Goal: Share content: Share content

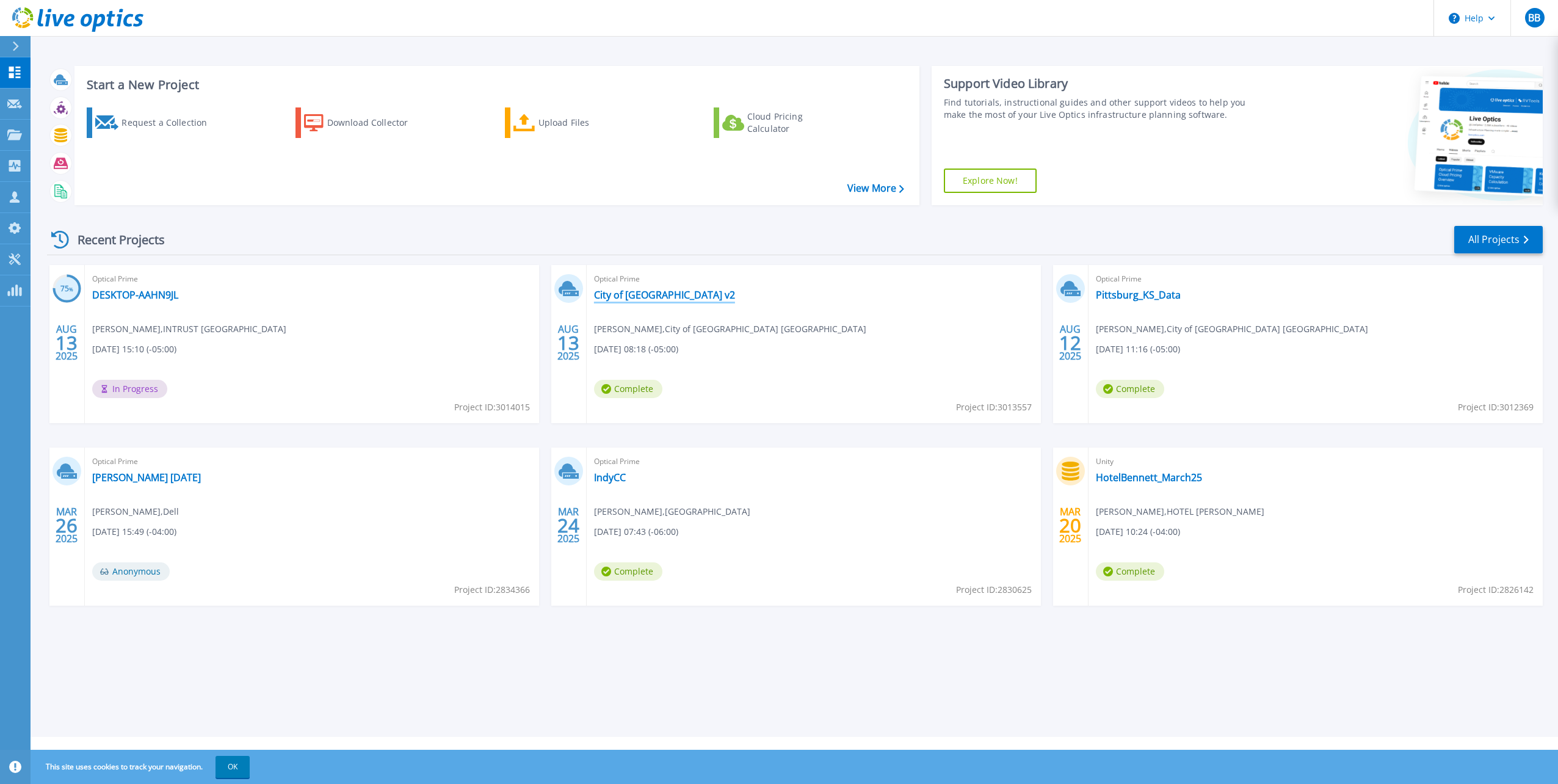
click at [623, 295] on link "City of Pittsburg v2" at bounding box center [664, 295] width 141 height 13
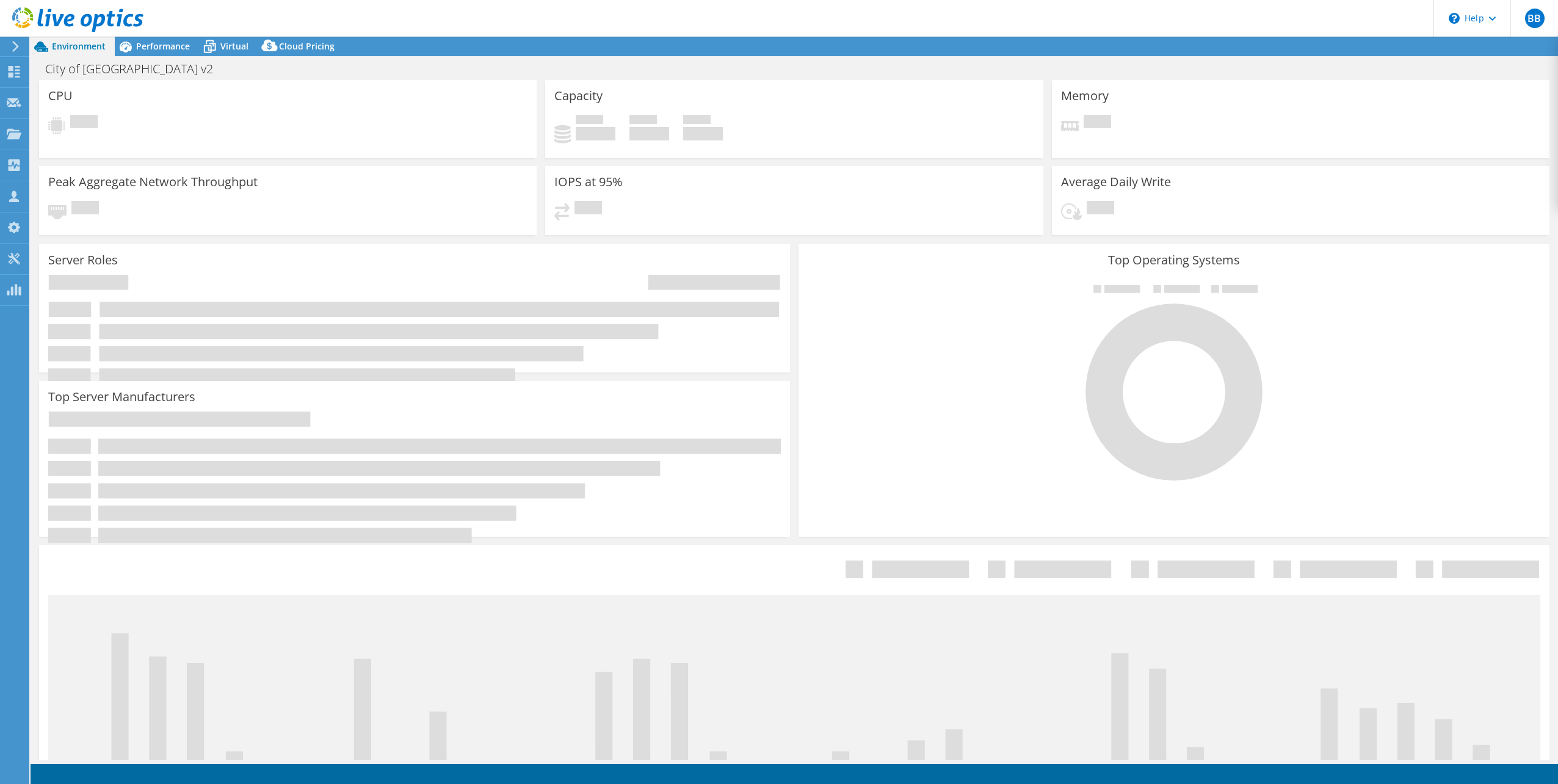
select select "USD"
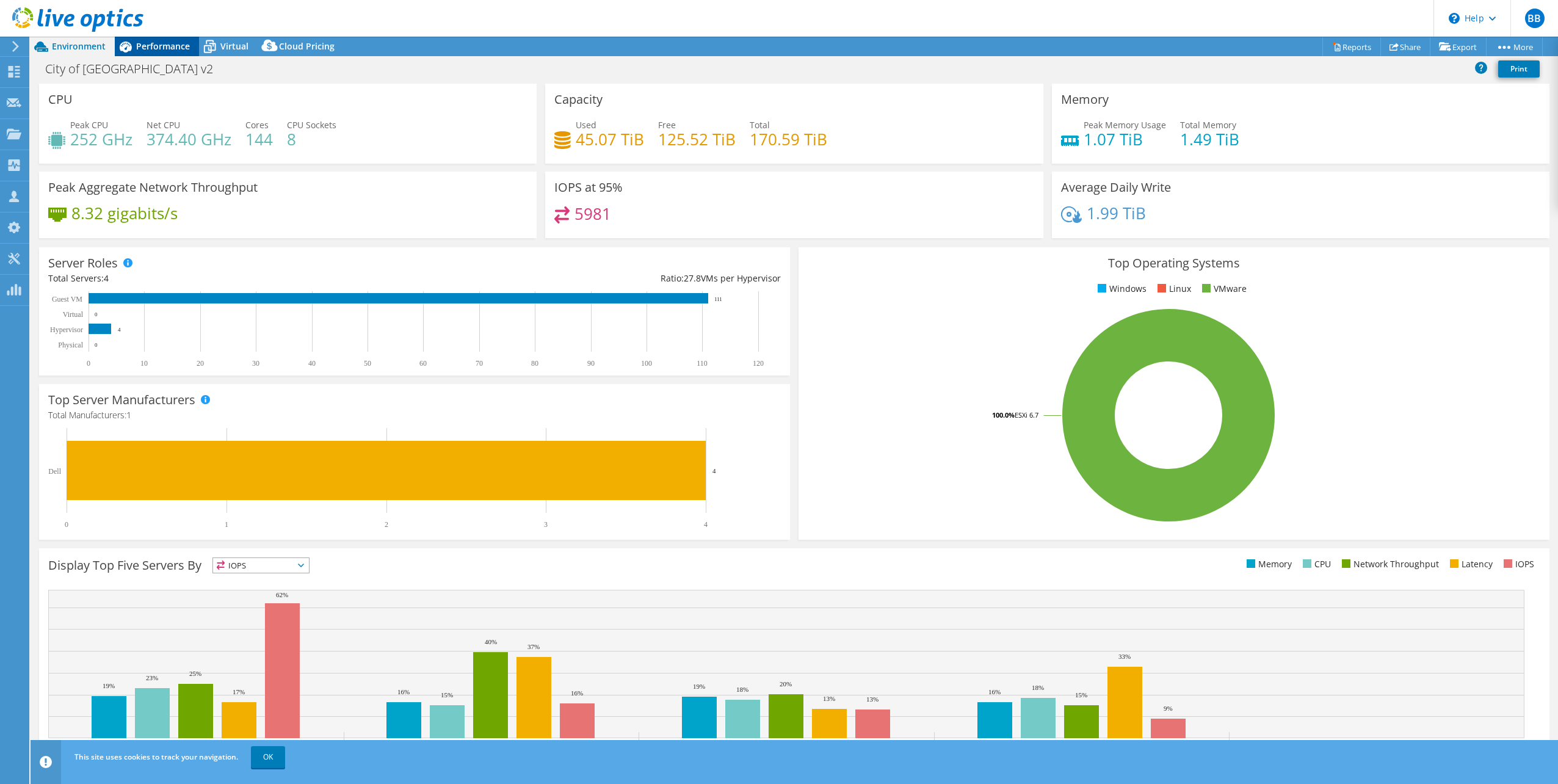
click at [149, 47] on span "Performance" at bounding box center [163, 46] width 53 height 12
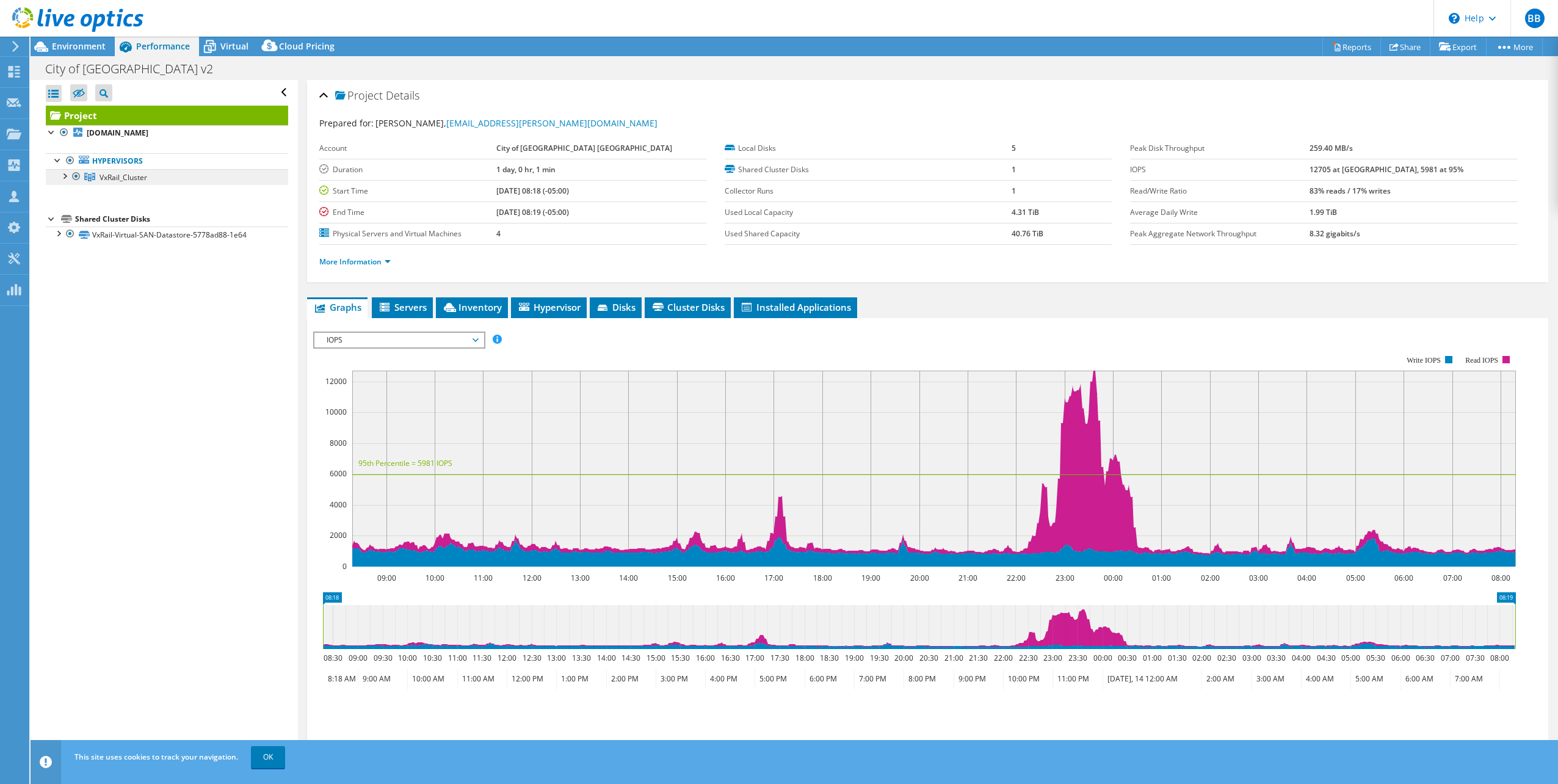
click at [127, 181] on span "VxRail_Cluster" at bounding box center [123, 177] width 48 height 10
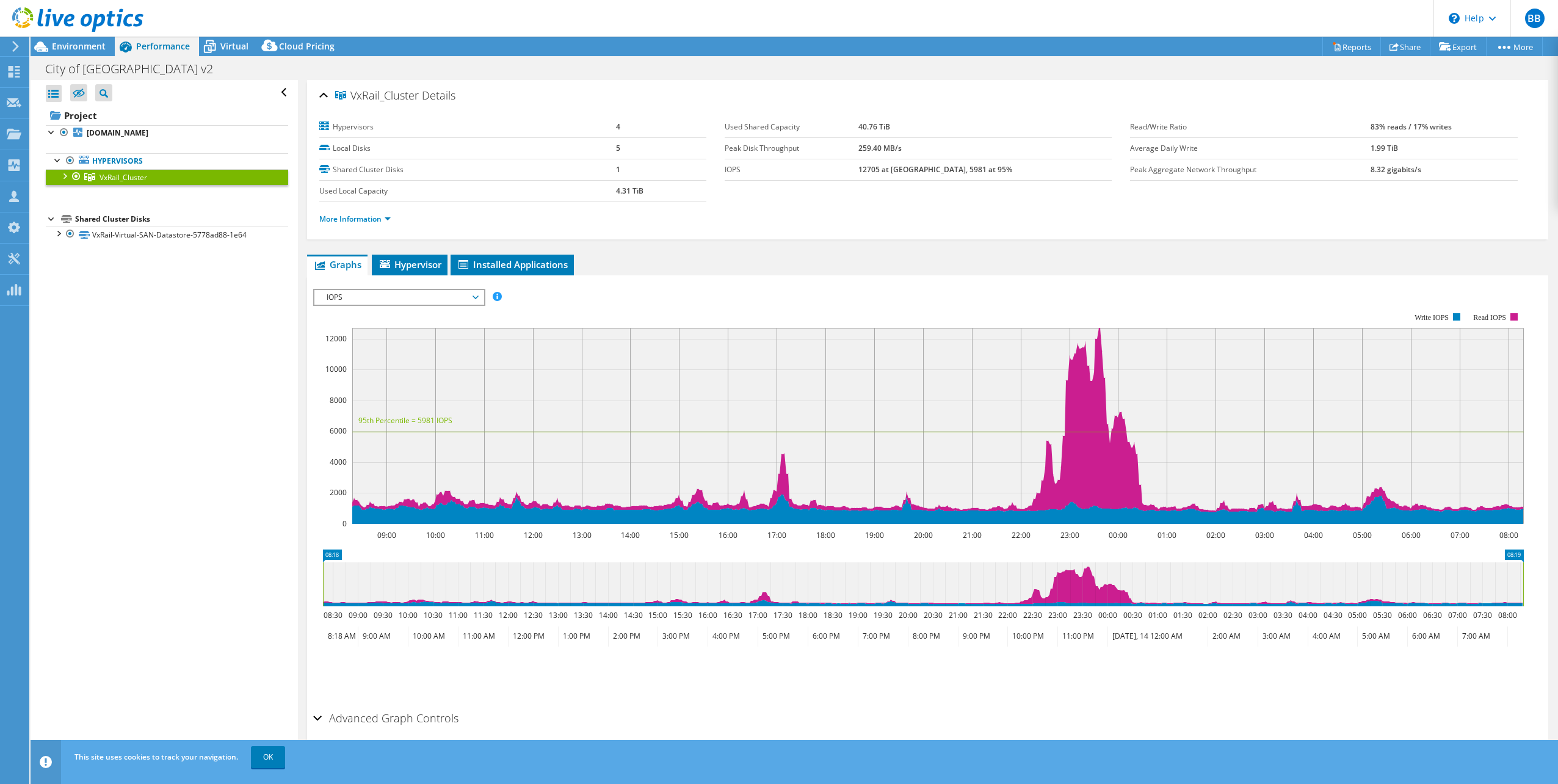
click at [64, 176] on div at bounding box center [64, 175] width 13 height 13
click at [132, 190] on link "cop-esxi-4.pittks.org" at bounding box center [167, 192] width 242 height 16
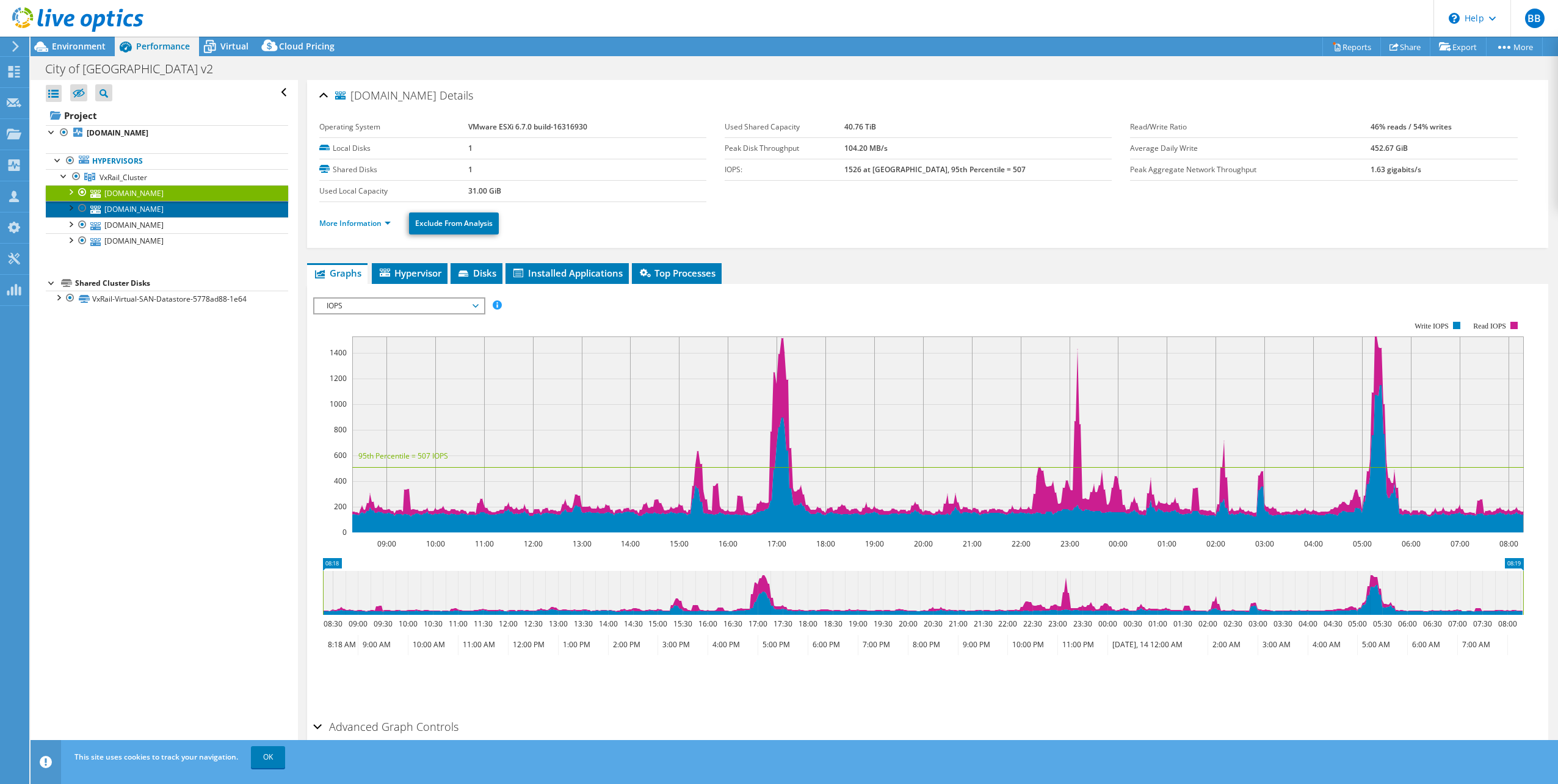
click at [142, 207] on link "cop-esxi-3.pittks.org" at bounding box center [167, 209] width 242 height 16
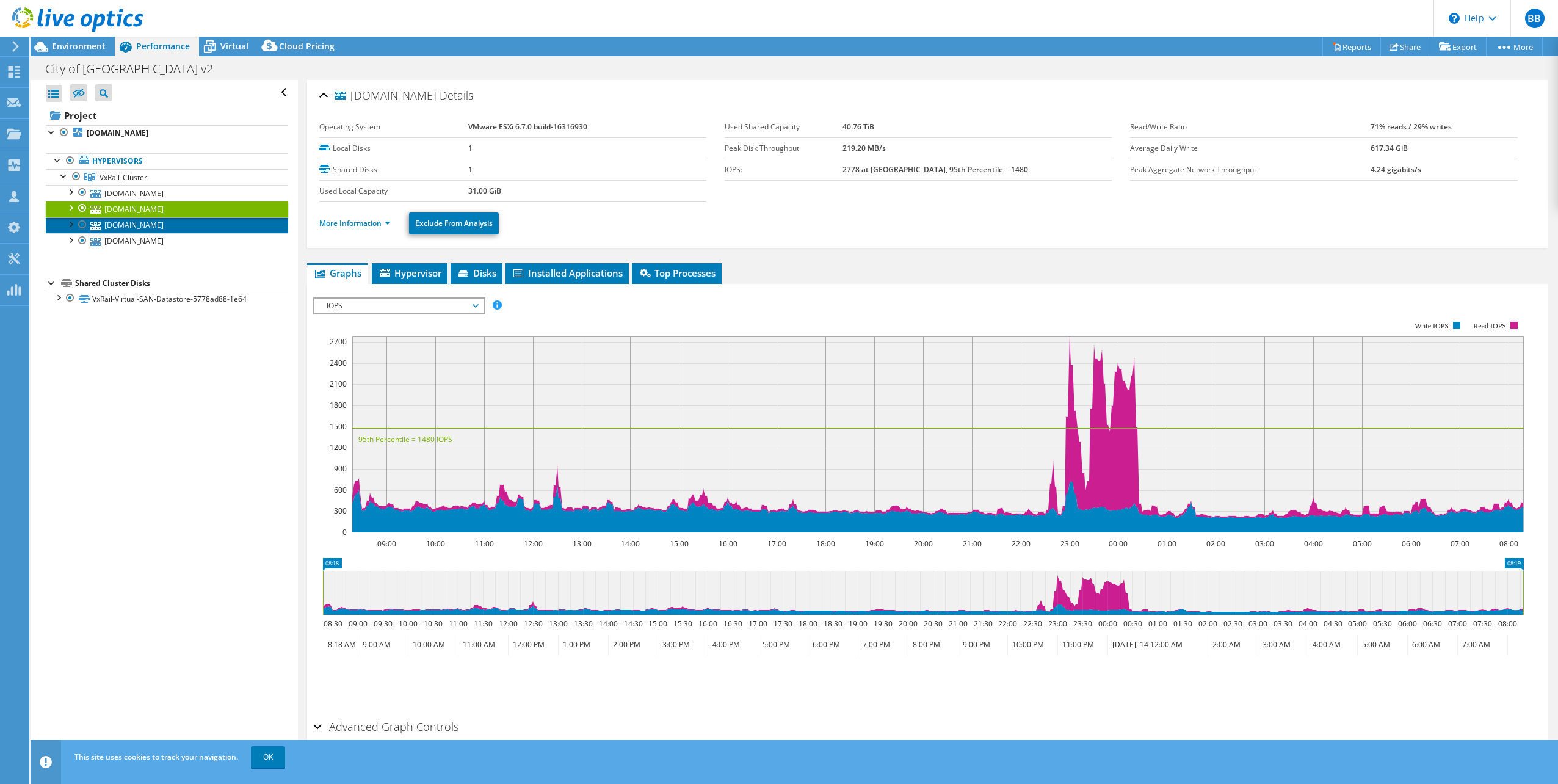
click at [149, 225] on link "cop-esxi-1.pittks.org" at bounding box center [167, 225] width 242 height 16
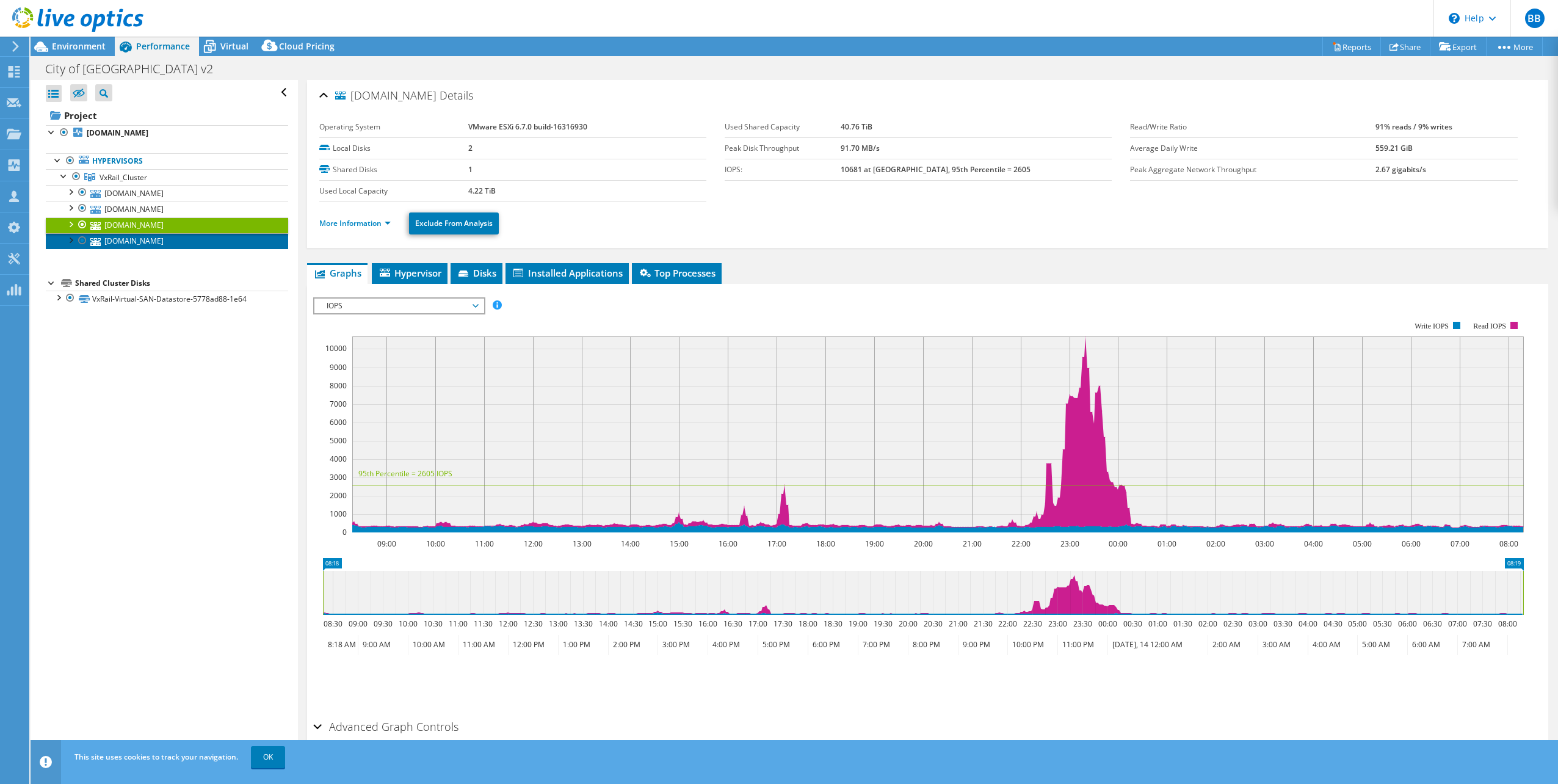
click at [149, 239] on link "cop-esxi-2.pittks.org" at bounding box center [167, 241] width 242 height 16
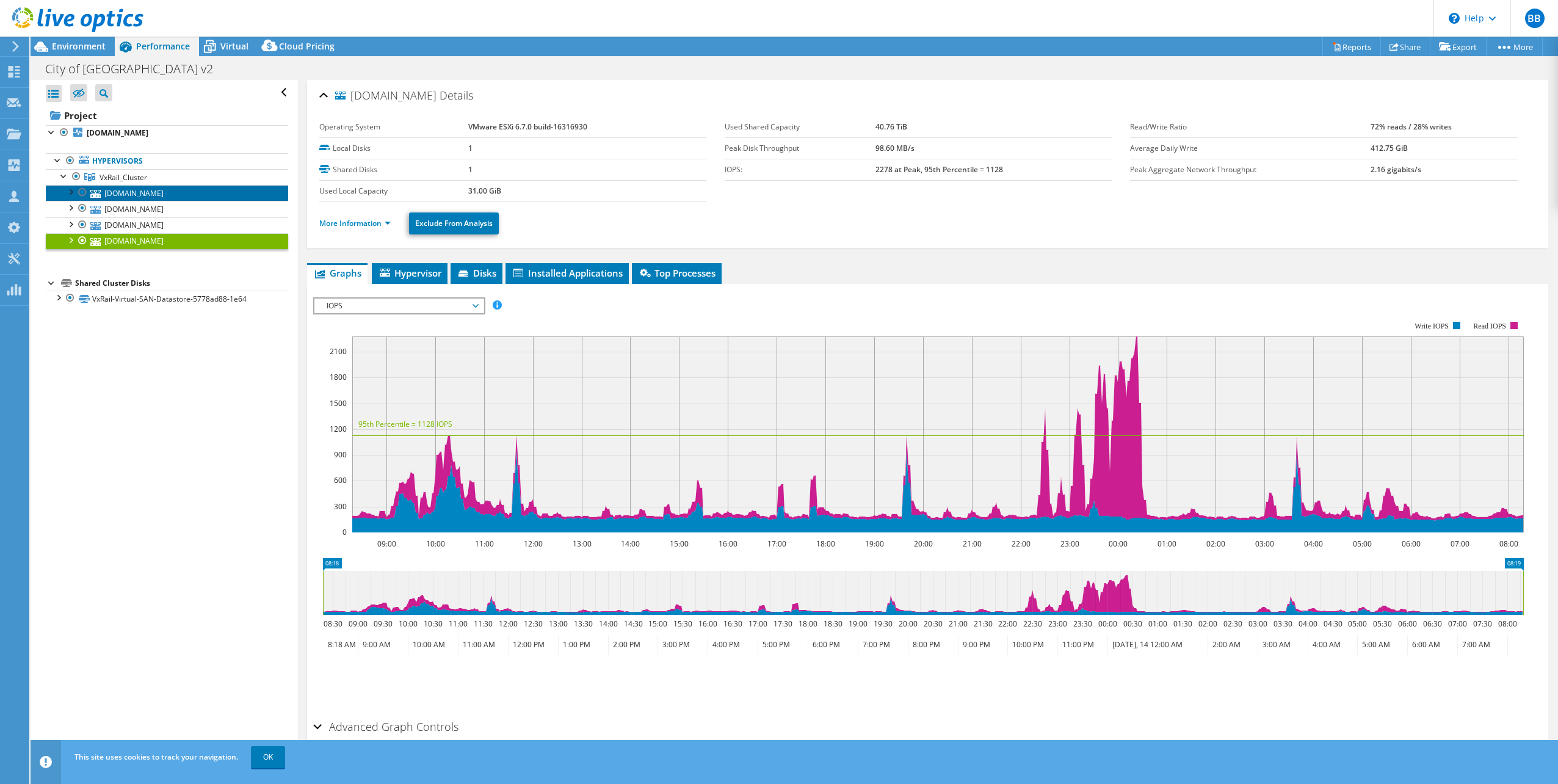
click at [149, 192] on link "cop-esxi-4.pittks.org" at bounding box center [167, 192] width 242 height 16
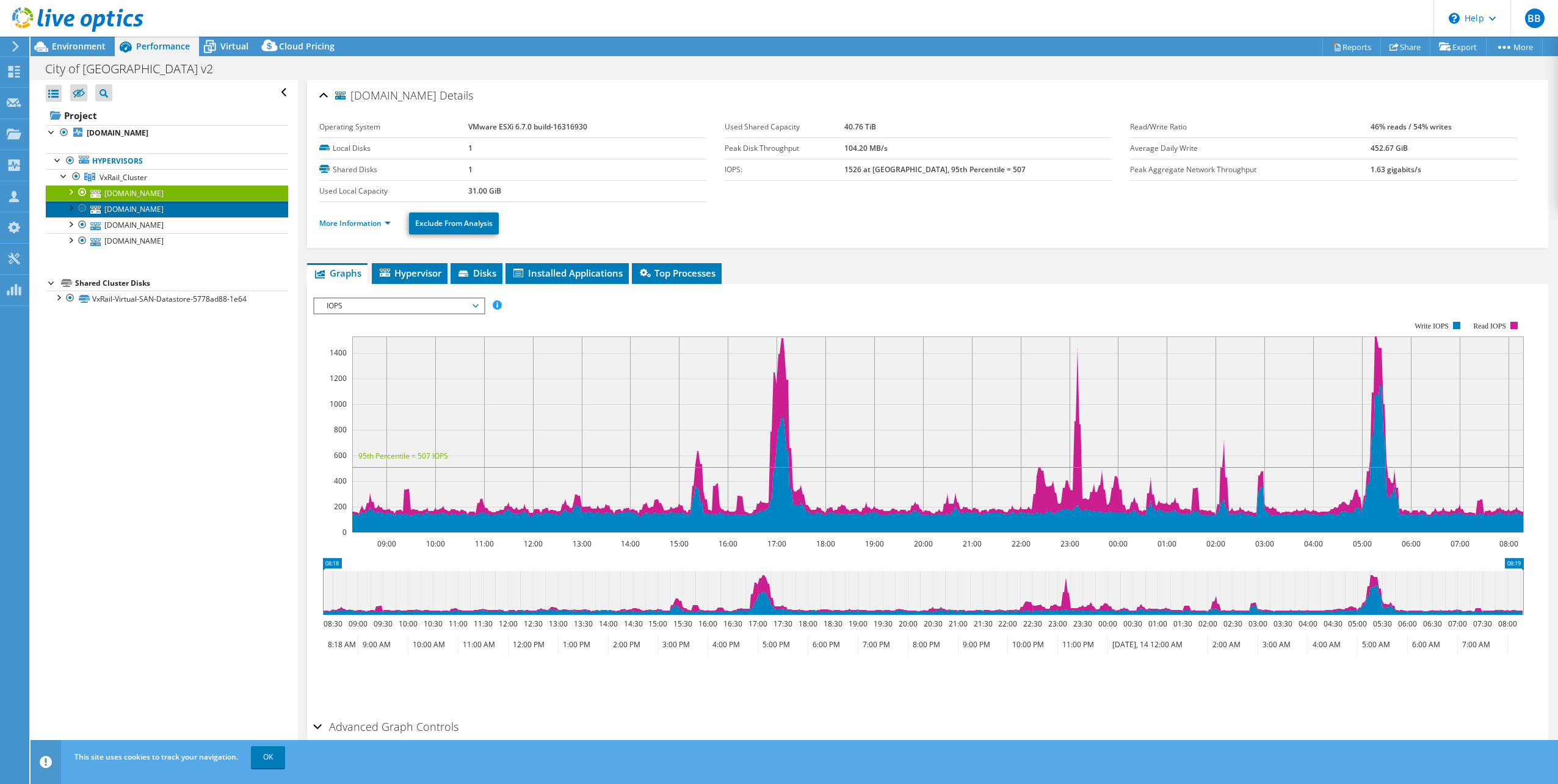
click at [189, 212] on link "cop-esxi-3.pittks.org" at bounding box center [167, 209] width 242 height 16
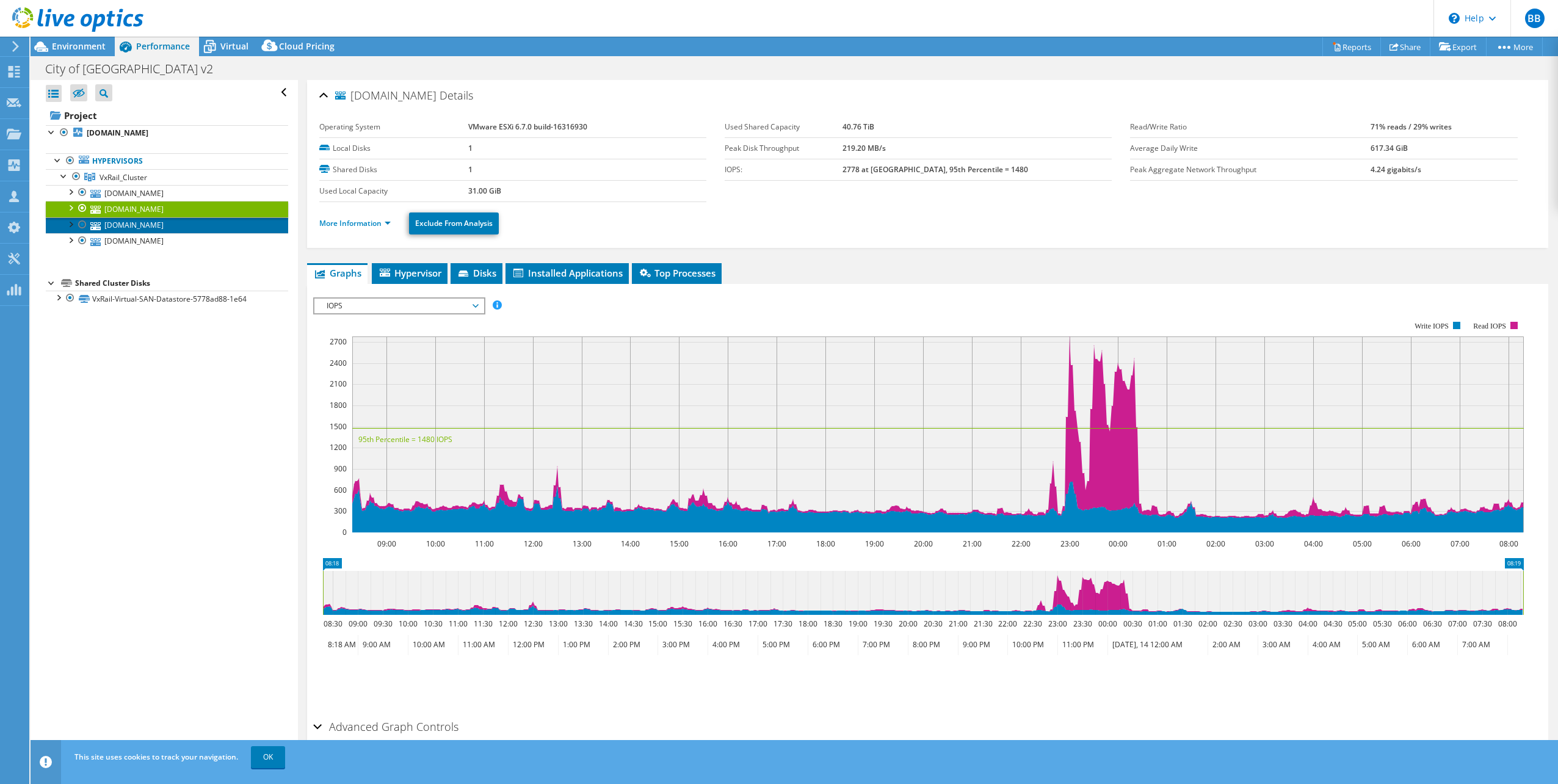
click at [144, 229] on link "cop-esxi-1.pittks.org" at bounding box center [167, 225] width 242 height 16
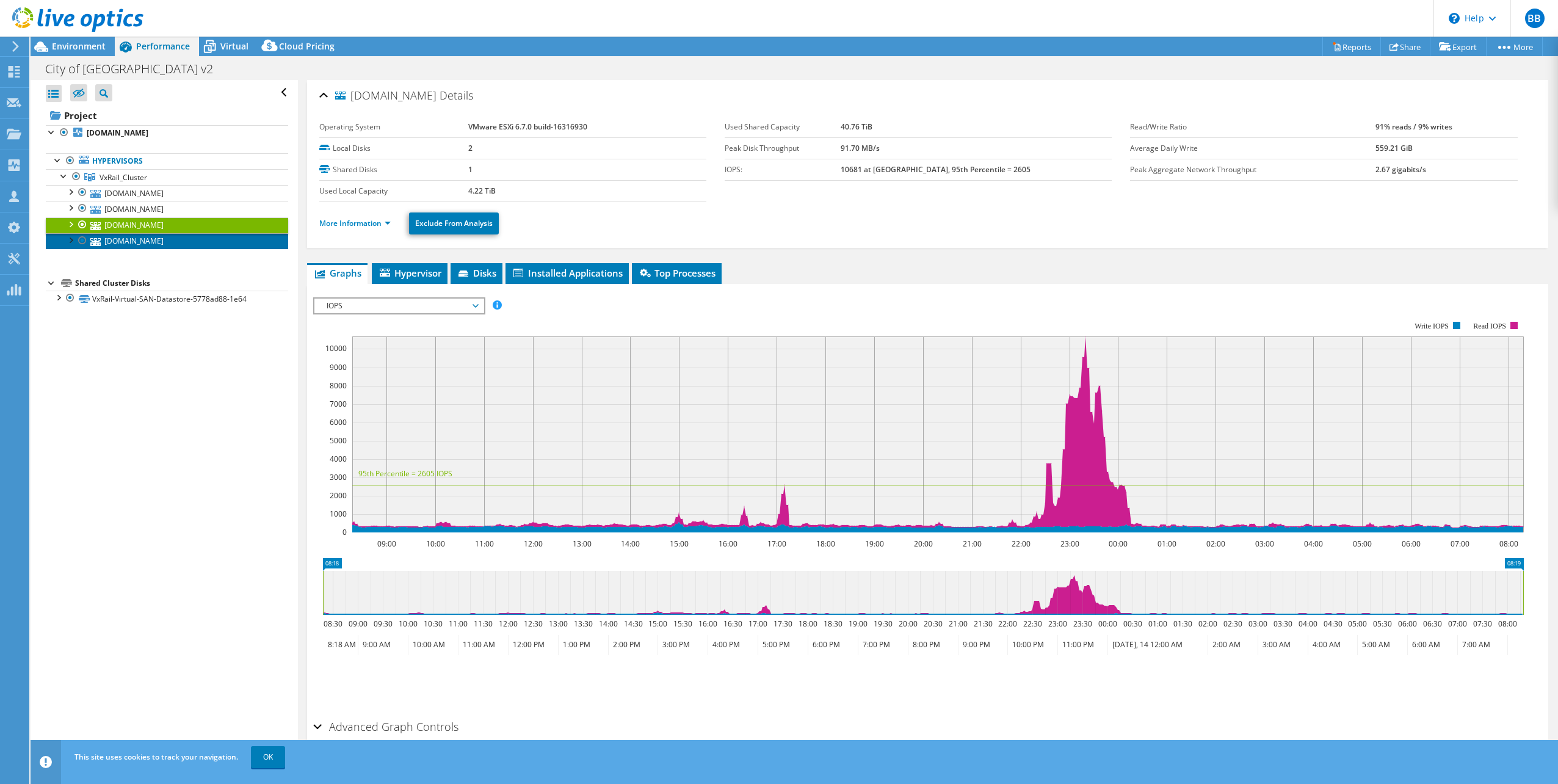
click at [163, 240] on link "cop-esxi-2.pittks.org" at bounding box center [167, 241] width 242 height 16
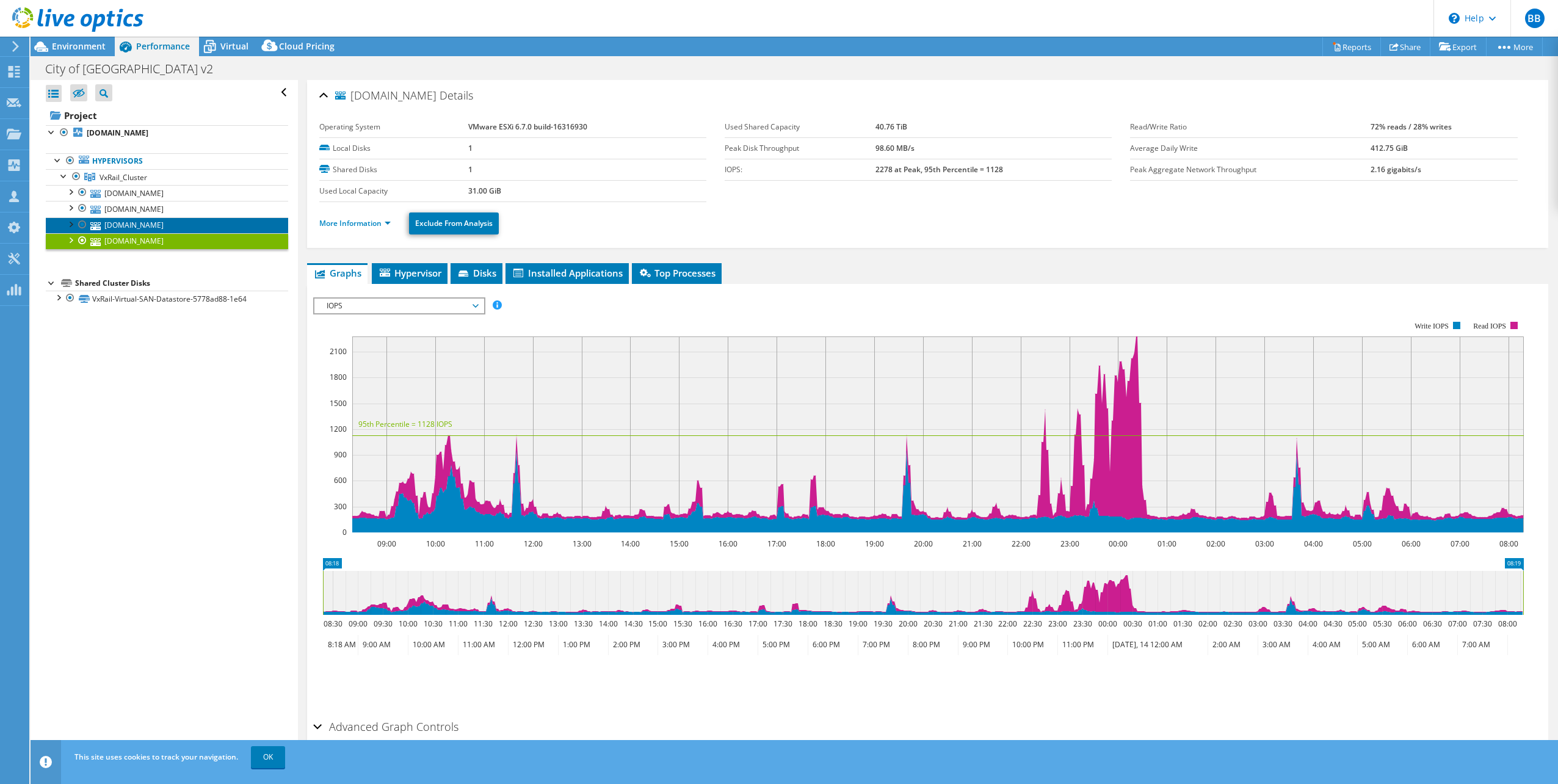
click at [163, 231] on link "[DOMAIN_NAME]" at bounding box center [167, 225] width 242 height 16
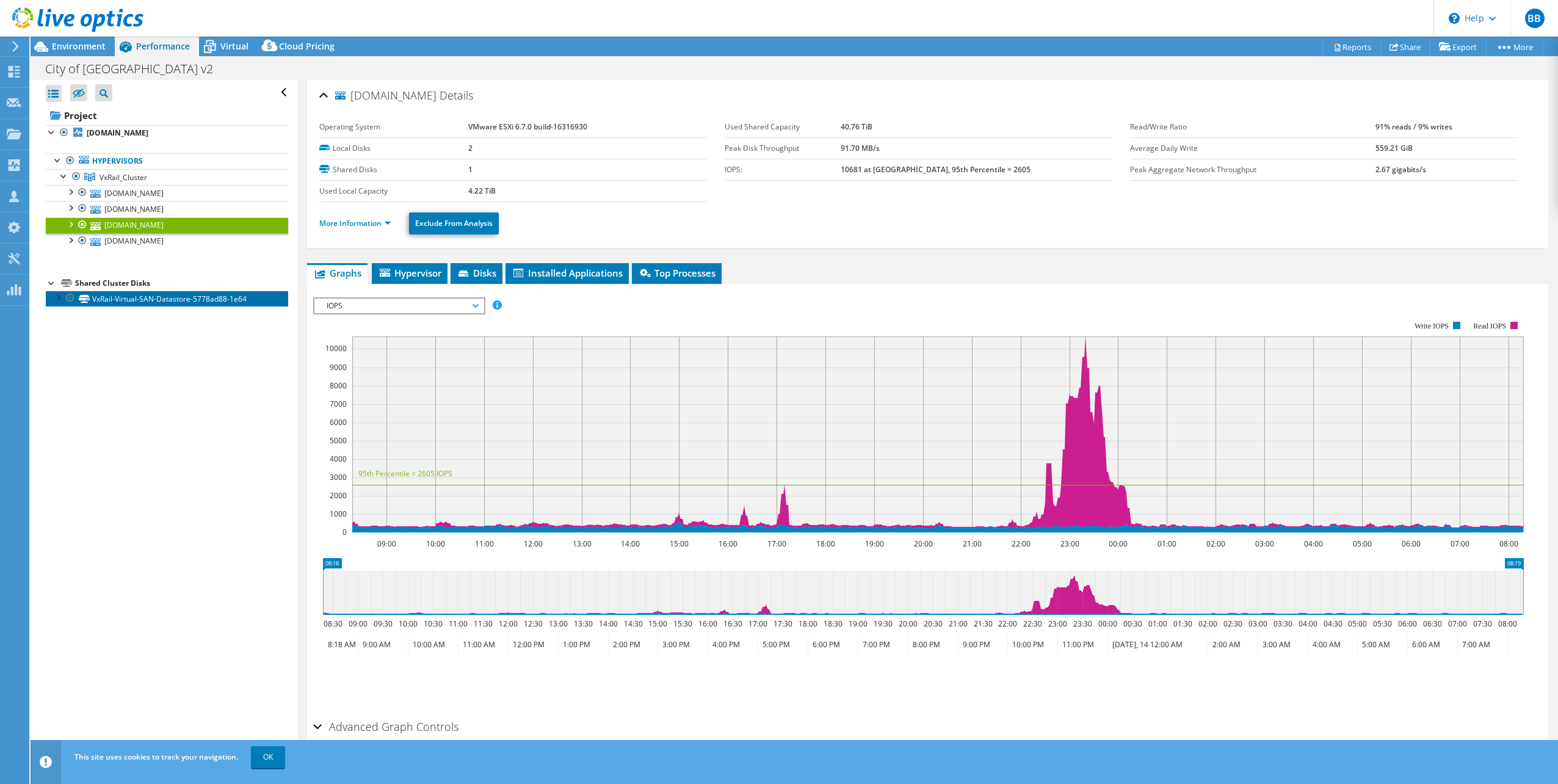
click at [189, 298] on link "VxRail-Virtual-SAN-Datastore-5778ad88-1e64" at bounding box center [167, 299] width 242 height 16
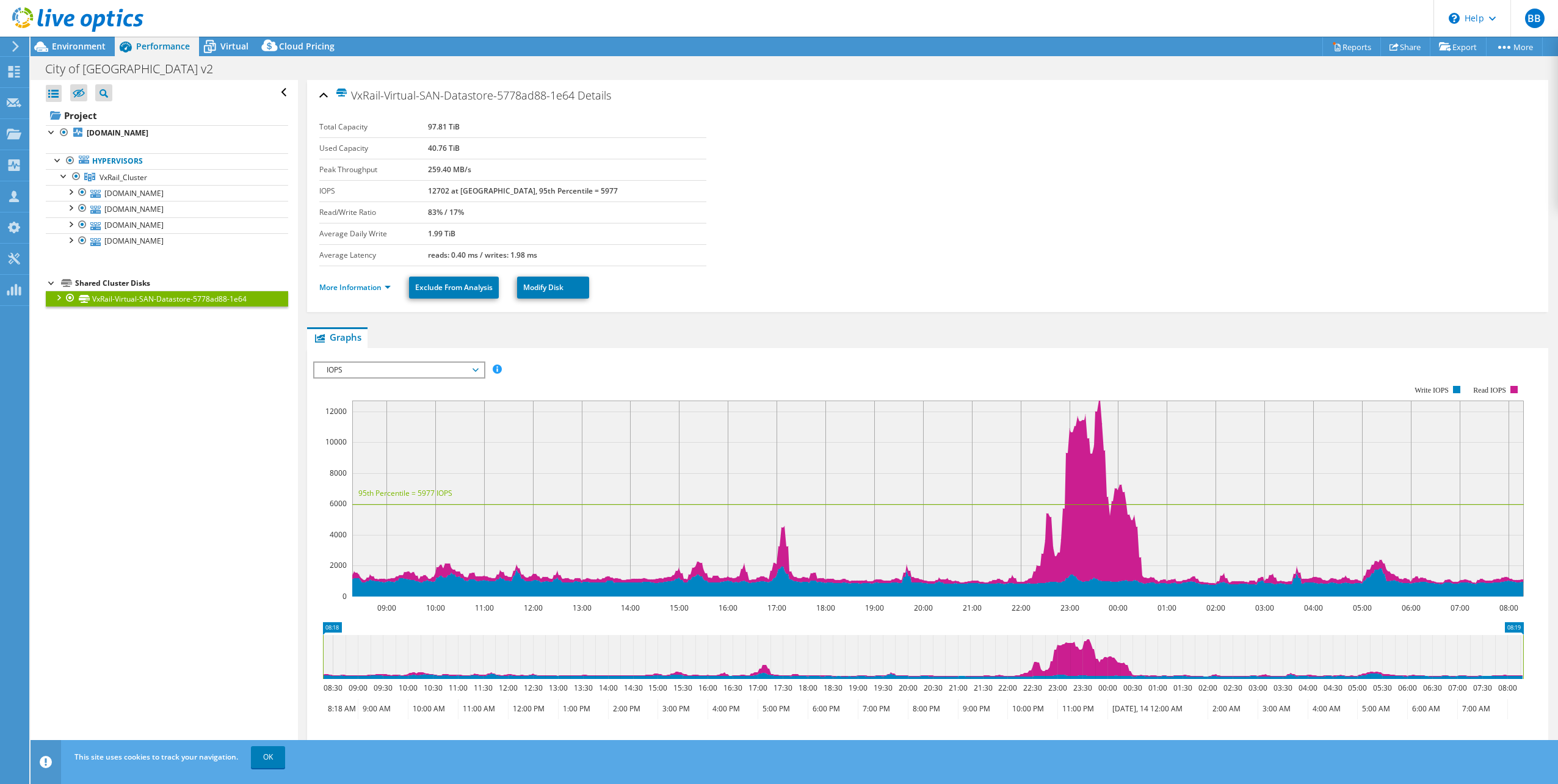
click at [470, 368] on span "IOPS" at bounding box center [399, 370] width 157 height 15
click at [464, 401] on li "Disk Throughput" at bounding box center [398, 399] width 169 height 15
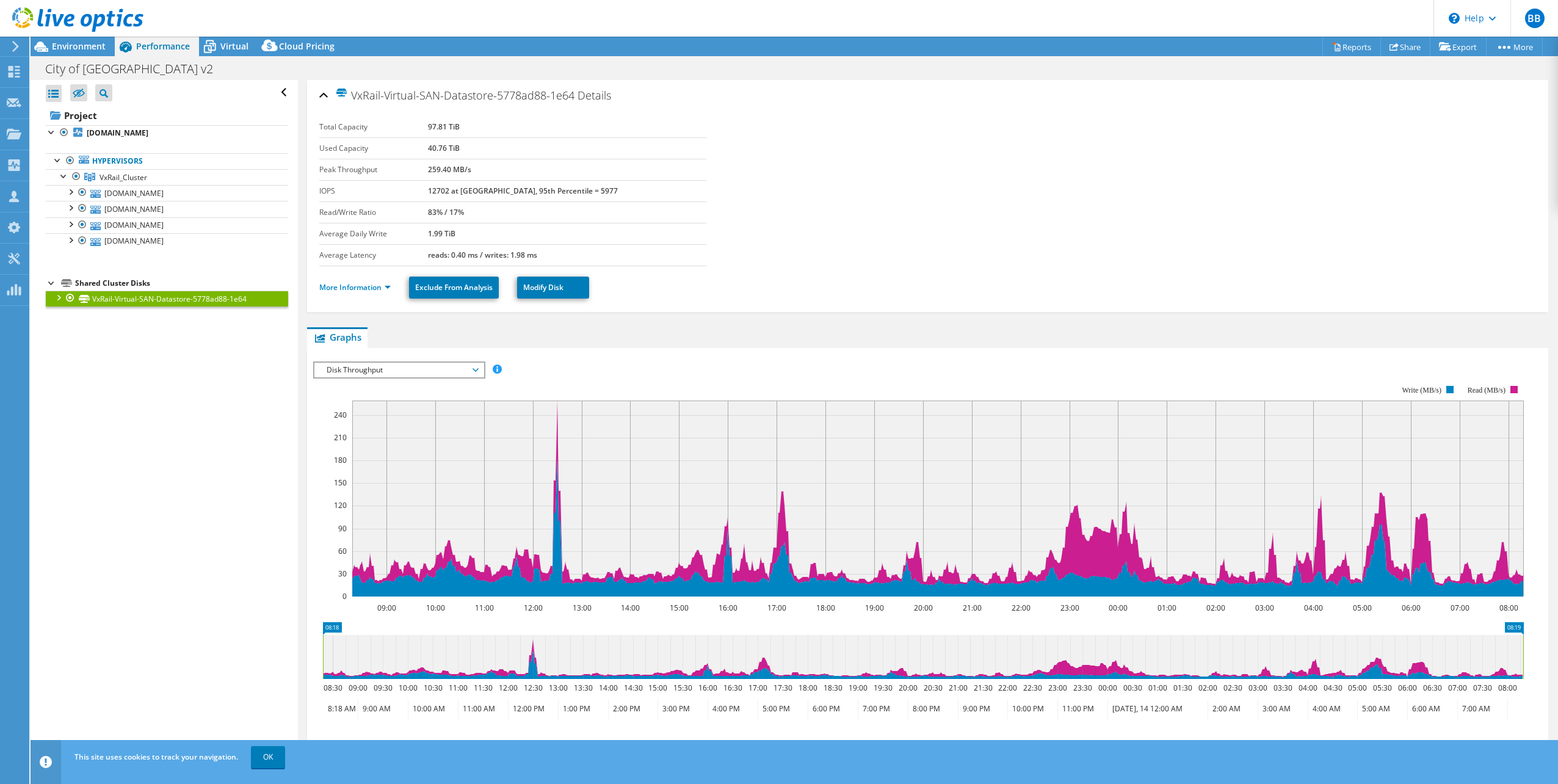
click at [470, 368] on span "Disk Throughput" at bounding box center [399, 370] width 157 height 15
click at [456, 412] on li "IO Size" at bounding box center [398, 413] width 169 height 15
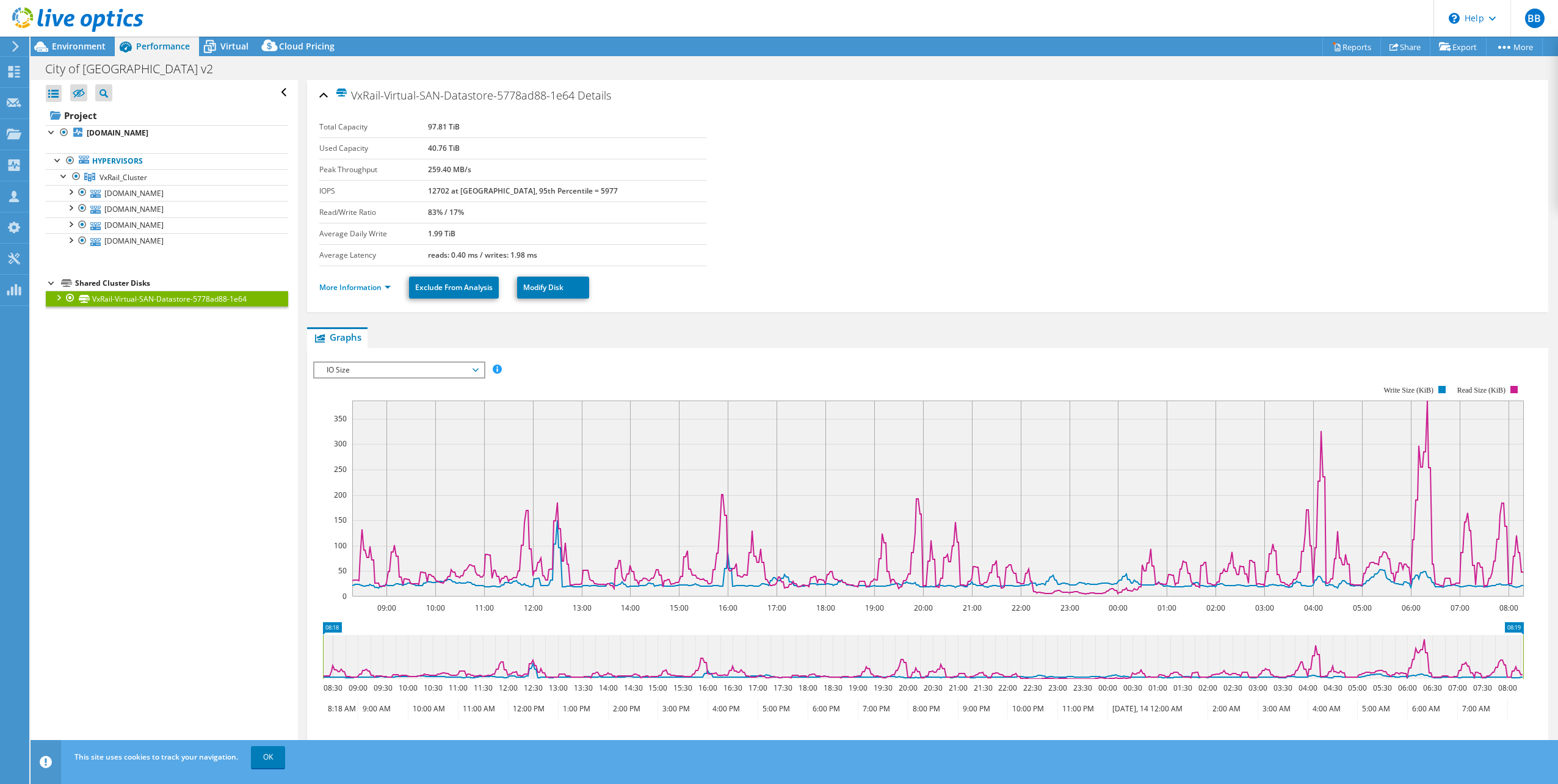
click at [475, 368] on span "IO Size" at bounding box center [399, 370] width 157 height 15
click at [471, 426] on li "Latency" at bounding box center [398, 428] width 169 height 15
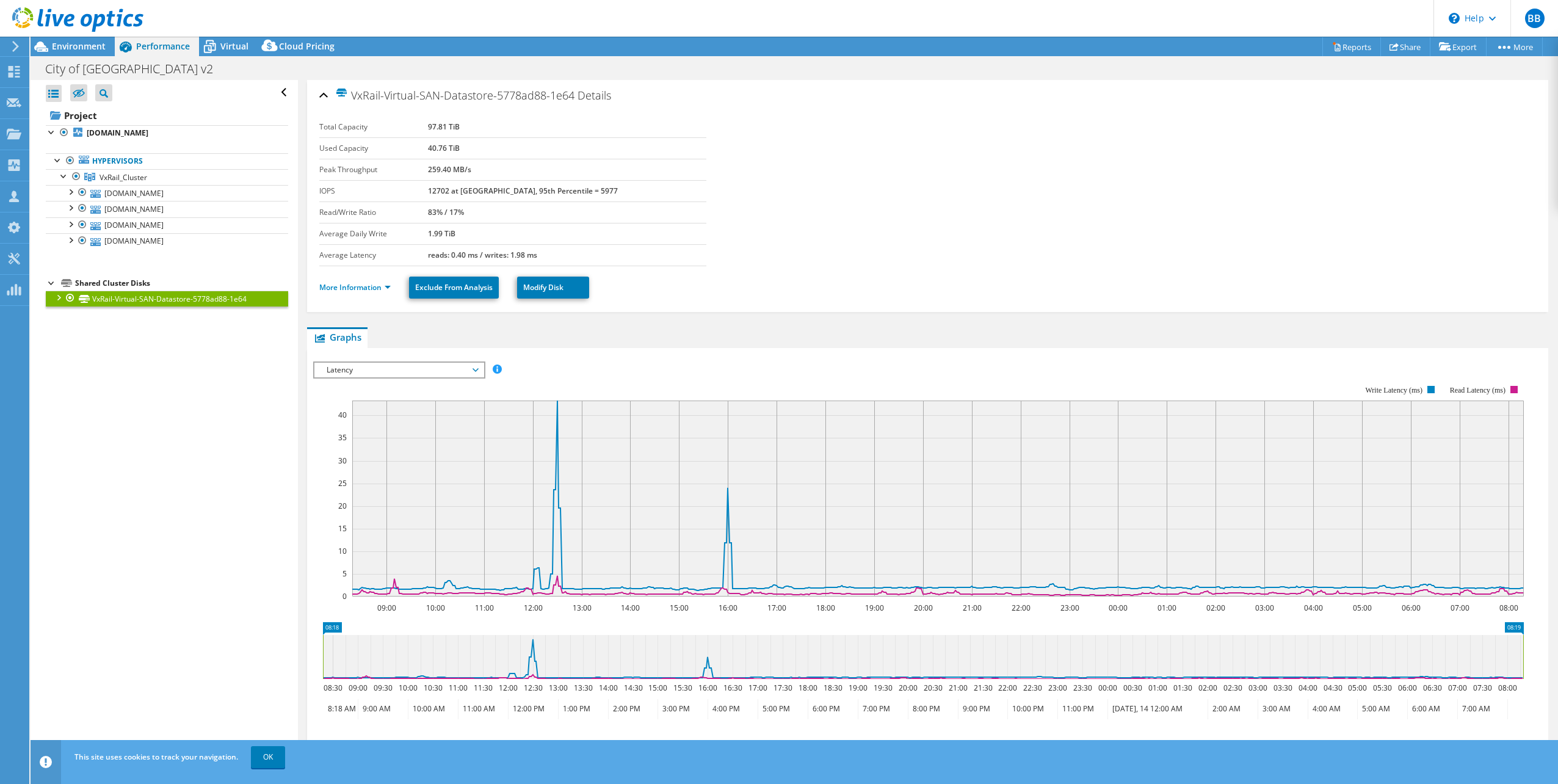
click at [474, 361] on div "Latency IOPS Disk Throughput IO Size Latency Queue Depth CPU Percentage Memory …" at bounding box center [399, 370] width 172 height 17
click at [435, 446] on li "Queue Depth" at bounding box center [398, 443] width 169 height 15
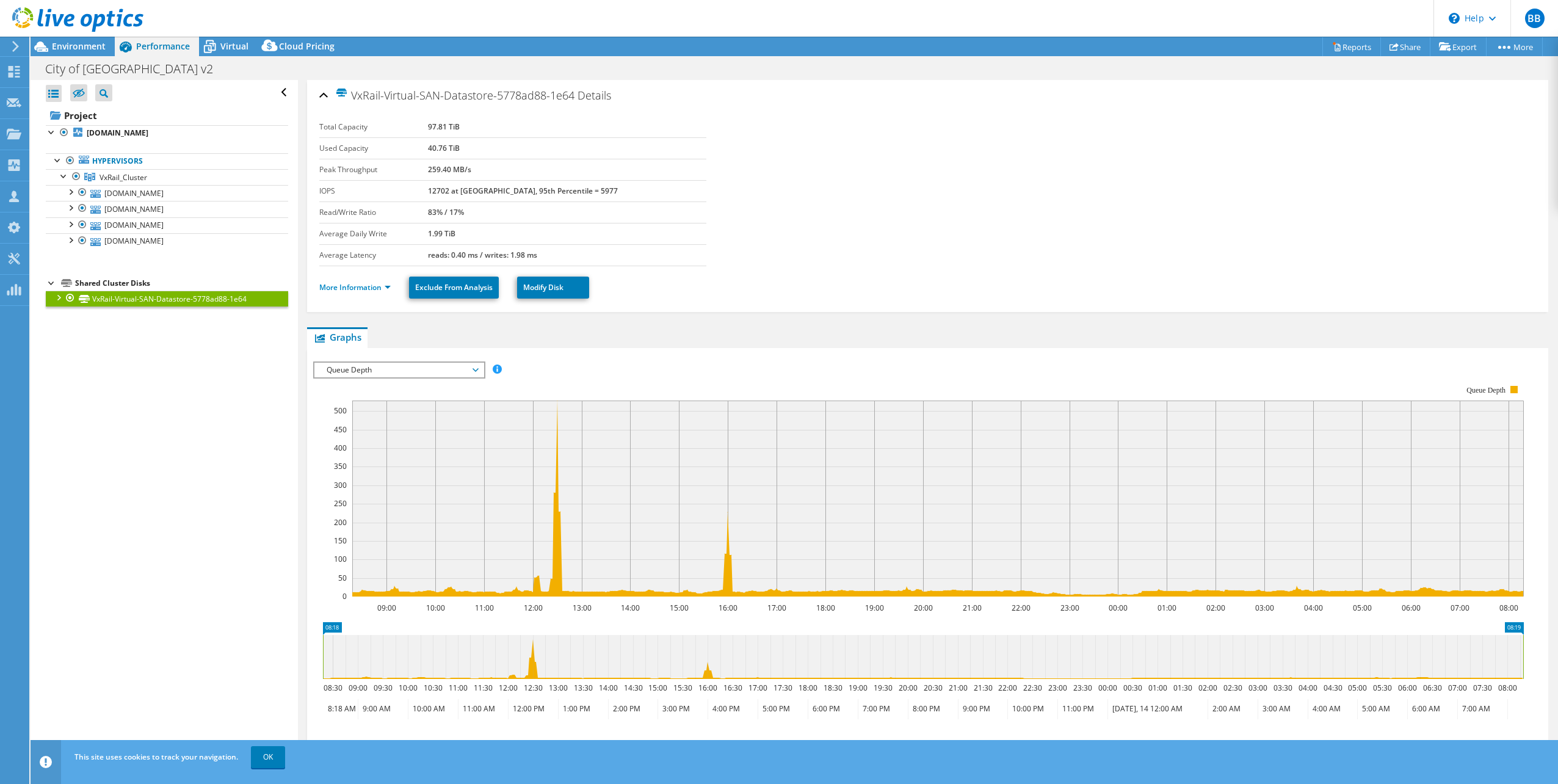
click at [432, 371] on span "Queue Depth" at bounding box center [399, 370] width 157 height 15
click at [437, 456] on li "All" at bounding box center [398, 457] width 169 height 15
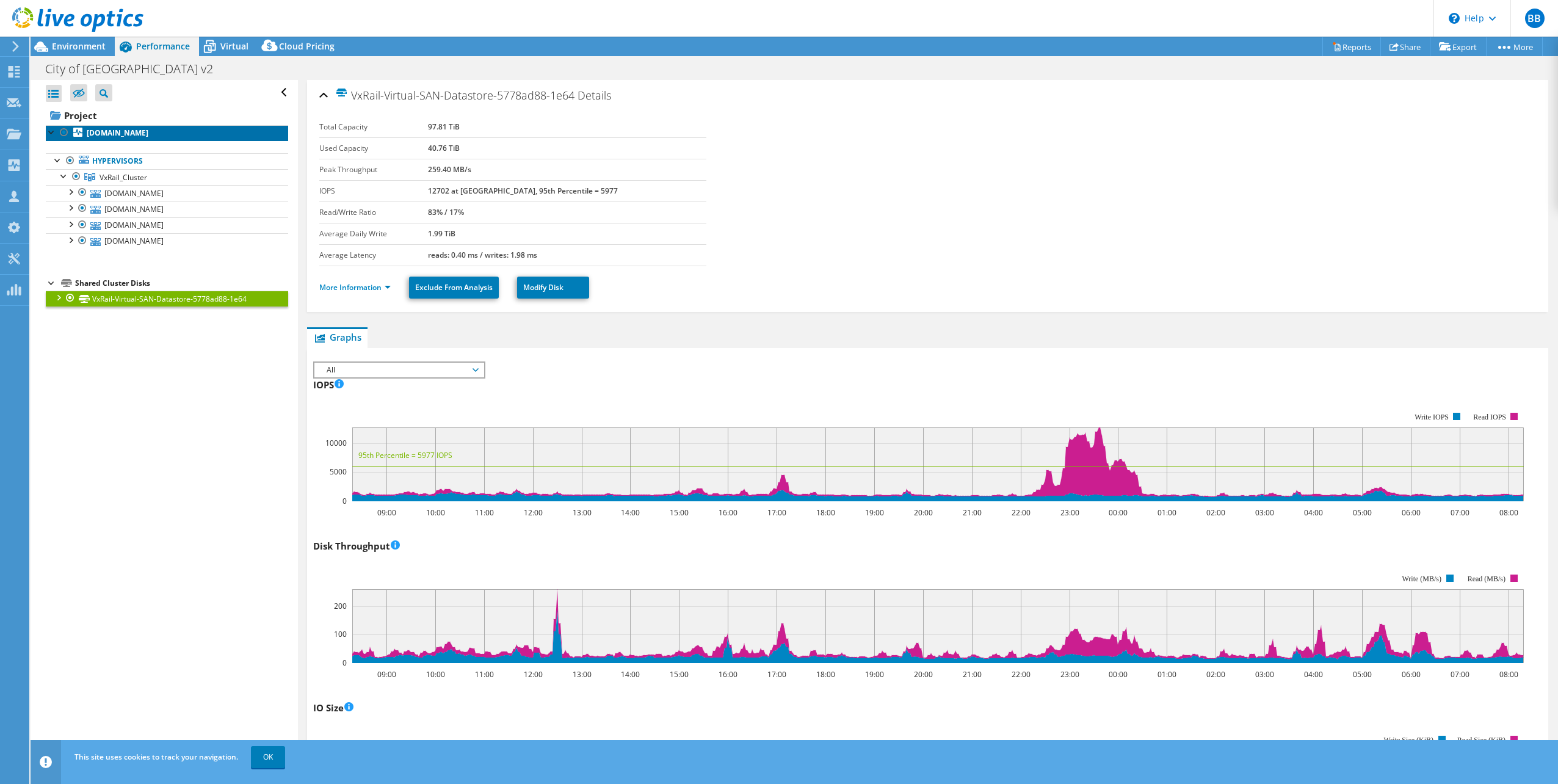
click at [148, 133] on b "[DOMAIN_NAME]" at bounding box center [117, 132] width 61 height 10
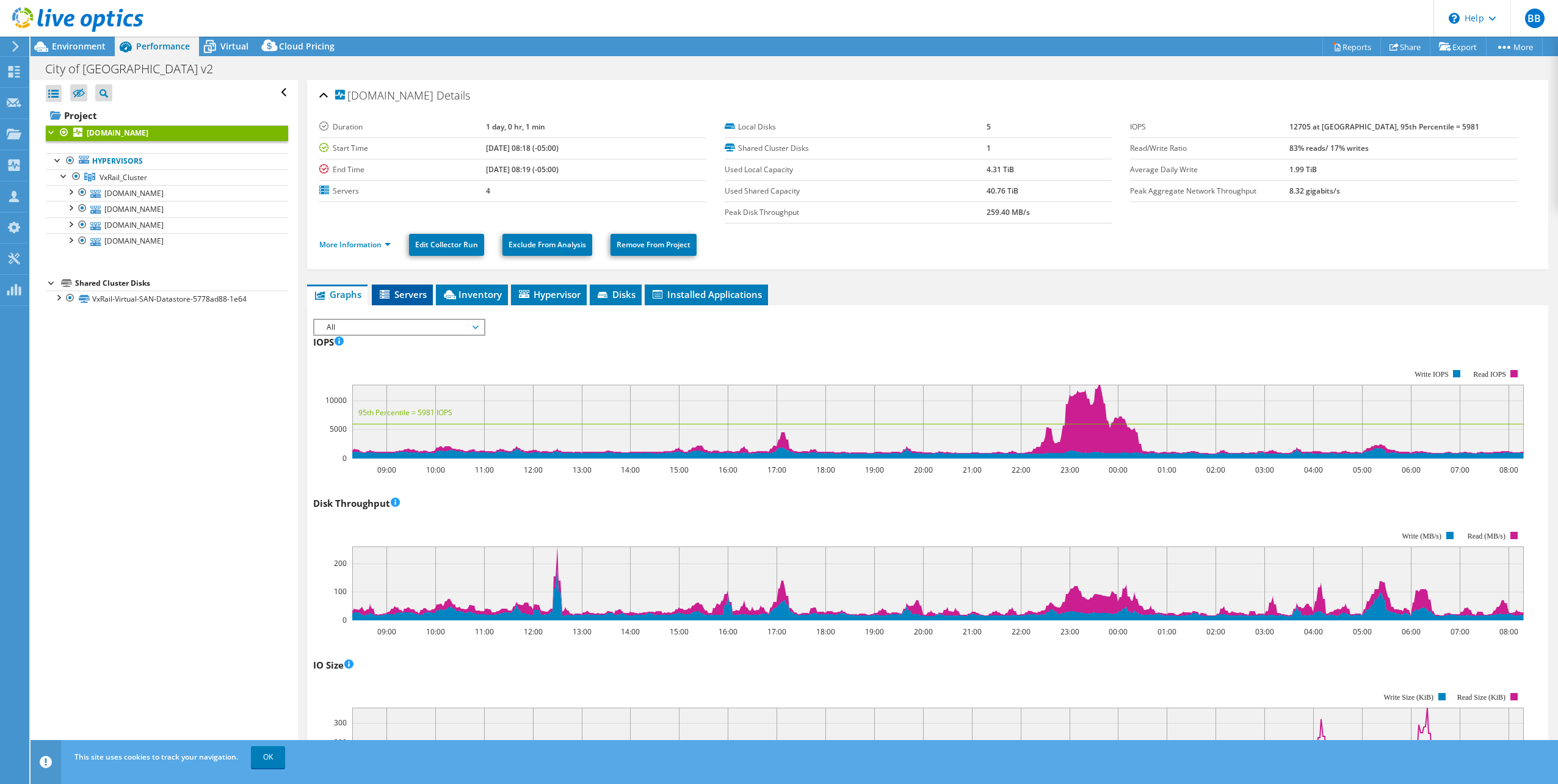
click at [405, 288] on li "Servers" at bounding box center [402, 295] width 61 height 20
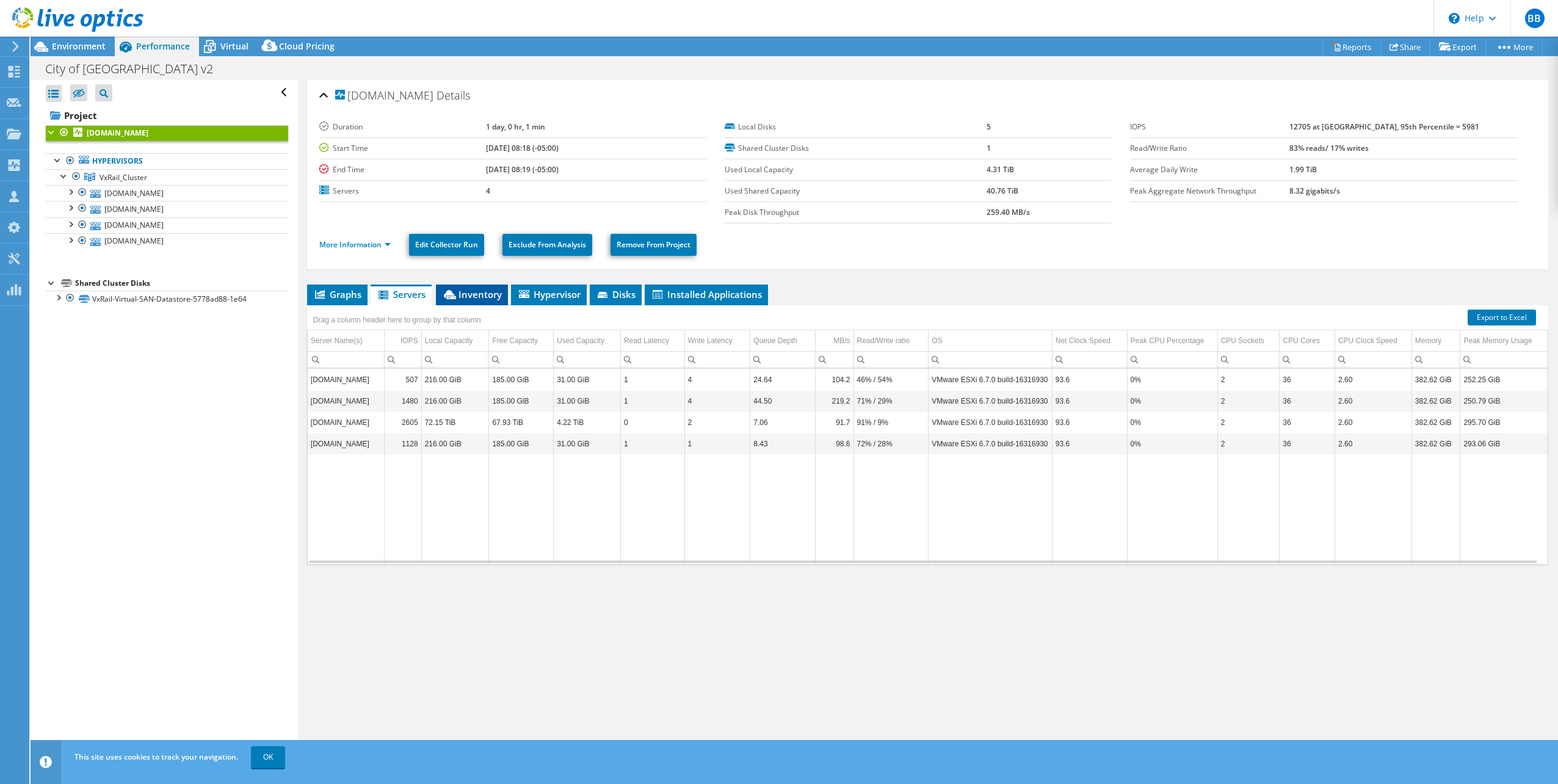
click at [475, 298] on span "Inventory" at bounding box center [472, 295] width 60 height 13
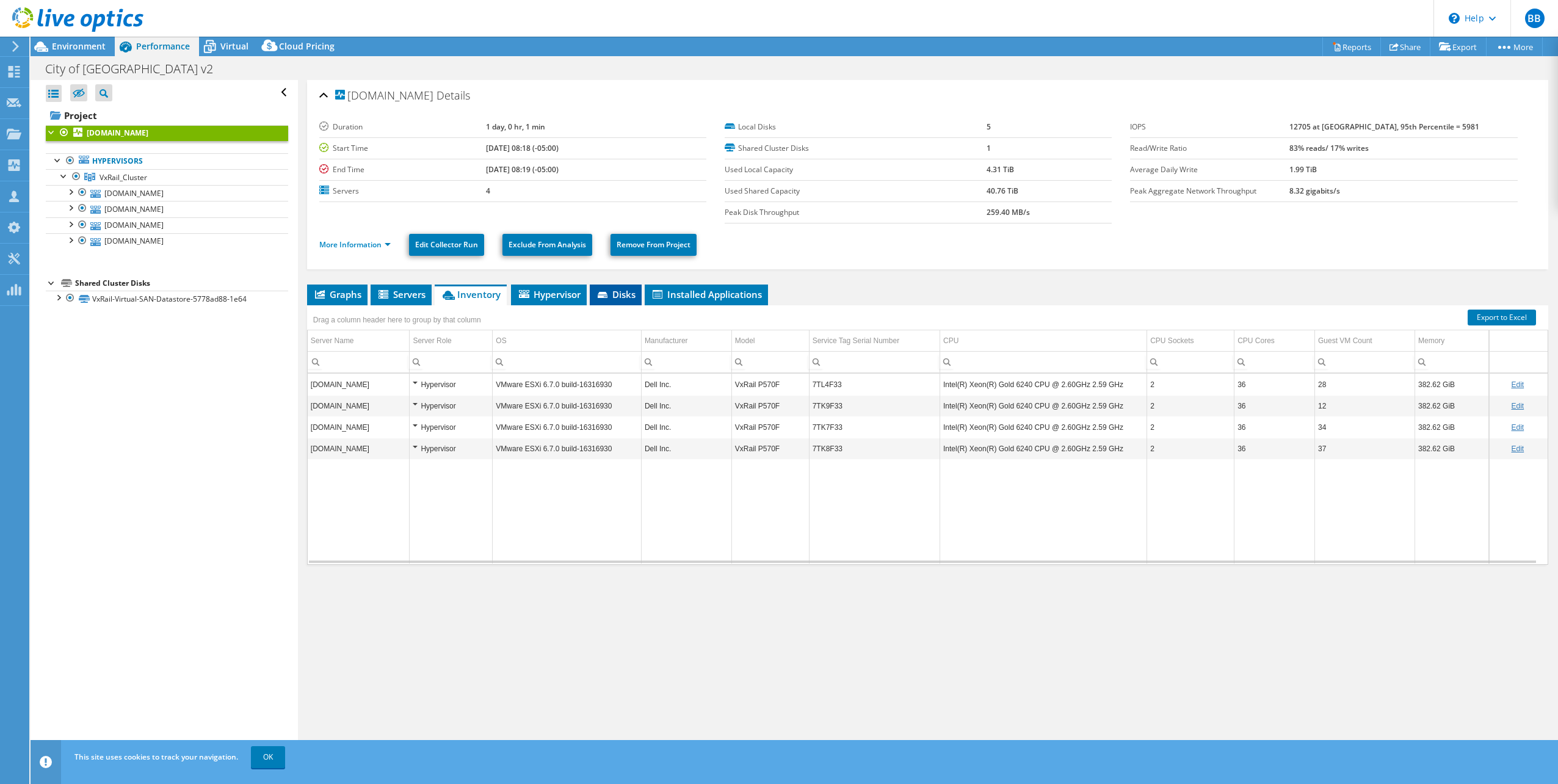
click at [610, 297] on icon at bounding box center [604, 295] width 13 height 8
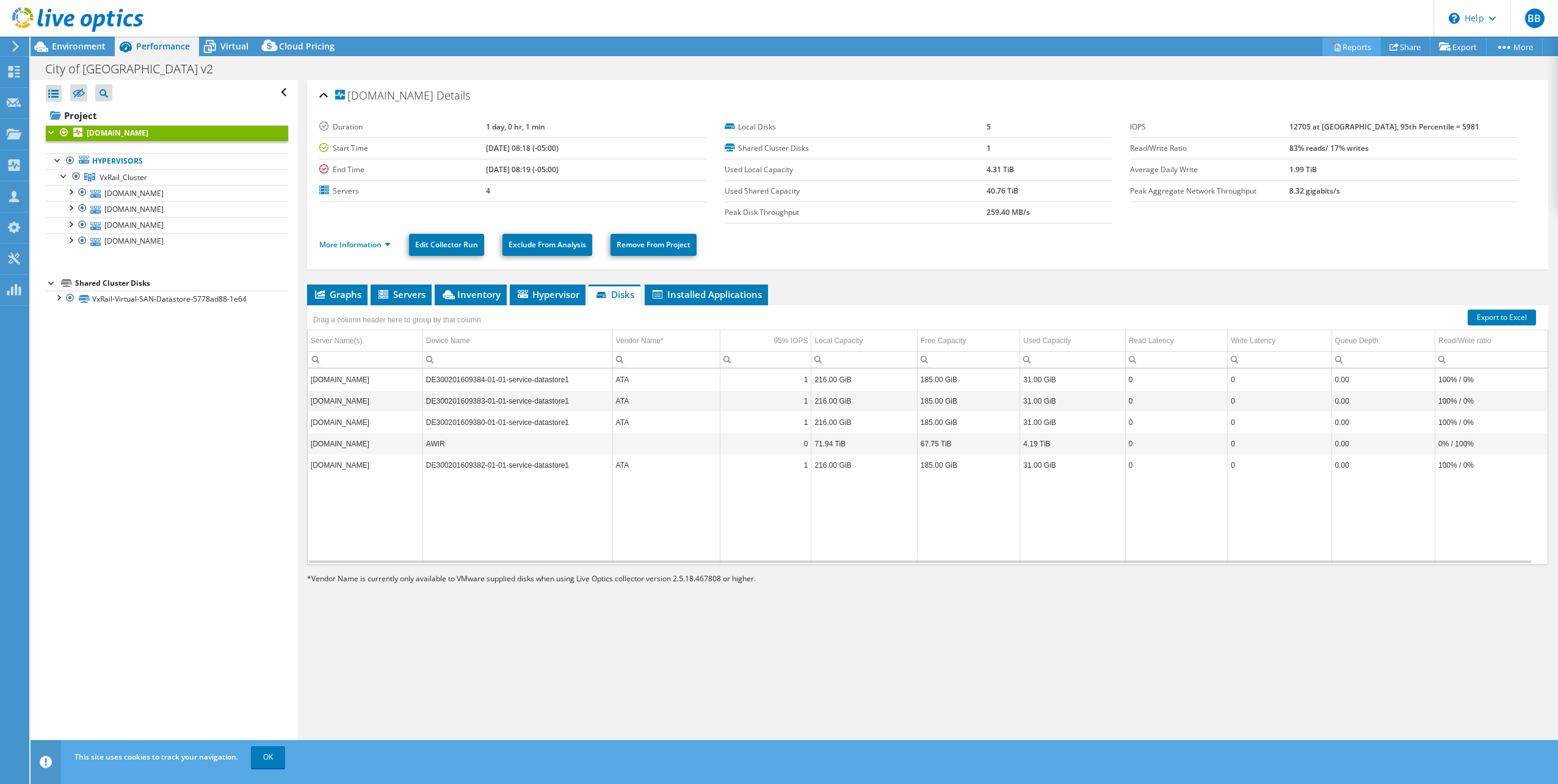
click at [1334, 51] on link "Reports" at bounding box center [1351, 46] width 59 height 19
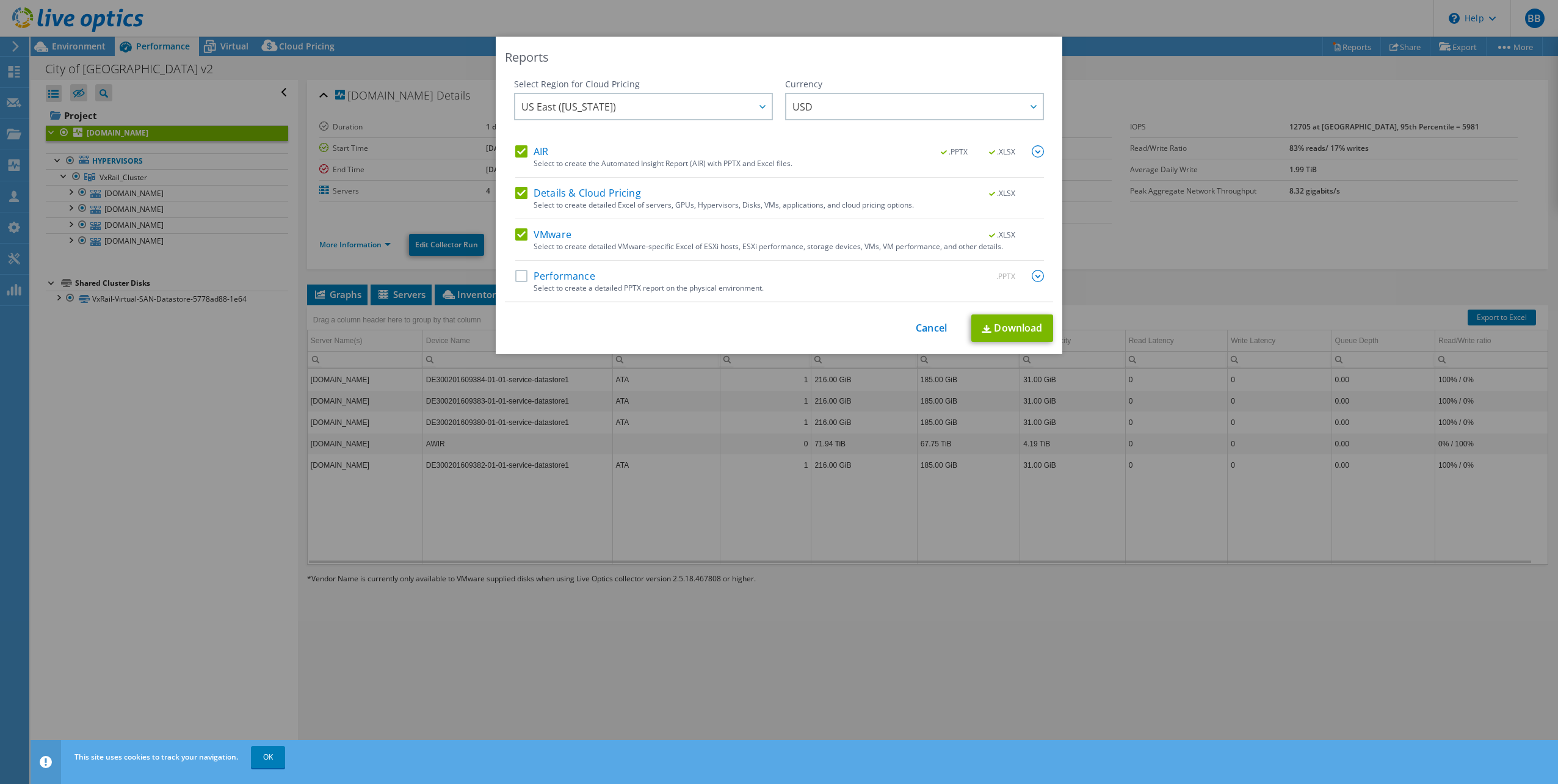
click at [521, 273] on label "Performance" at bounding box center [555, 276] width 80 height 13
click at [0, 0] on input "Performance" at bounding box center [0, 0] width 0 height 0
click at [999, 328] on link "Download" at bounding box center [1012, 328] width 82 height 27
click at [218, 483] on div "Reports Select Region for Cloud Pricing Asia Pacific (Hong Kong) Asia Pacific (…" at bounding box center [779, 392] width 1558 height 710
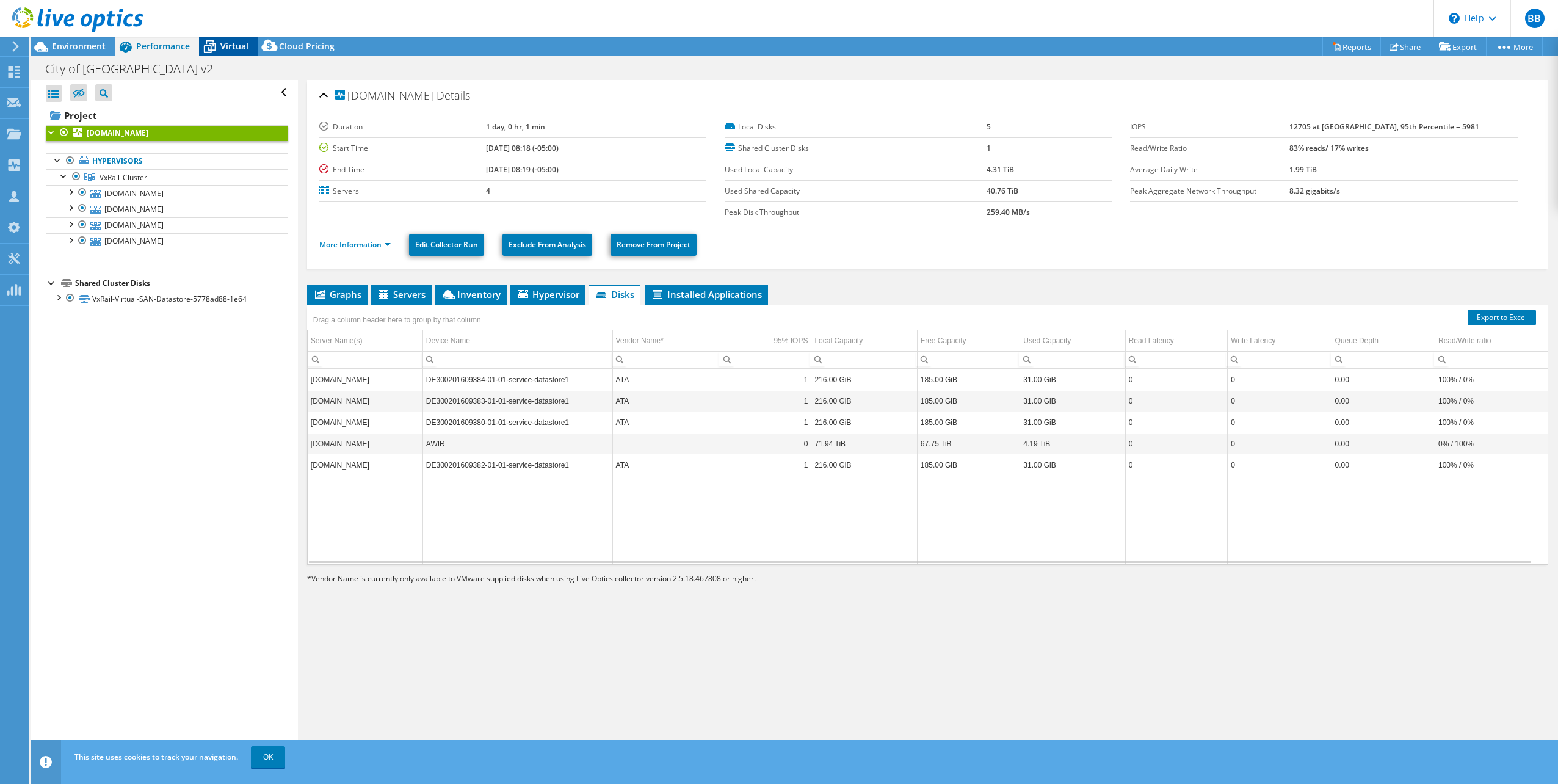
click at [236, 45] on span "Virtual" at bounding box center [234, 46] width 28 height 12
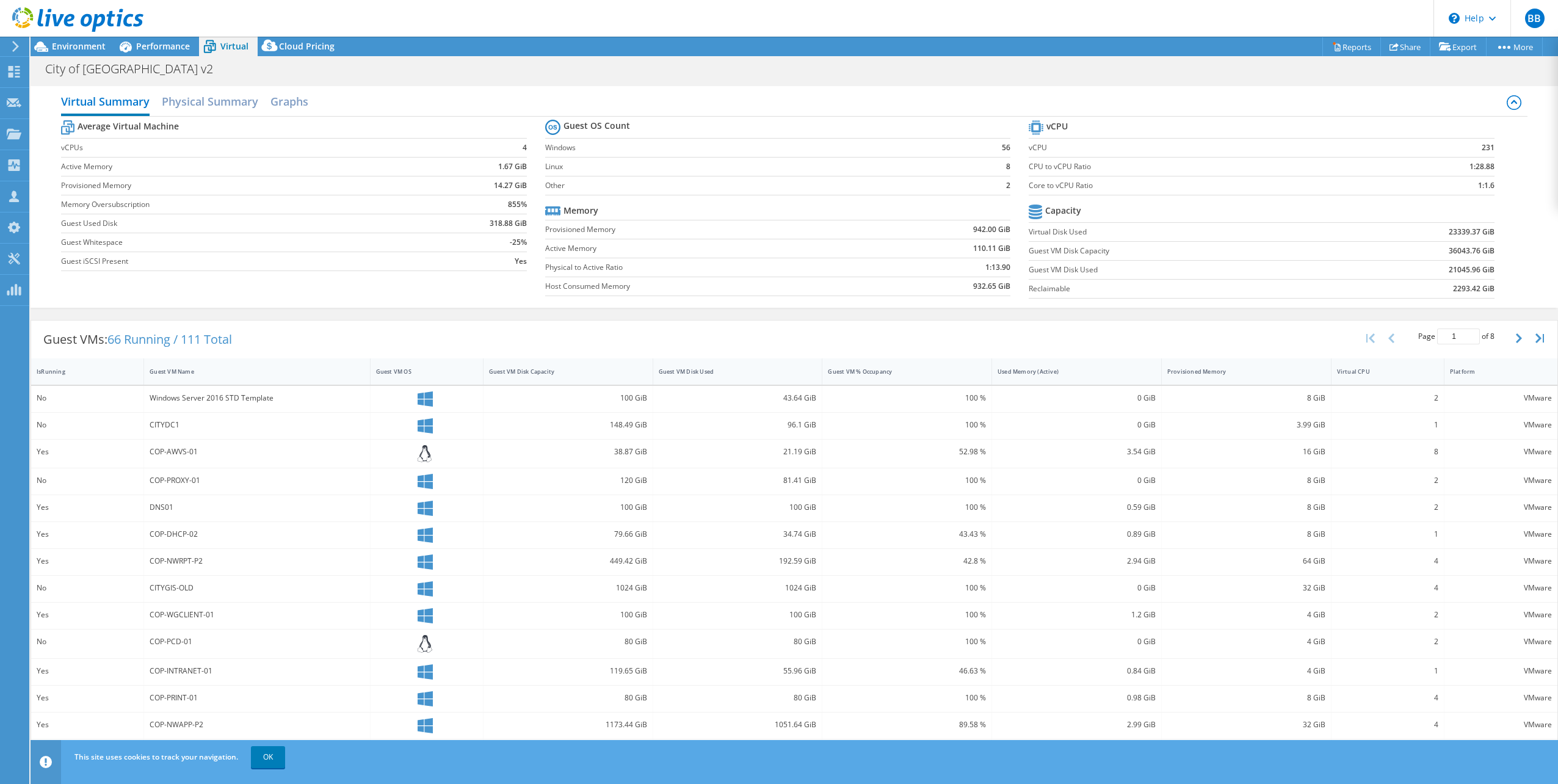
scroll to position [37, 0]
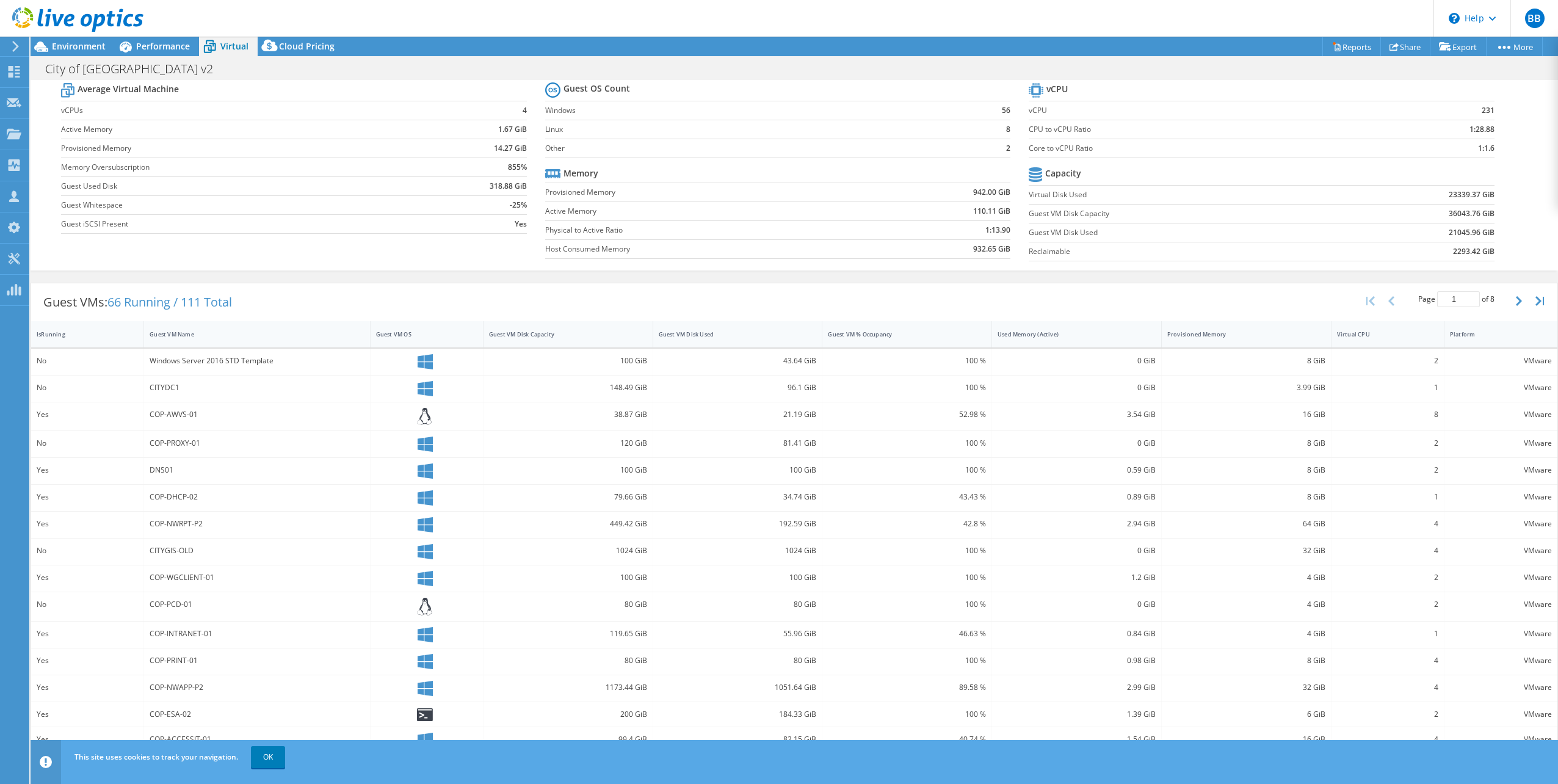
drag, startPoint x: 280, startPoint y: 753, endPoint x: 287, endPoint y: 754, distance: 7.1
click at [280, 753] on link "OK" at bounding box center [268, 757] width 35 height 22
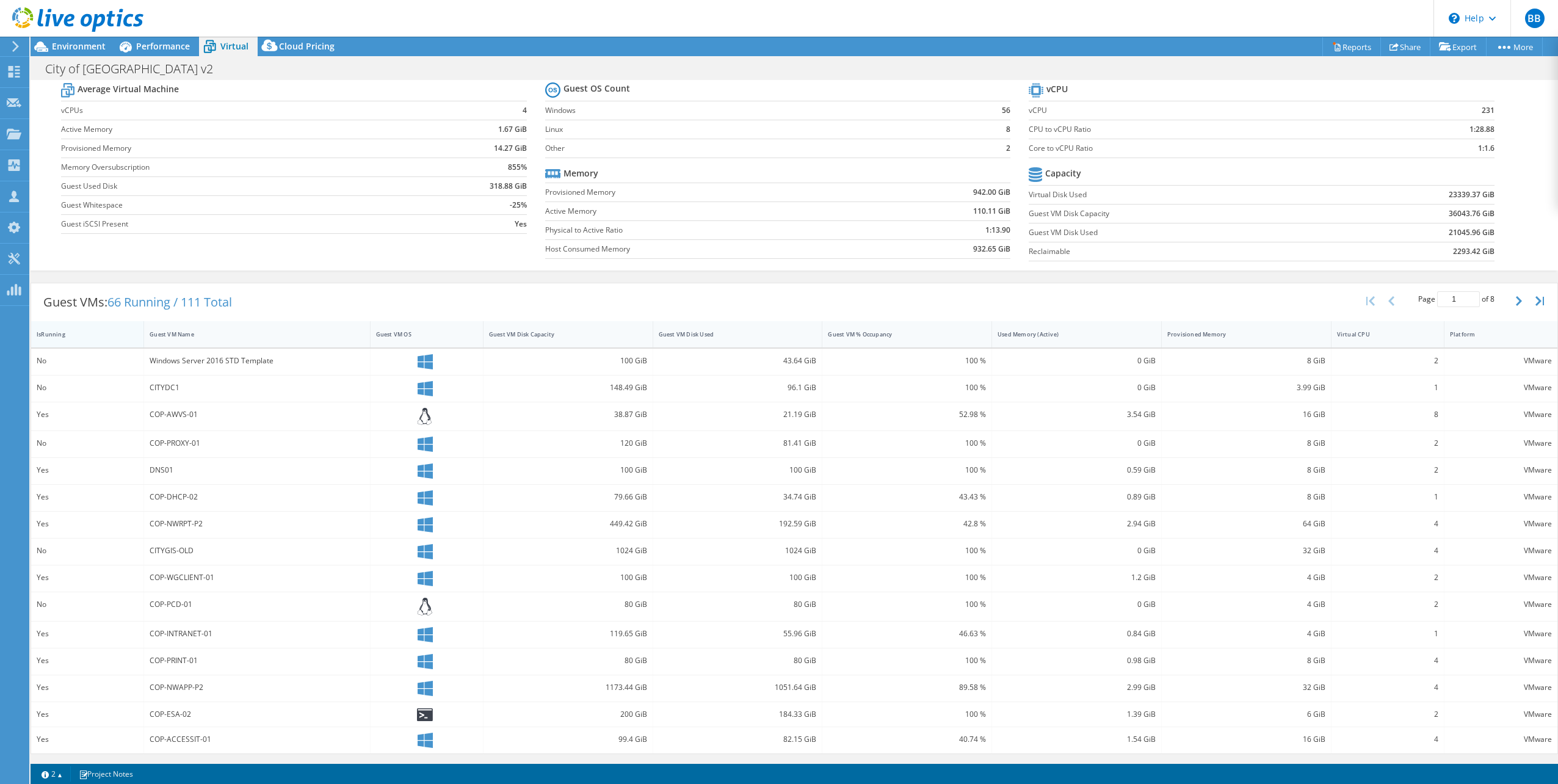
click at [73, 331] on div "IsRunning" at bounding box center [80, 334] width 86 height 8
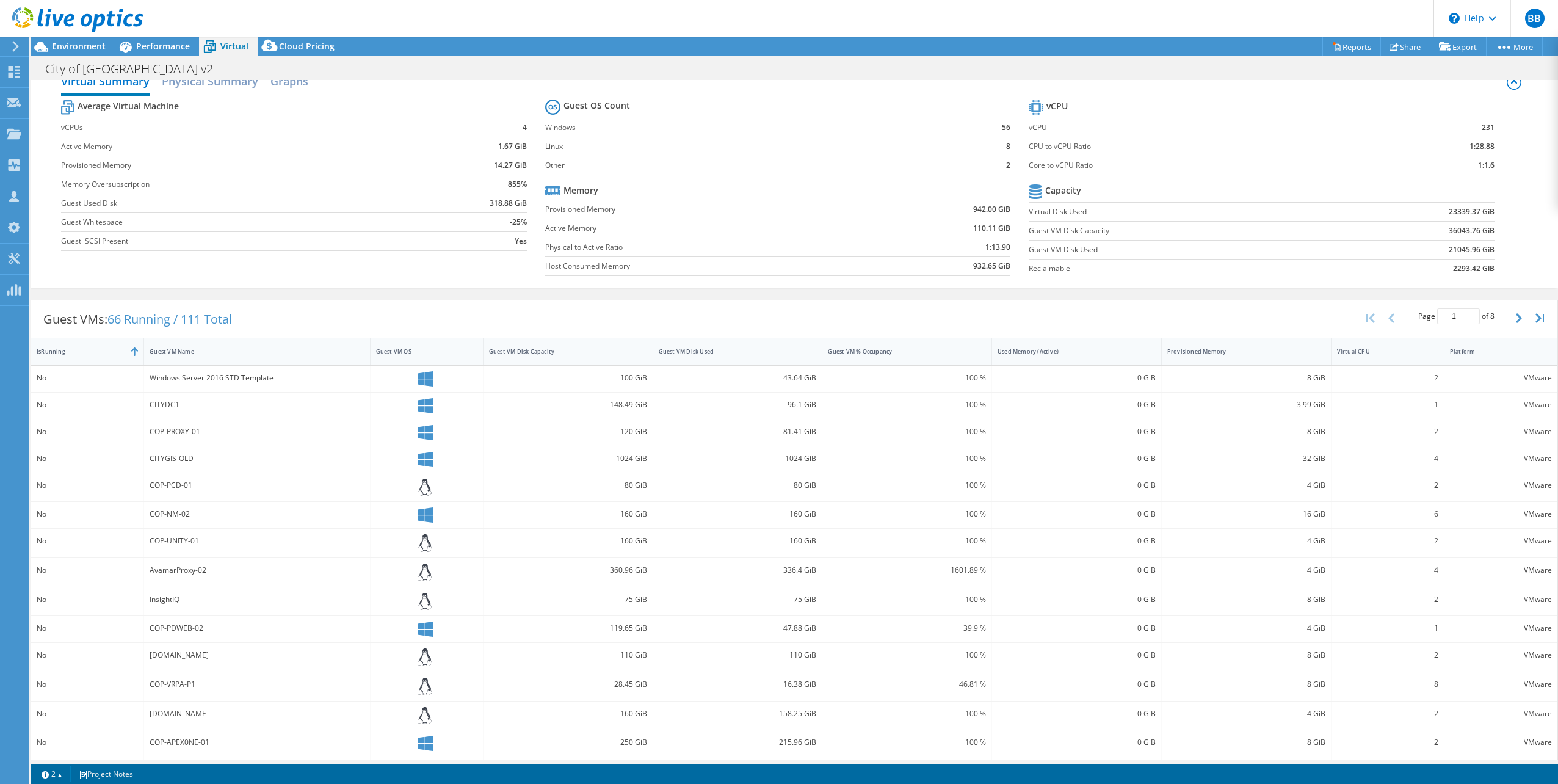
scroll to position [0, 0]
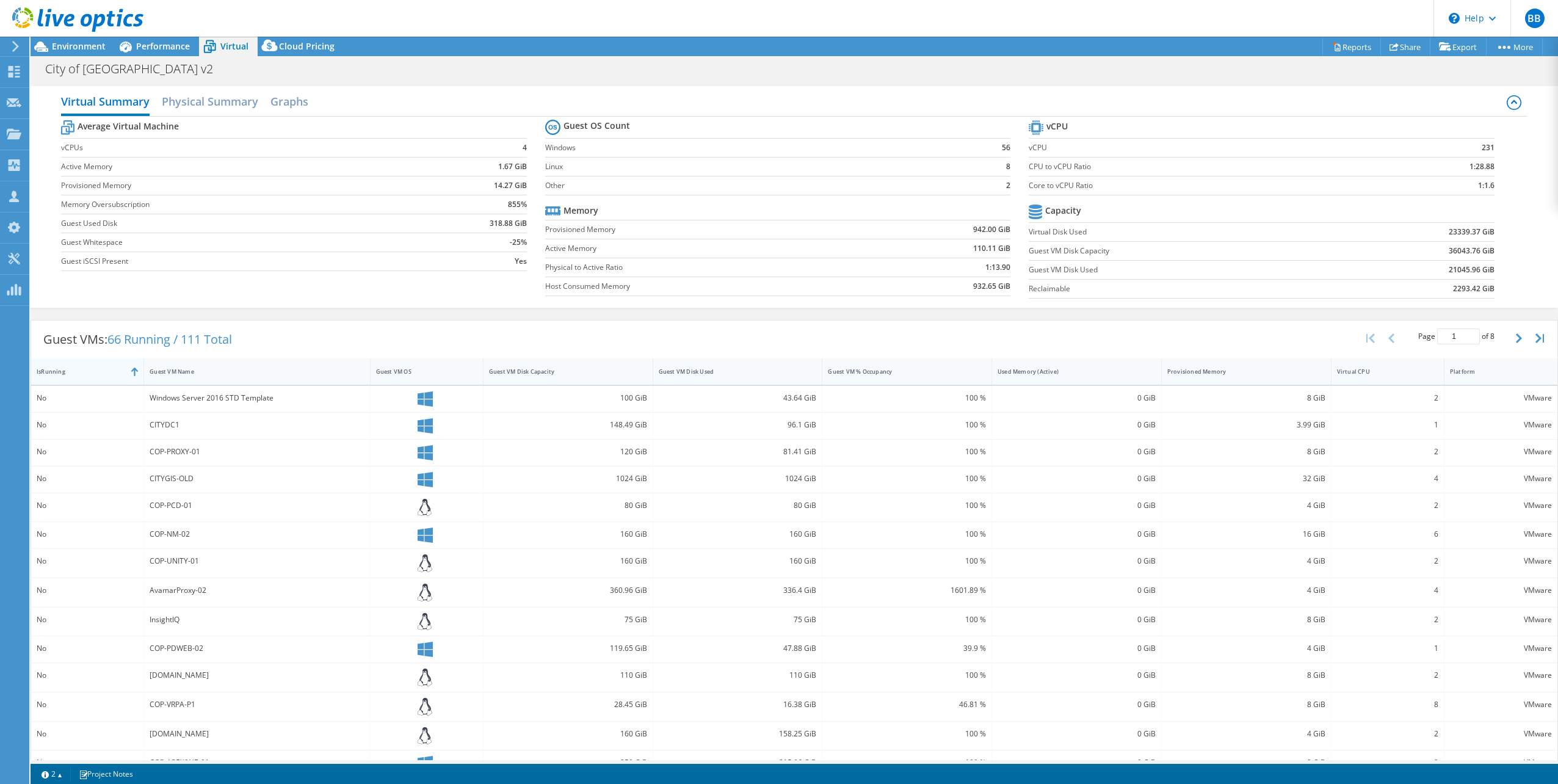
click at [114, 371] on div "IsRunning" at bounding box center [80, 372] width 86 height 8
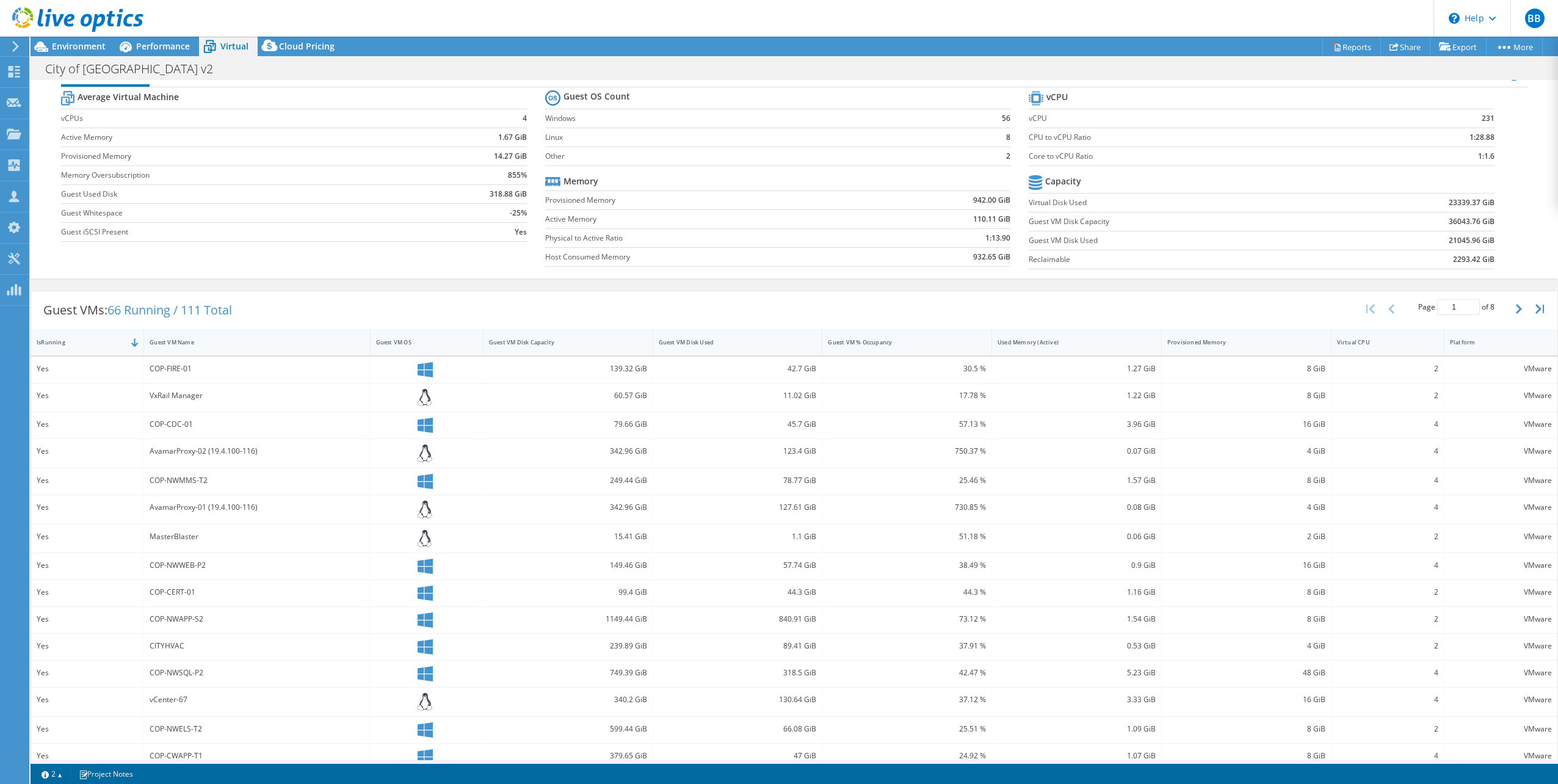
scroll to position [46, 0]
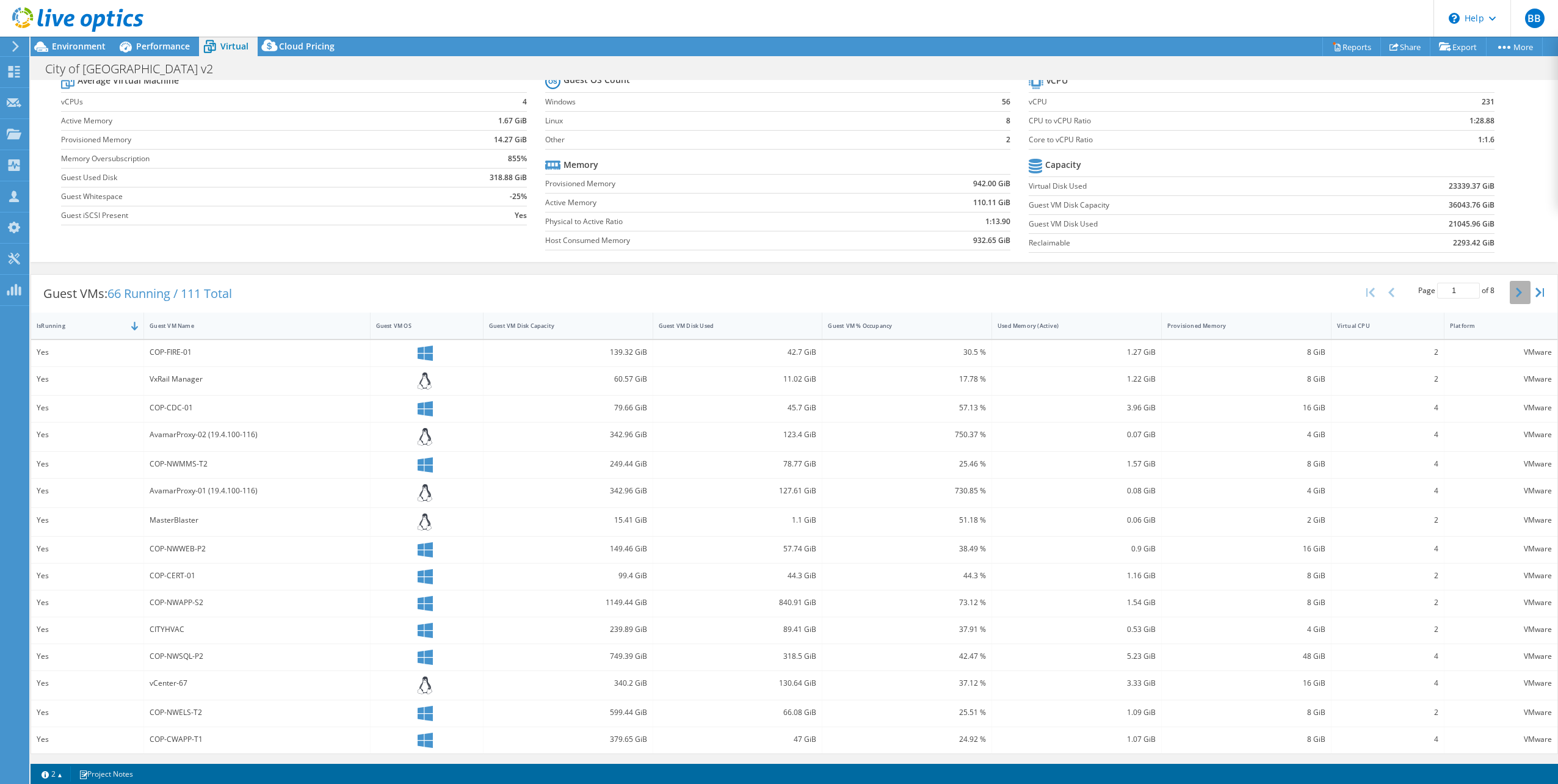
click at [1516, 291] on icon "button" at bounding box center [1519, 292] width 6 height 9
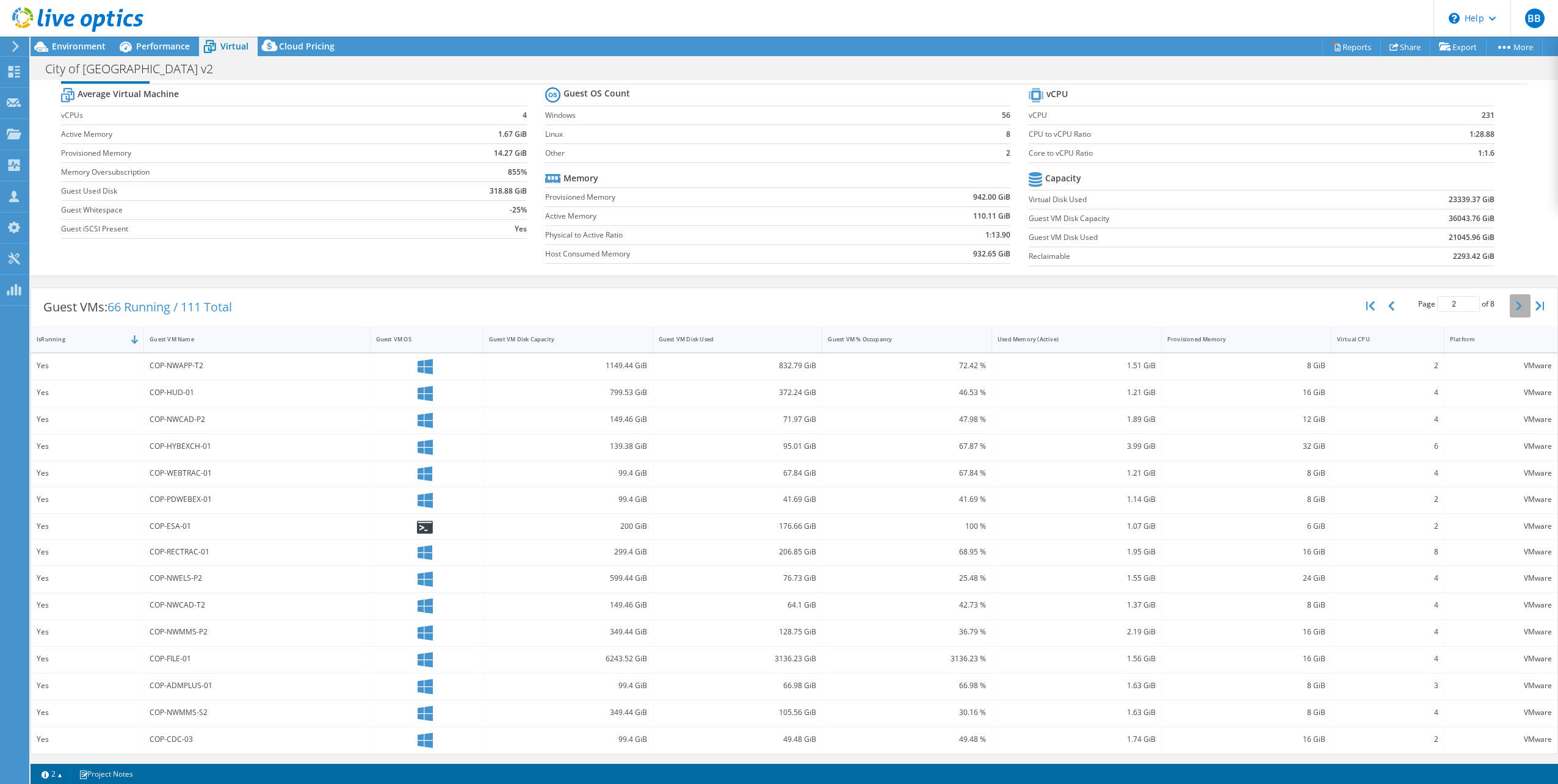
click at [1510, 291] on div "Page 2 of 8 5 rows 10 rows 20 rows 25 rows 50 rows 100 rows" at bounding box center [1456, 306] width 202 height 35
click at [1516, 306] on icon "button" at bounding box center [1519, 306] width 6 height 9
click at [1516, 306] on icon "button" at bounding box center [1519, 306] width 6 height 9
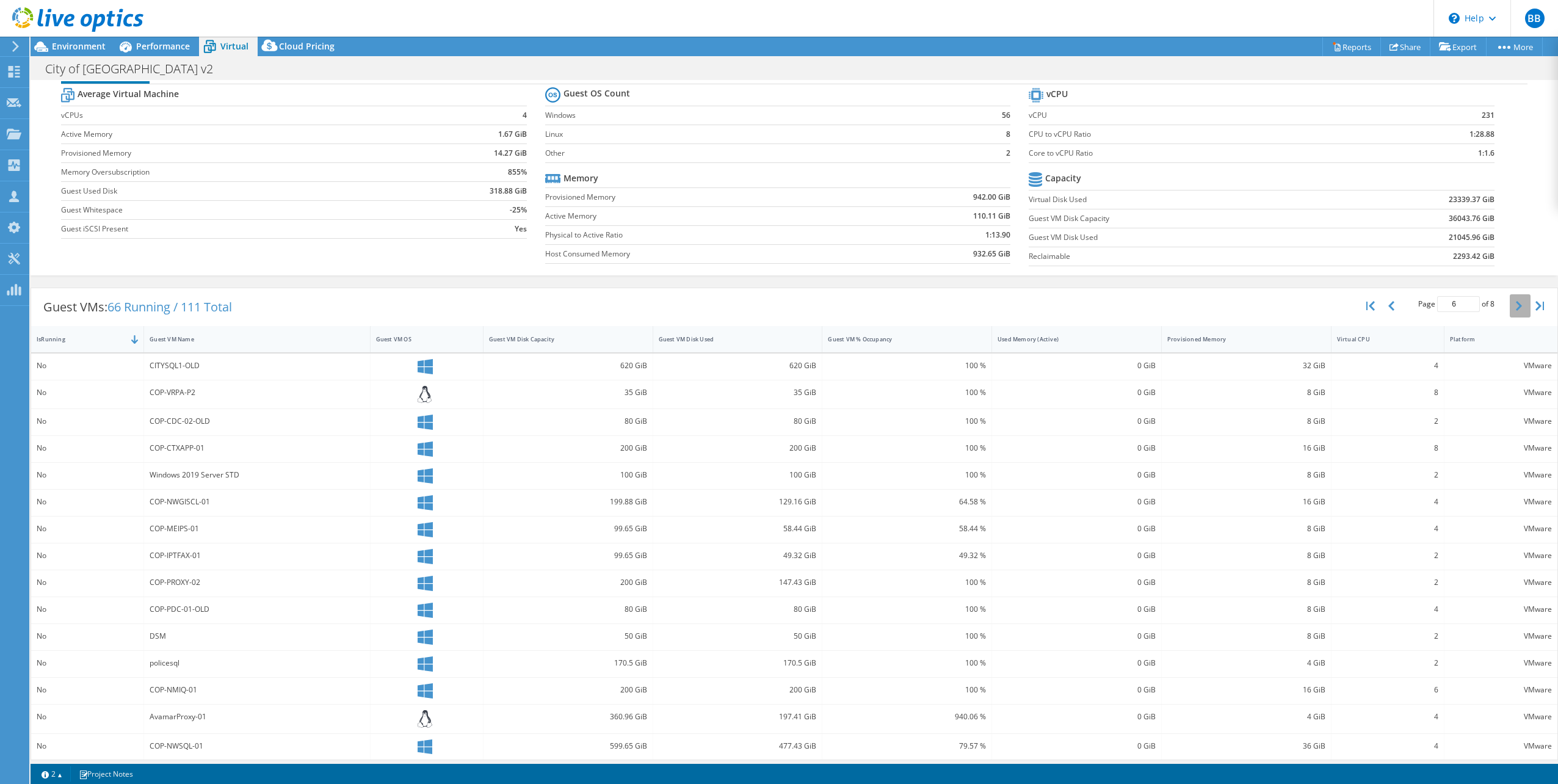
click at [1516, 306] on icon "button" at bounding box center [1519, 306] width 6 height 9
click at [1512, 302] on button "button" at bounding box center [1520, 306] width 20 height 24
type input "8"
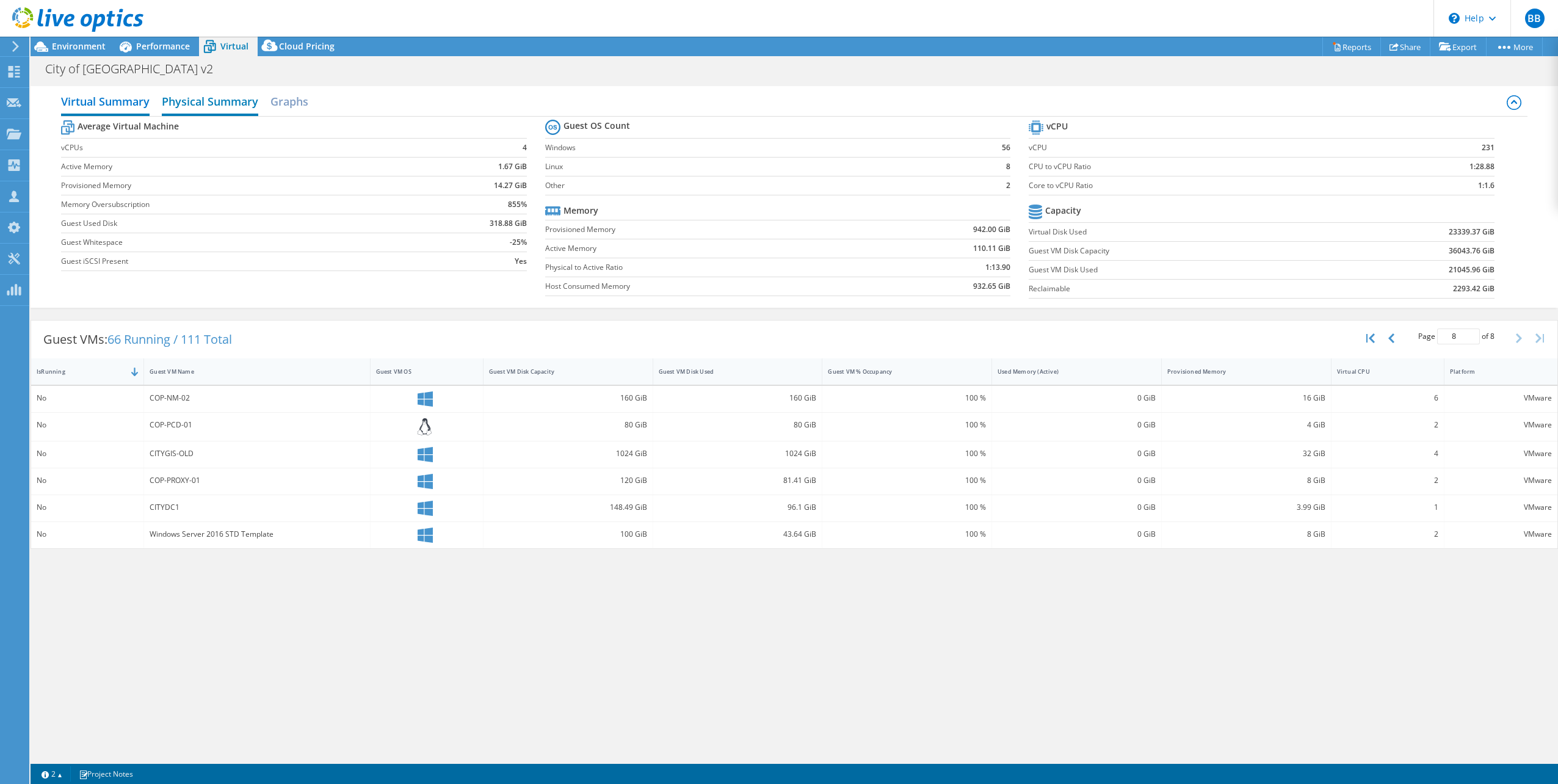
click at [233, 100] on h2 "Physical Summary" at bounding box center [210, 102] width 97 height 27
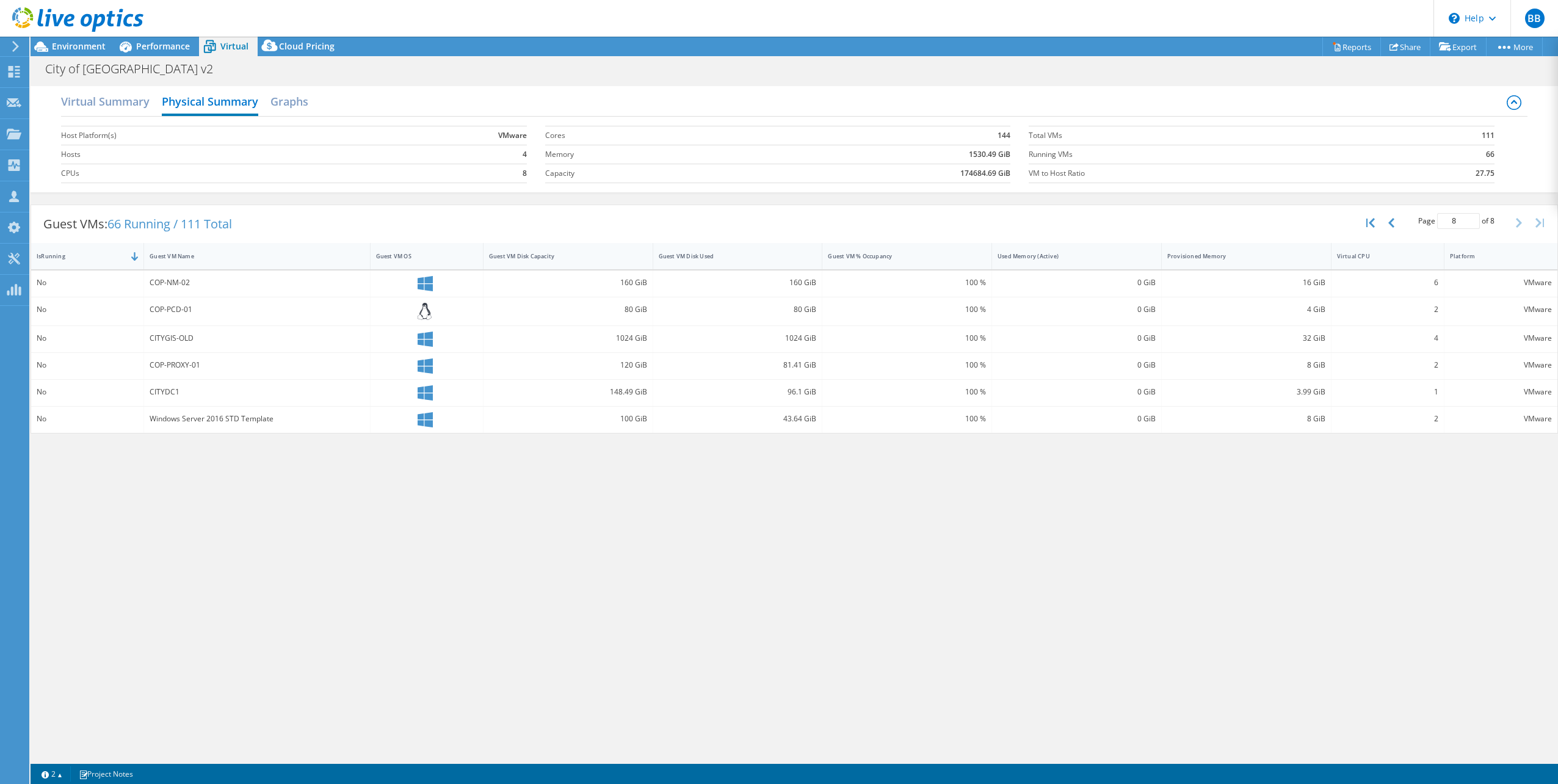
click at [21, 20] on icon at bounding box center [78, 20] width 131 height 25
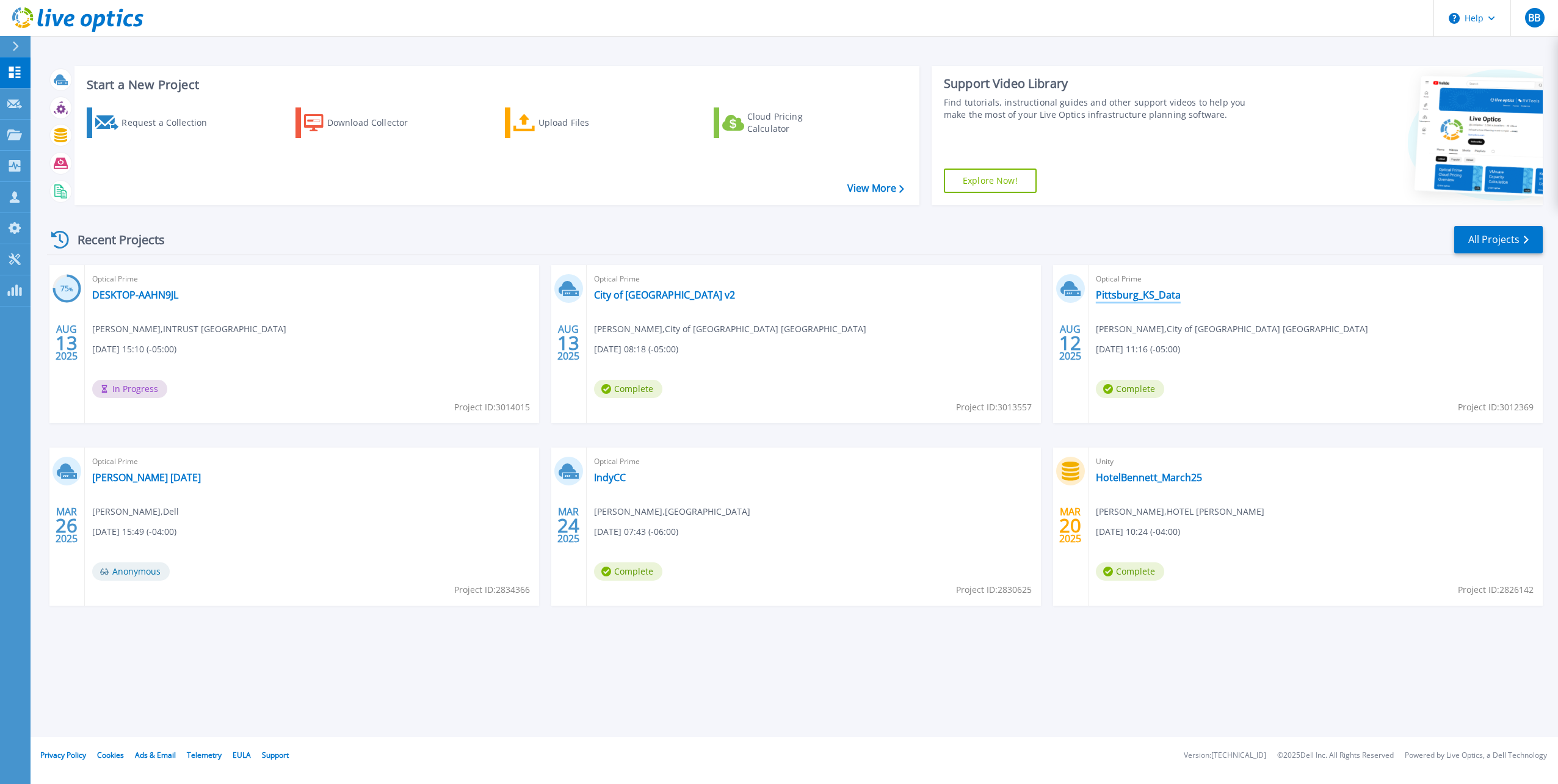
click at [1151, 295] on link "Pittsburg_KS_Data" at bounding box center [1138, 295] width 85 height 13
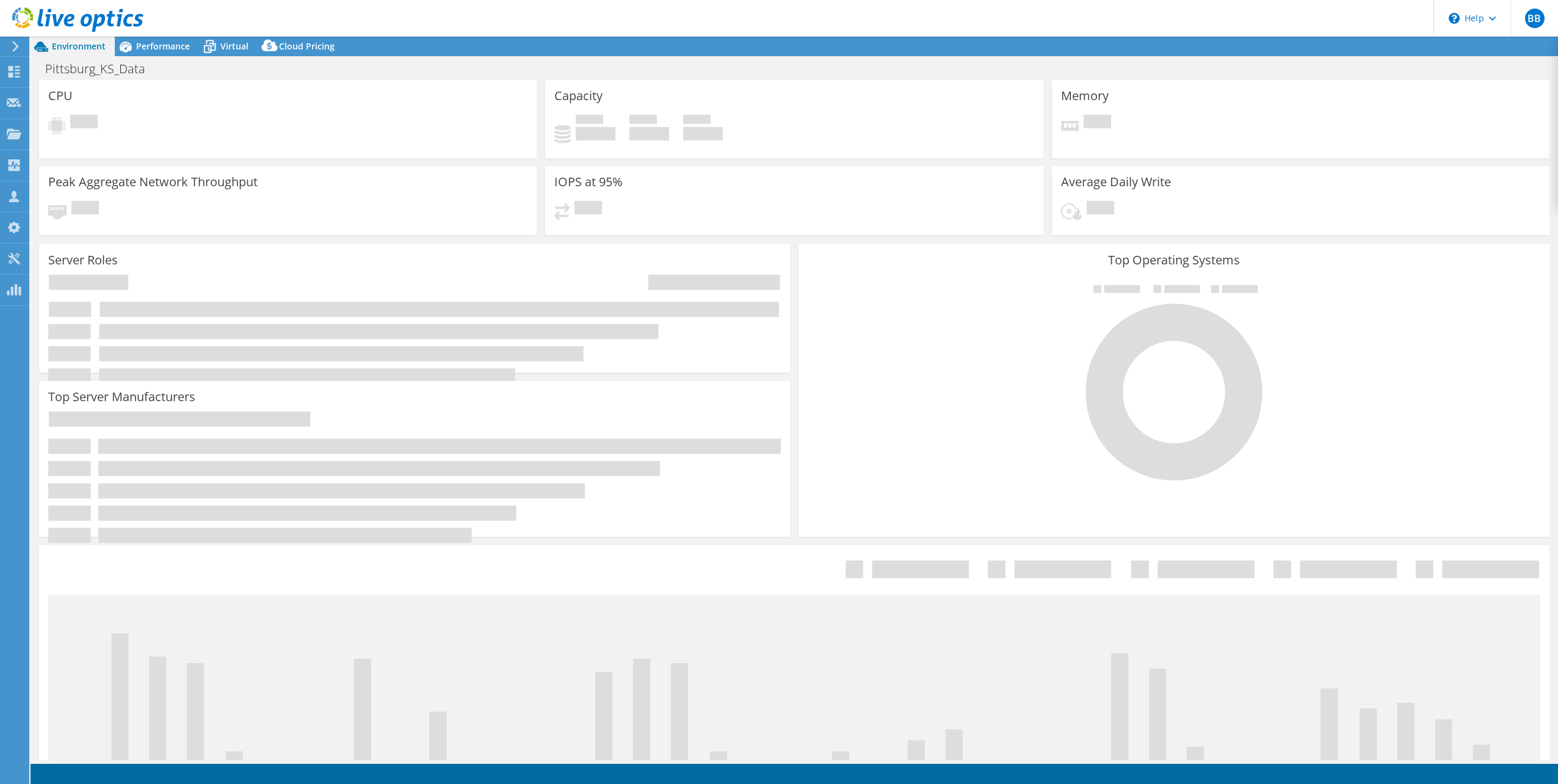
select select "USD"
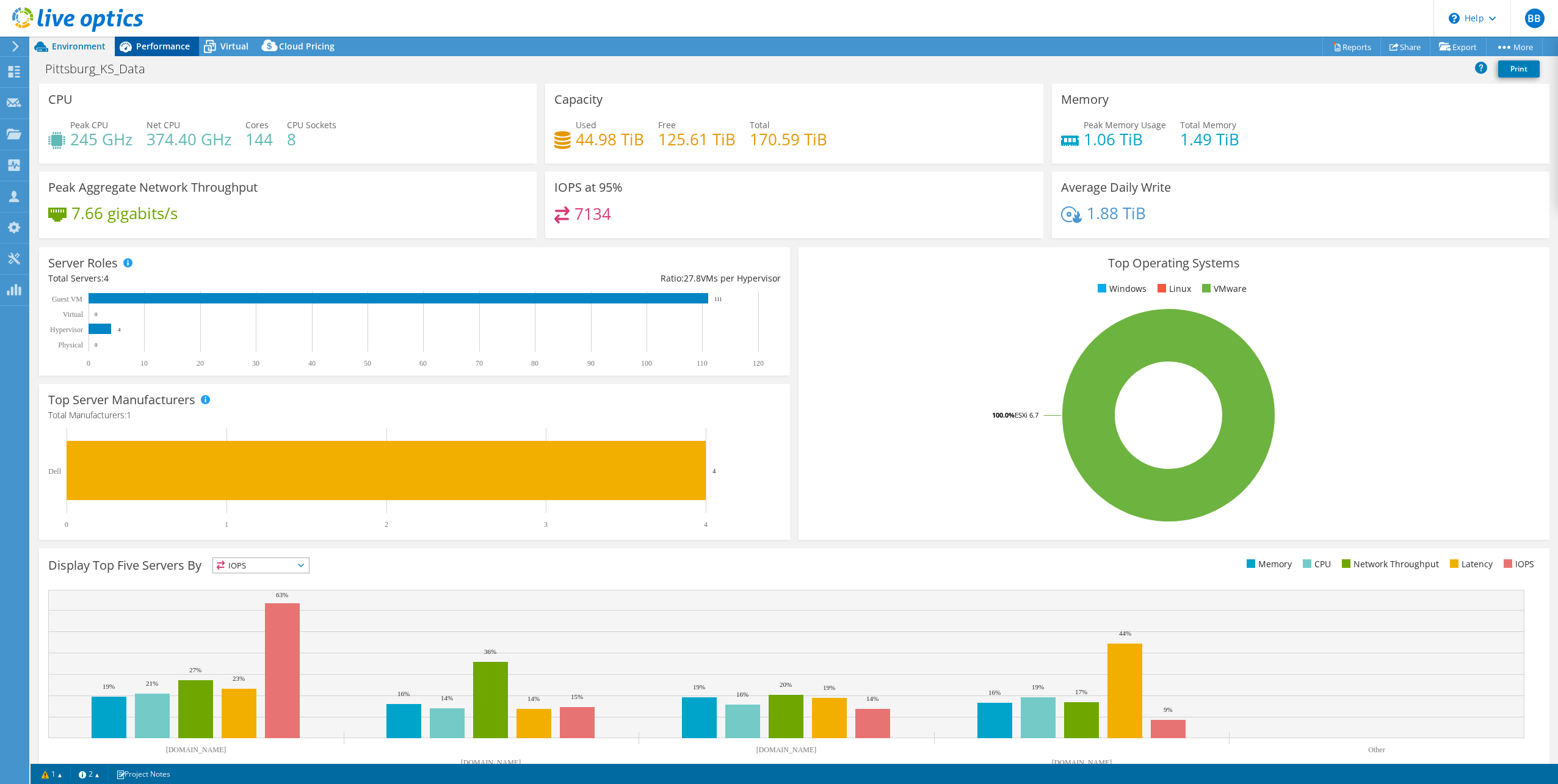
click at [147, 45] on span "Performance" at bounding box center [163, 46] width 53 height 12
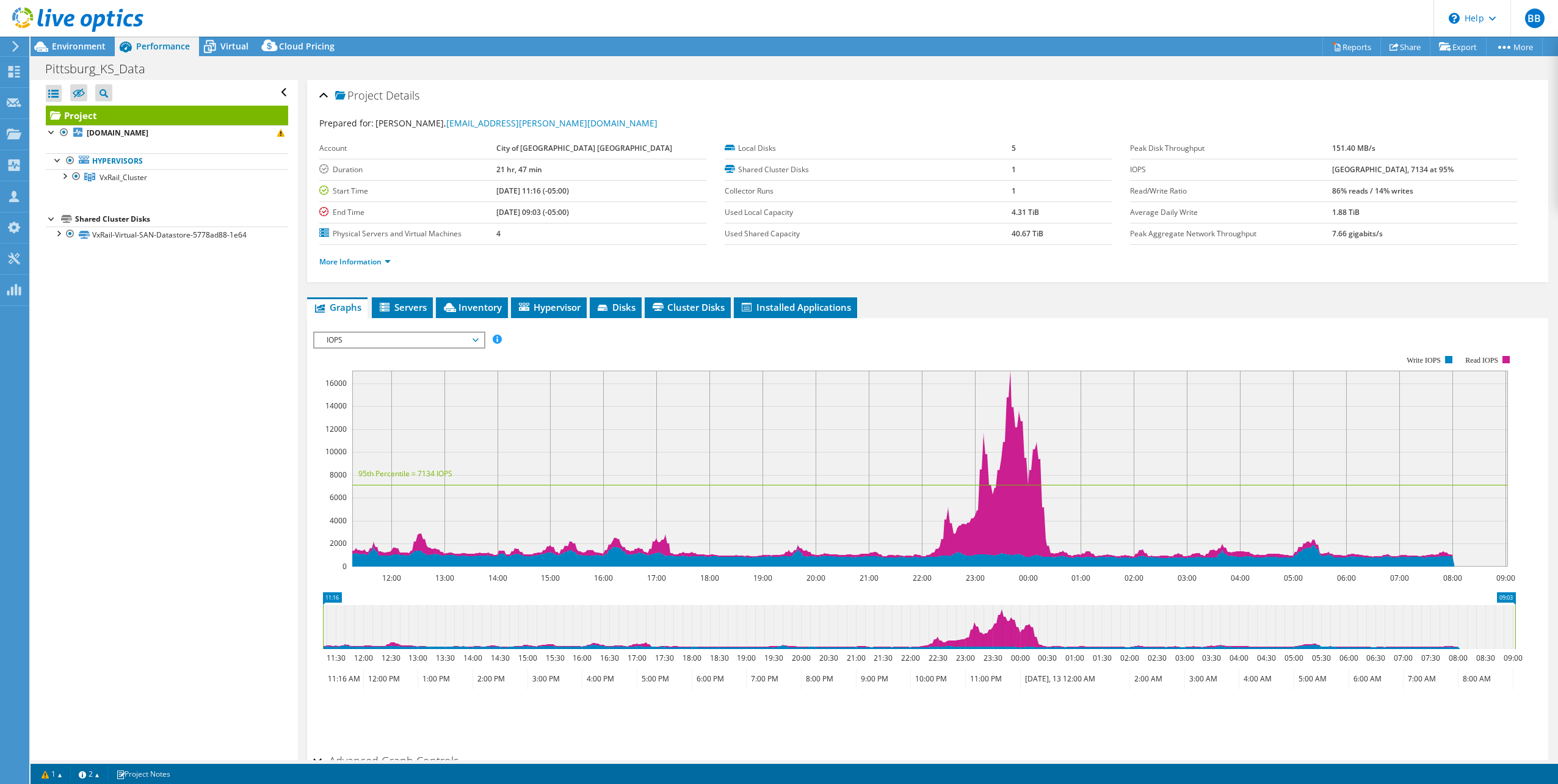
click at [1009, 374] on rect at bounding box center [929, 468] width 1156 height 196
click at [110, 137] on b "cop-esxi-4.pittks.org" at bounding box center [117, 132] width 61 height 10
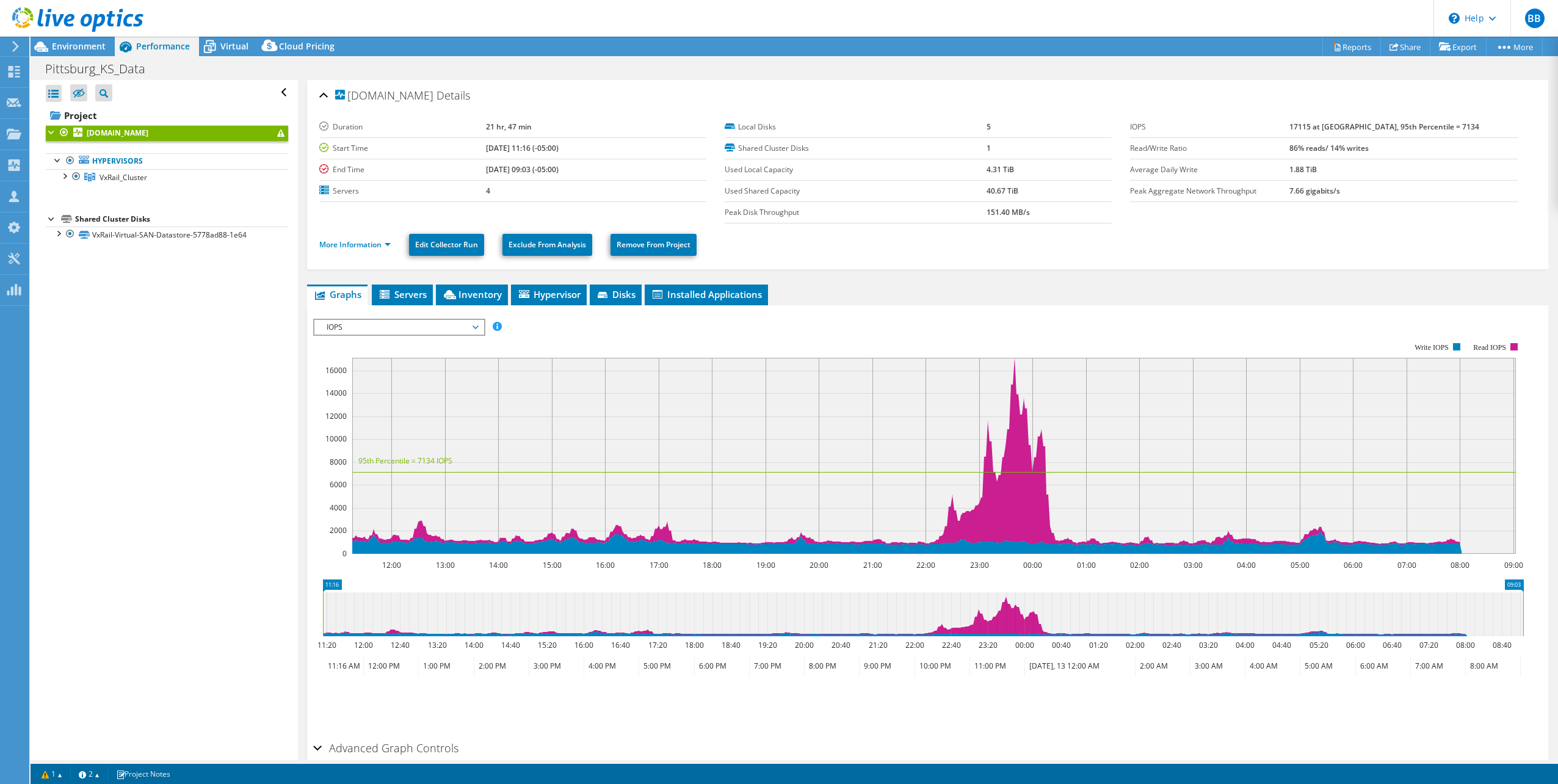
click at [277, 130] on span at bounding box center [280, 133] width 7 height 7
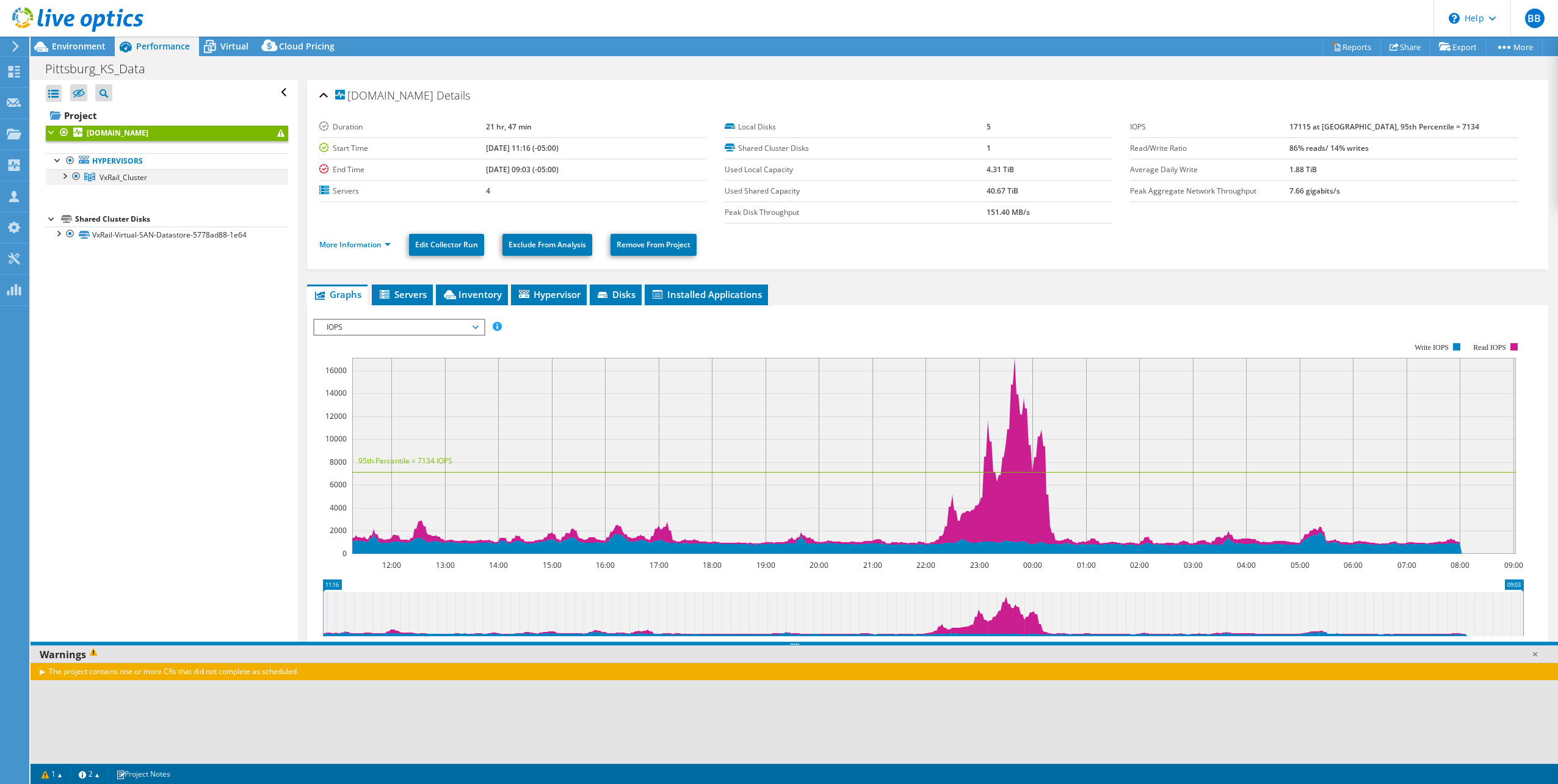
click at [64, 174] on div at bounding box center [64, 175] width 13 height 13
click at [157, 192] on link "cop-esxi-4.pittks.org" at bounding box center [167, 192] width 242 height 16
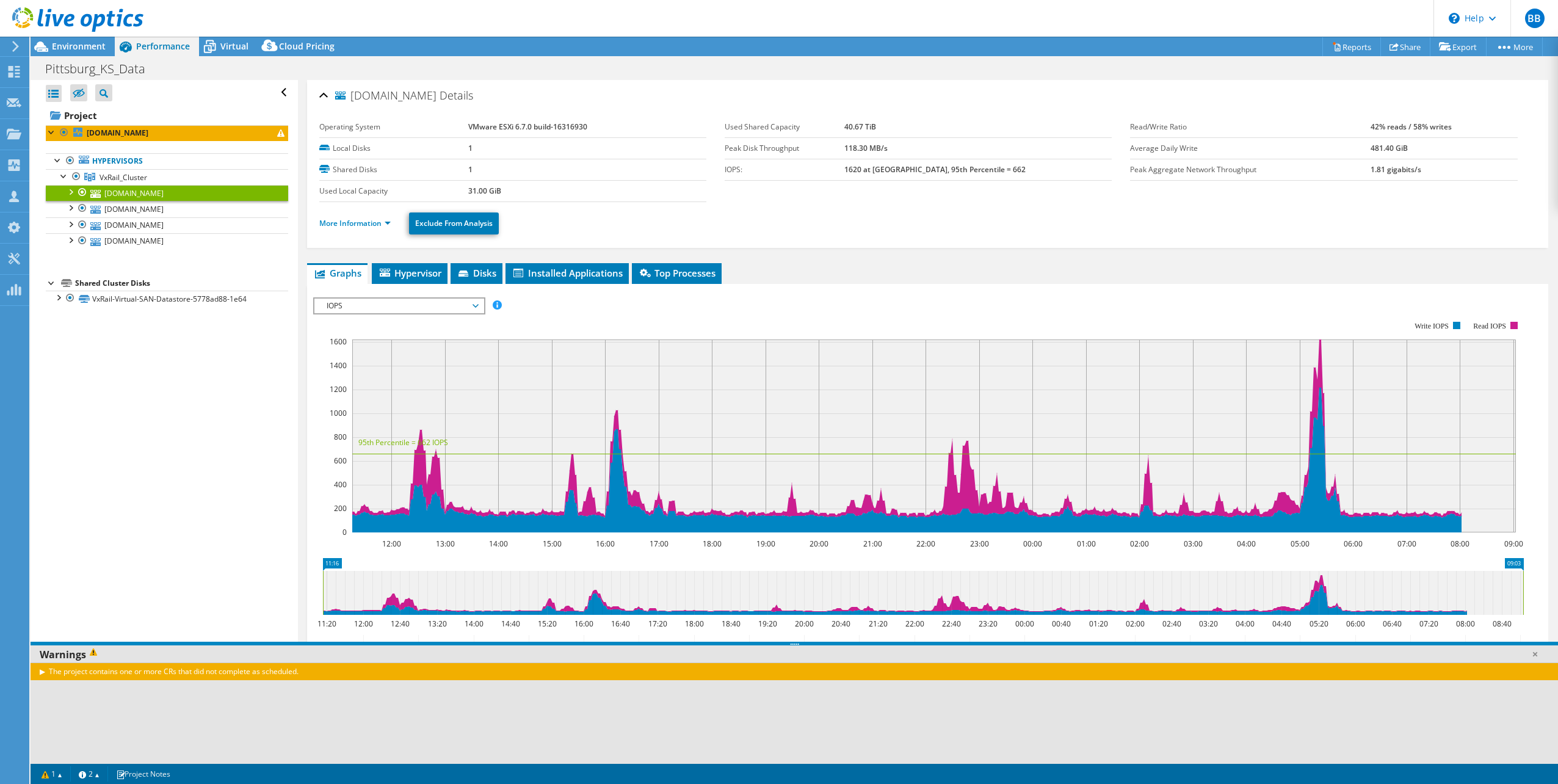
click at [26, 18] on icon at bounding box center [78, 20] width 131 height 25
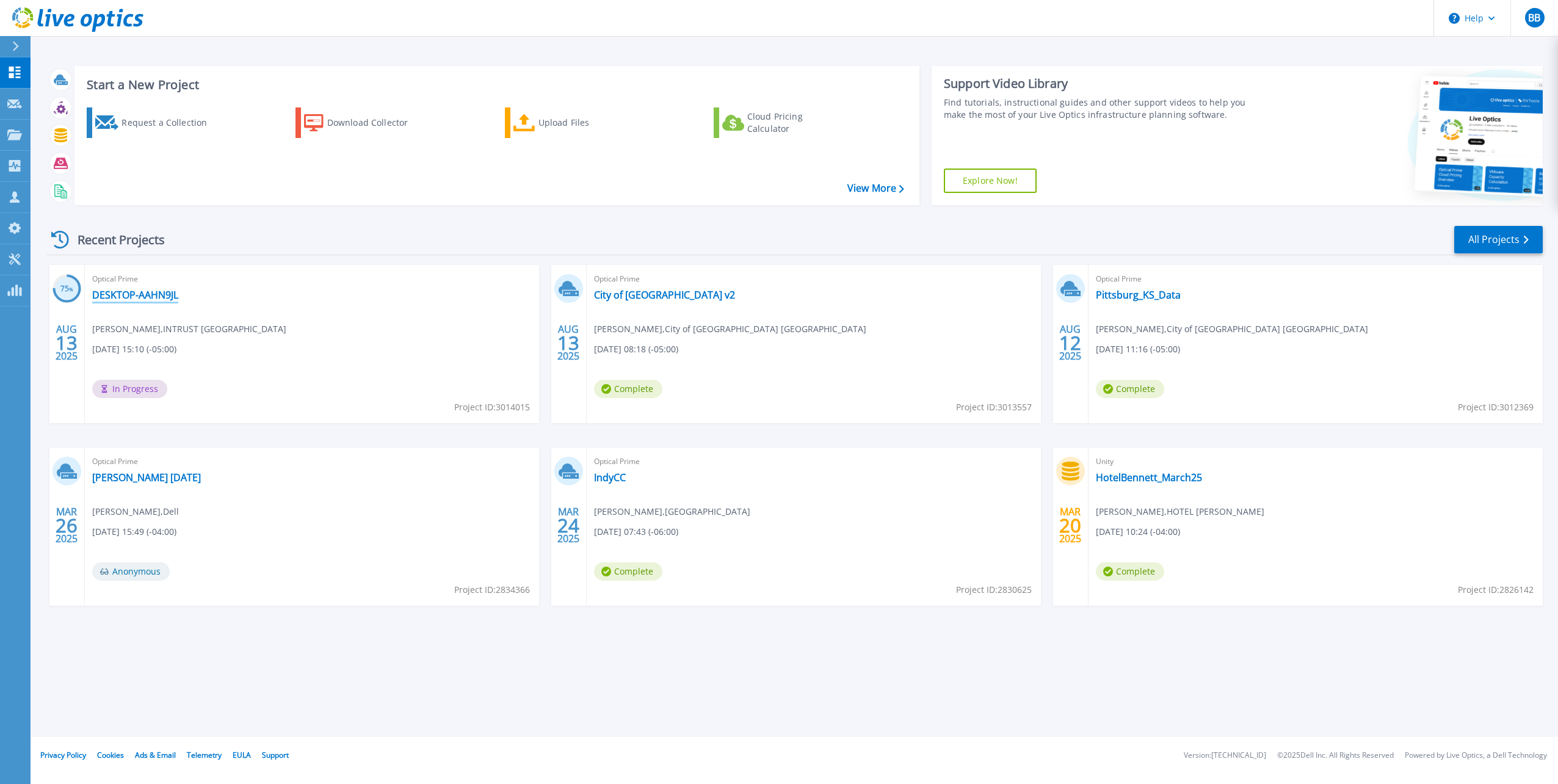
click at [154, 295] on link "DESKTOP-AAHN9JL" at bounding box center [135, 295] width 86 height 13
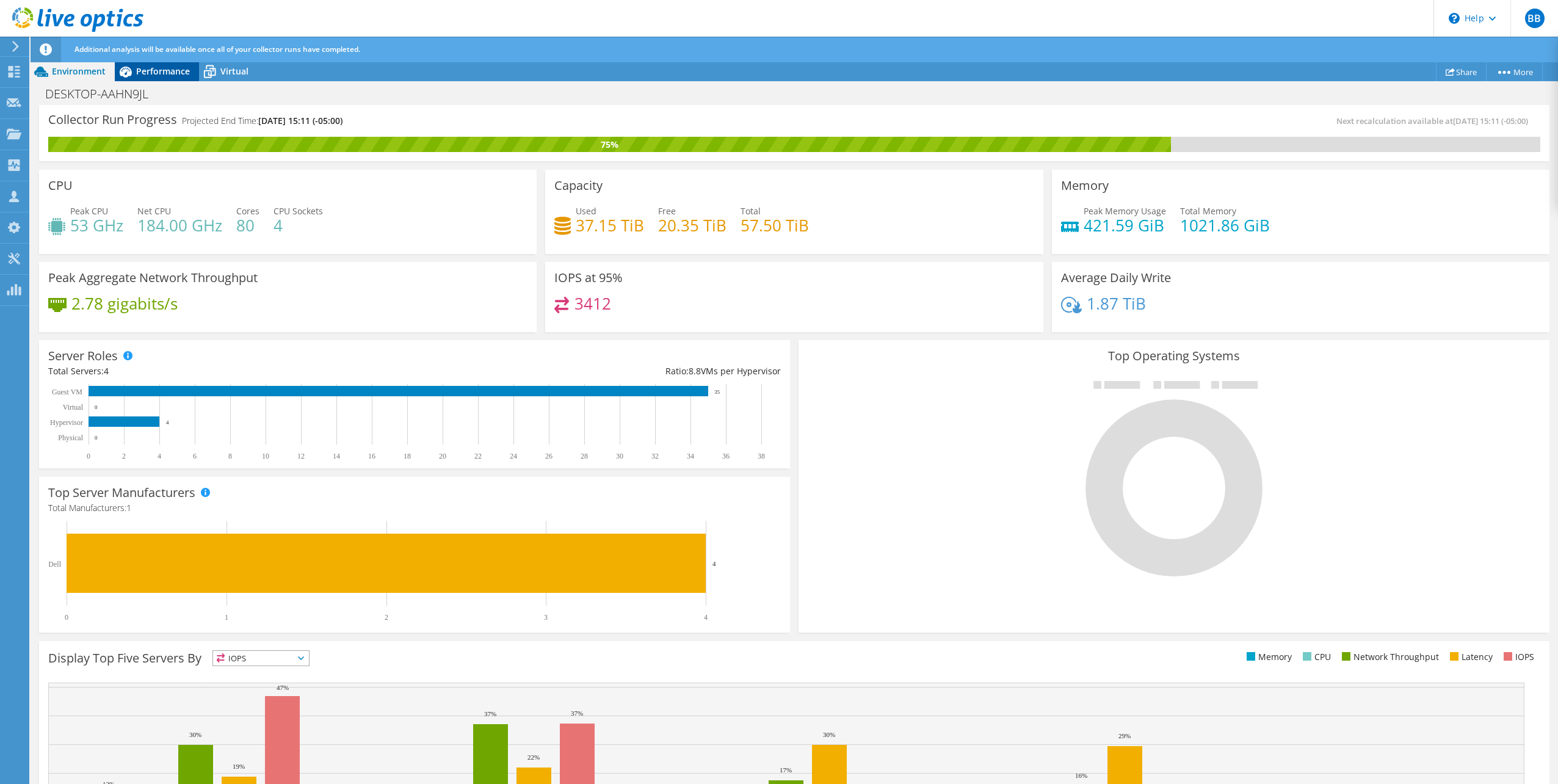
click at [145, 73] on span "Performance" at bounding box center [163, 71] width 53 height 12
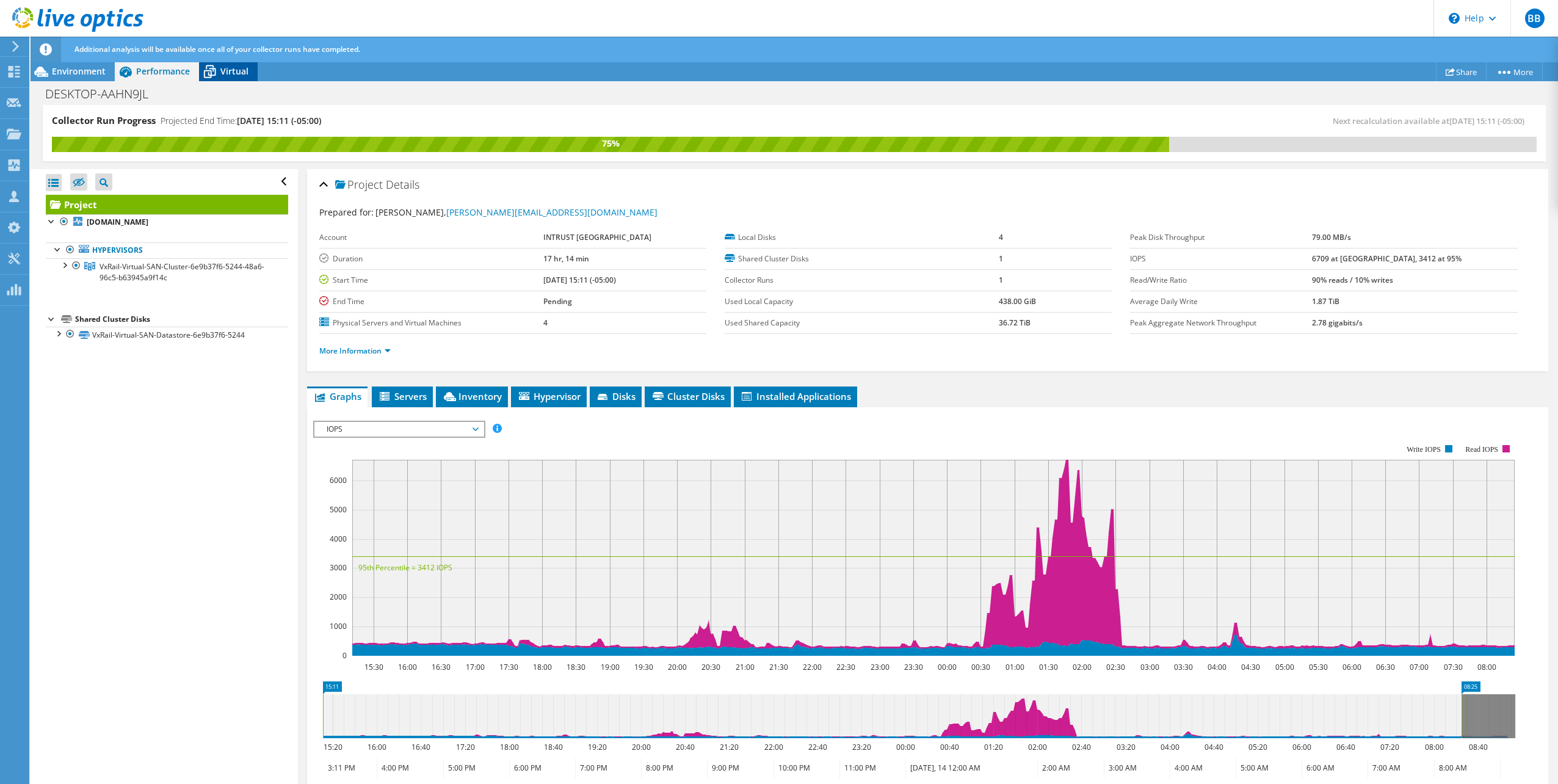
click at [237, 72] on span "Virtual" at bounding box center [234, 71] width 28 height 12
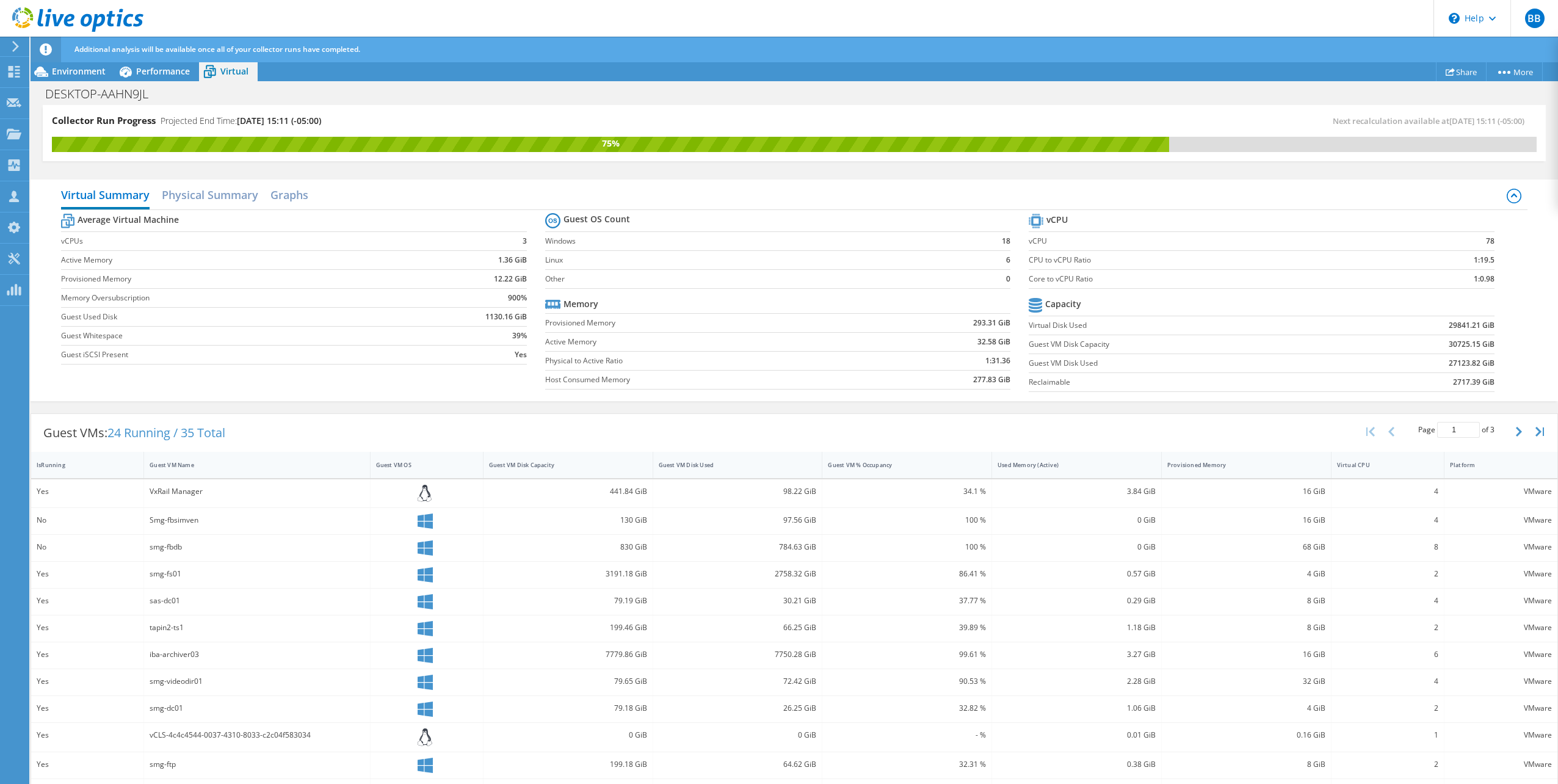
scroll to position [137, 0]
click at [291, 674] on div "smg-videodir01" at bounding box center [256, 682] width 225 height 26
click at [780, 685] on div "72.42 GiB" at bounding box center [737, 681] width 158 height 13
click at [803, 654] on div "7750.28 GiB" at bounding box center [737, 654] width 158 height 13
drag, startPoint x: 811, startPoint y: 653, endPoint x: 763, endPoint y: 654, distance: 48.0
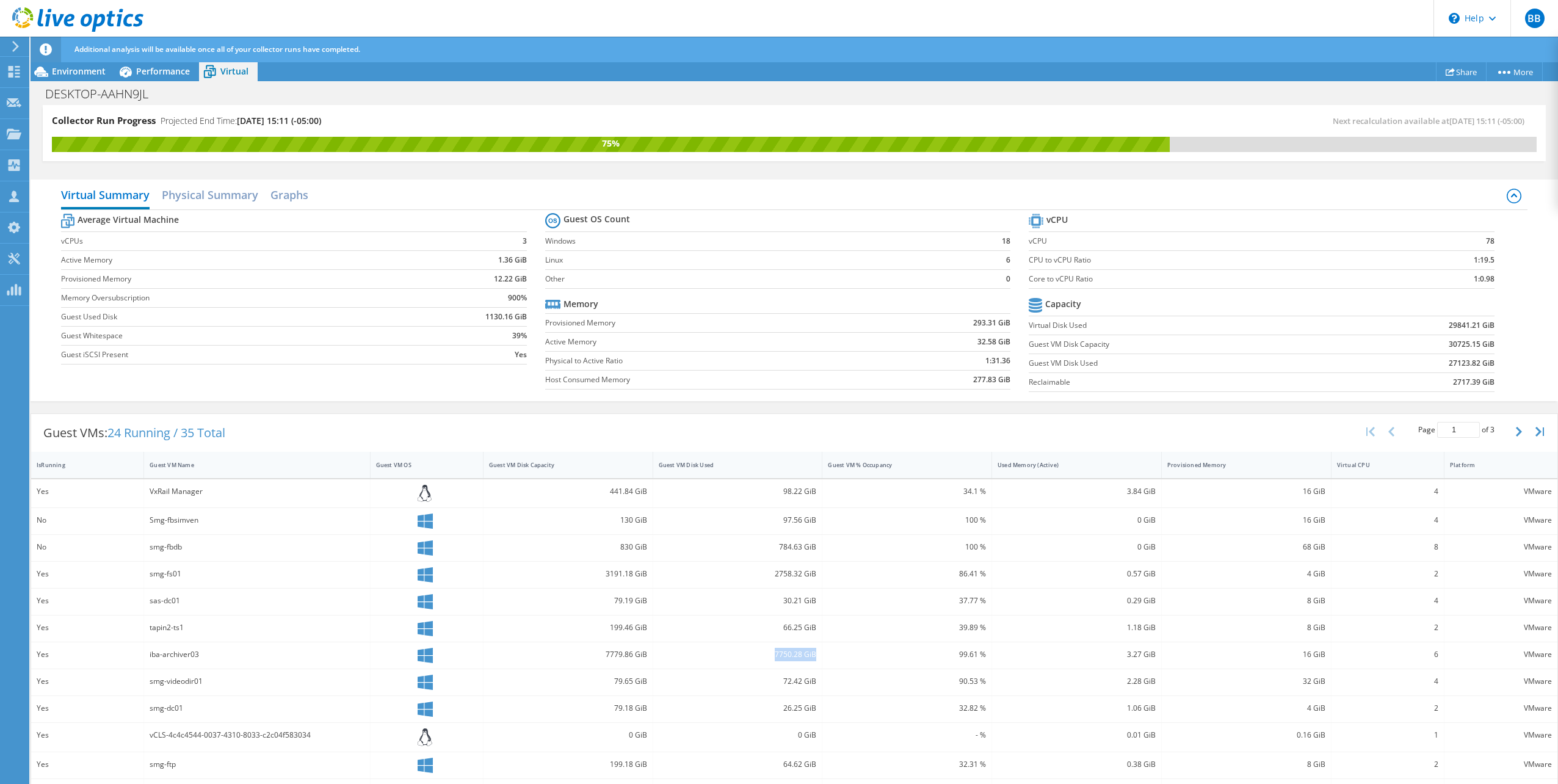
click at [763, 654] on div "7750.28 GiB" at bounding box center [737, 654] width 158 height 13
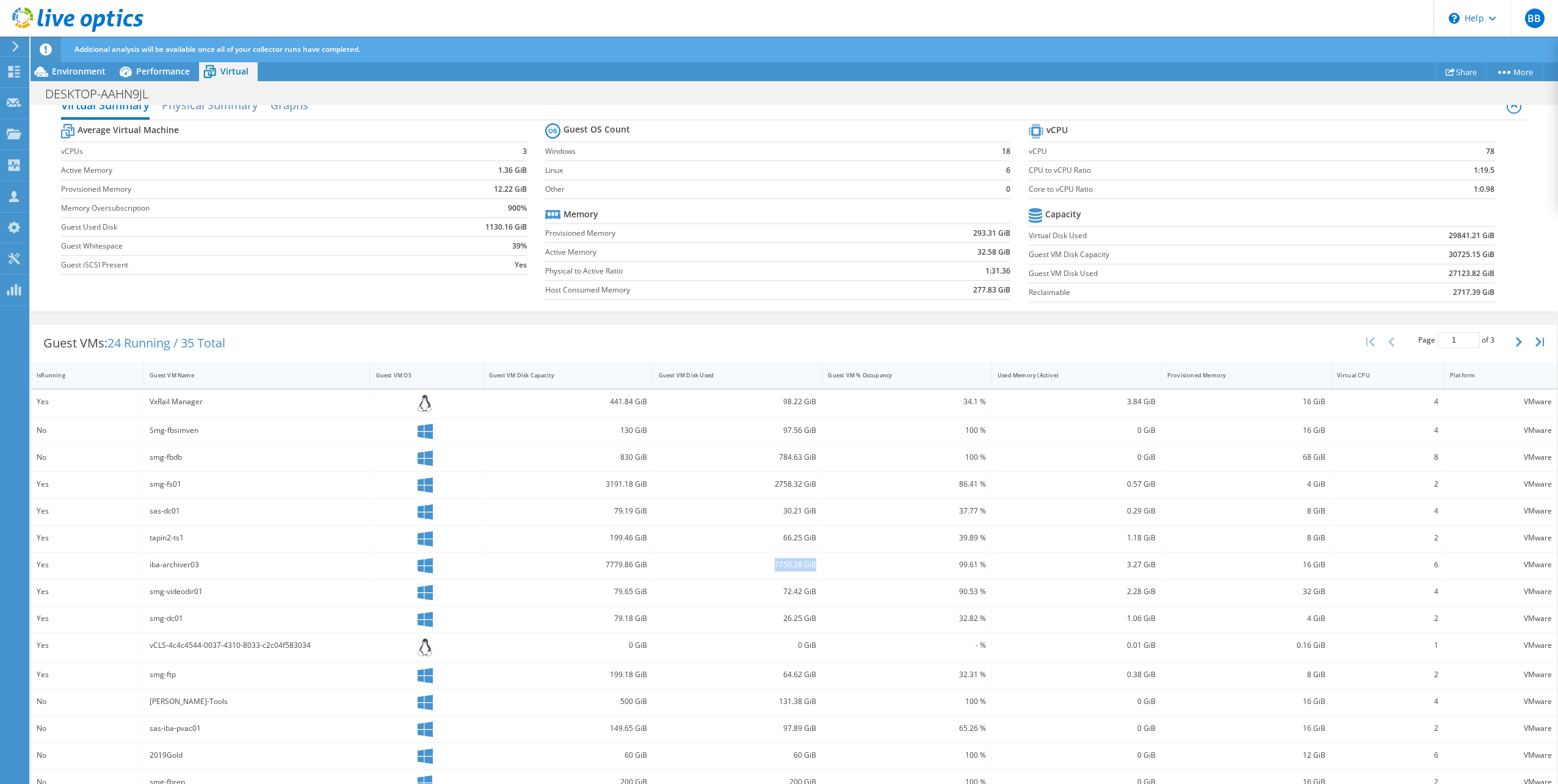
scroll to position [107, 0]
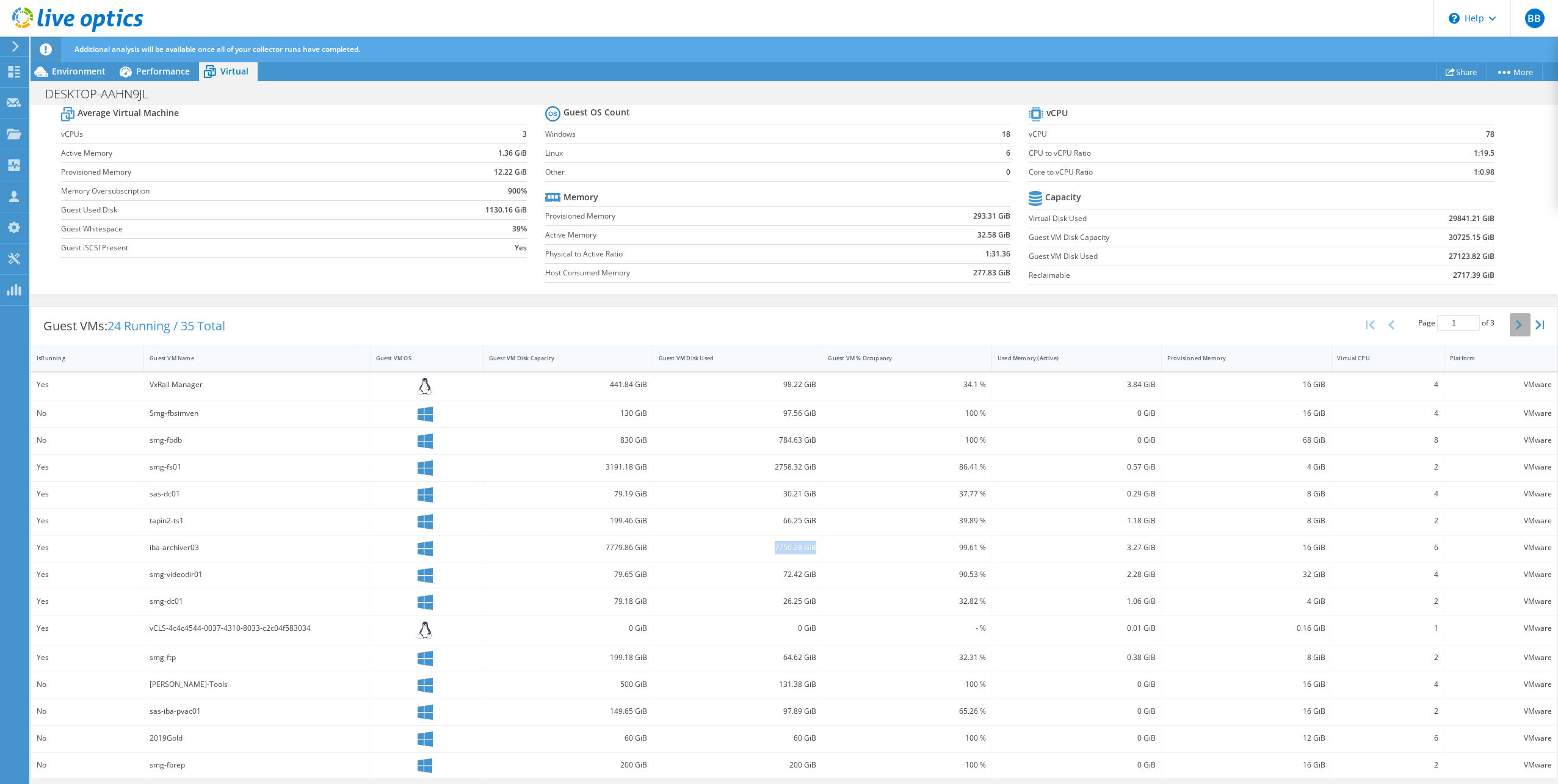
click at [1510, 327] on button "button" at bounding box center [1520, 325] width 20 height 24
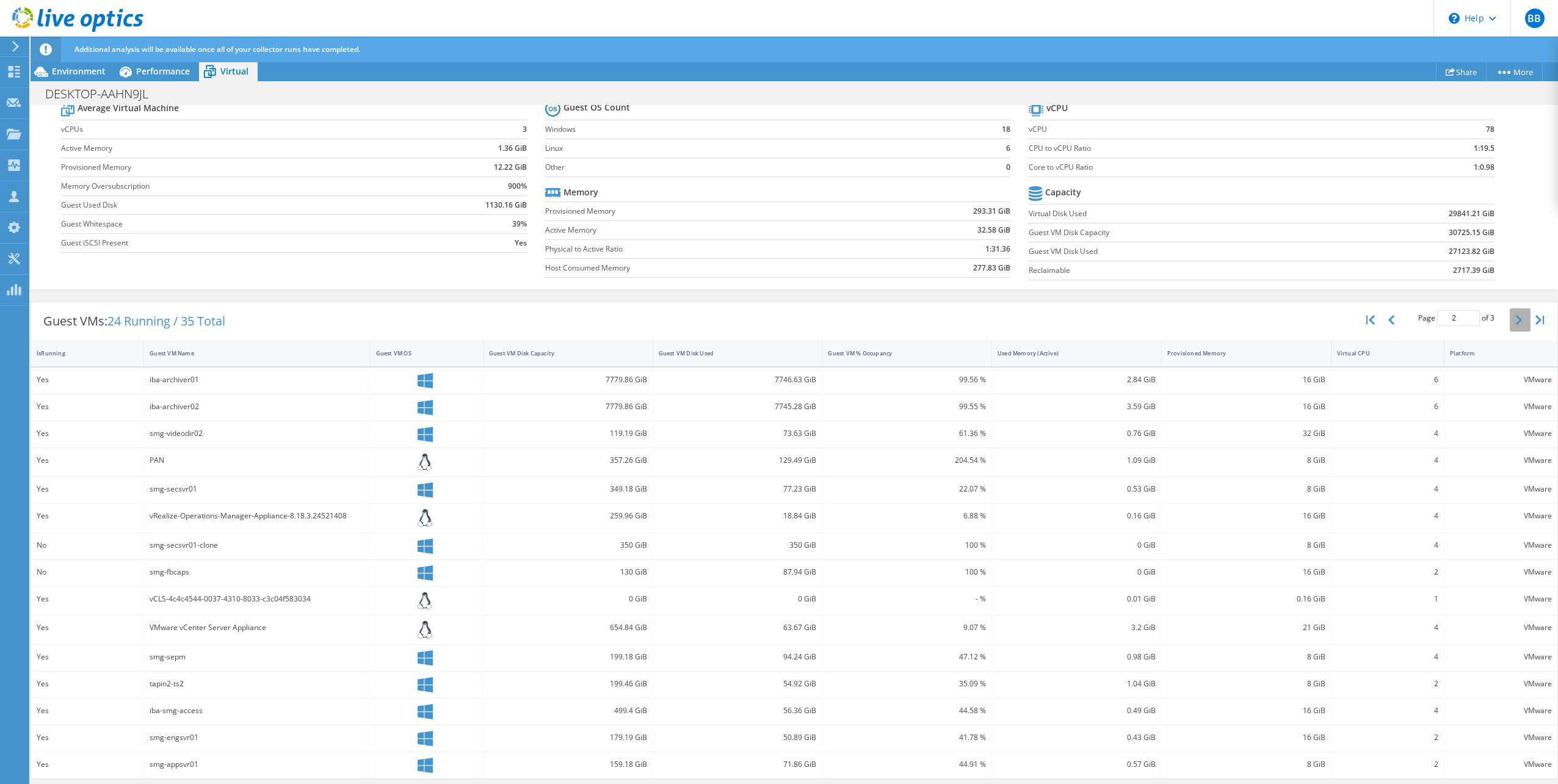
click at [1516, 320] on icon "button" at bounding box center [1519, 320] width 6 height 9
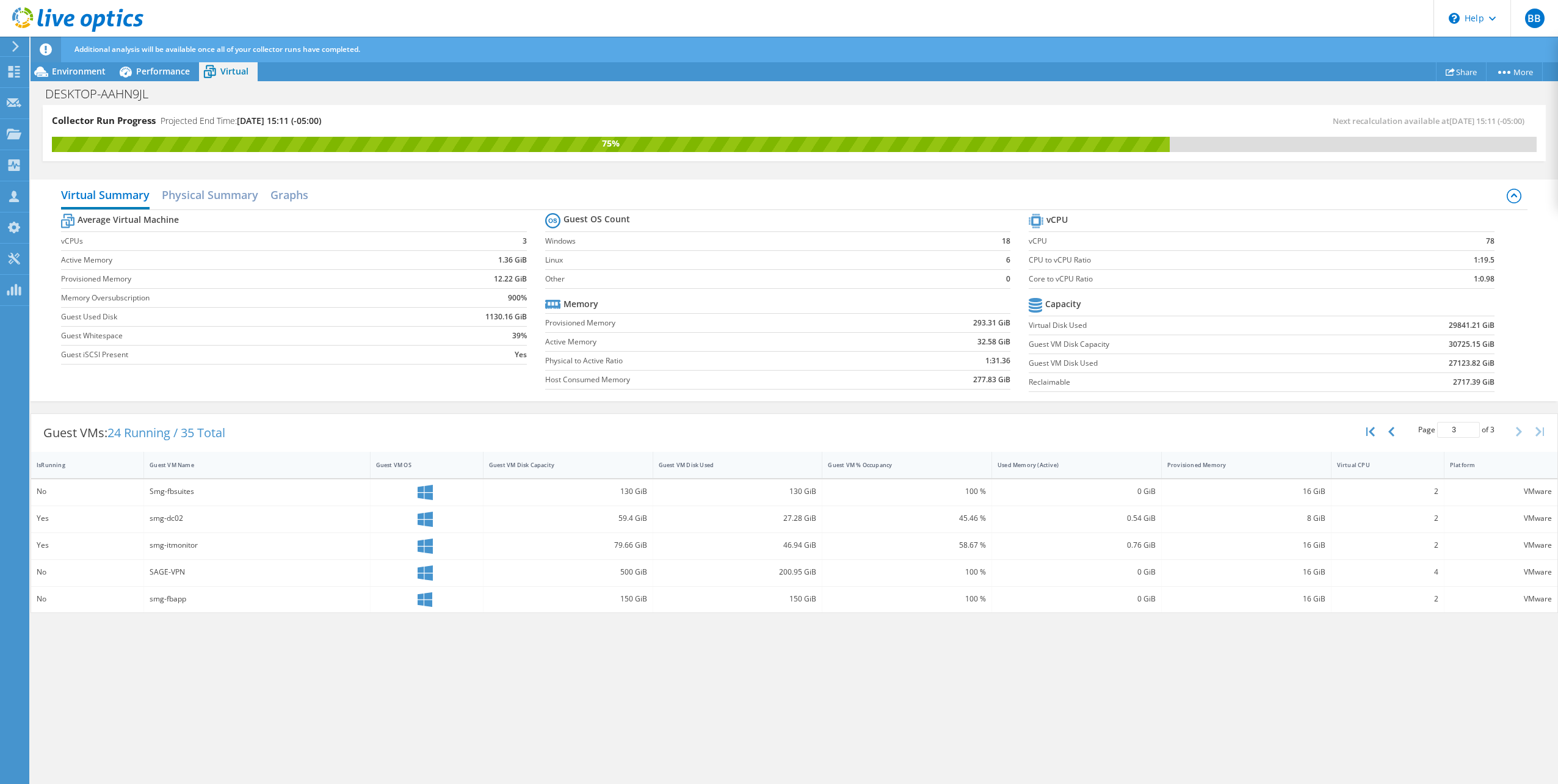
scroll to position [0, 0]
click at [1395, 432] on button "button" at bounding box center [1392, 432] width 20 height 24
type input "2"
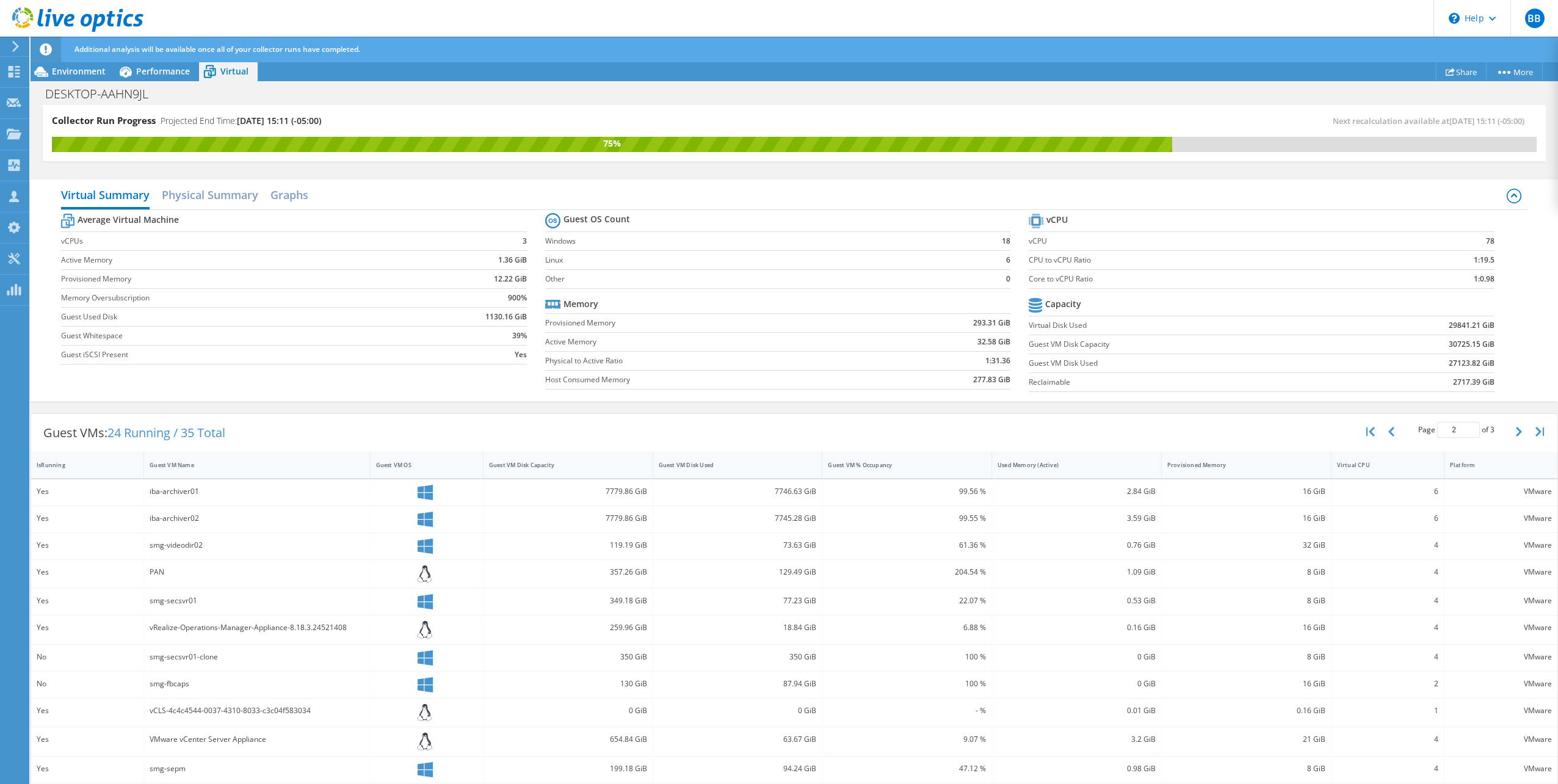
click at [16, 18] on use at bounding box center [78, 19] width 131 height 24
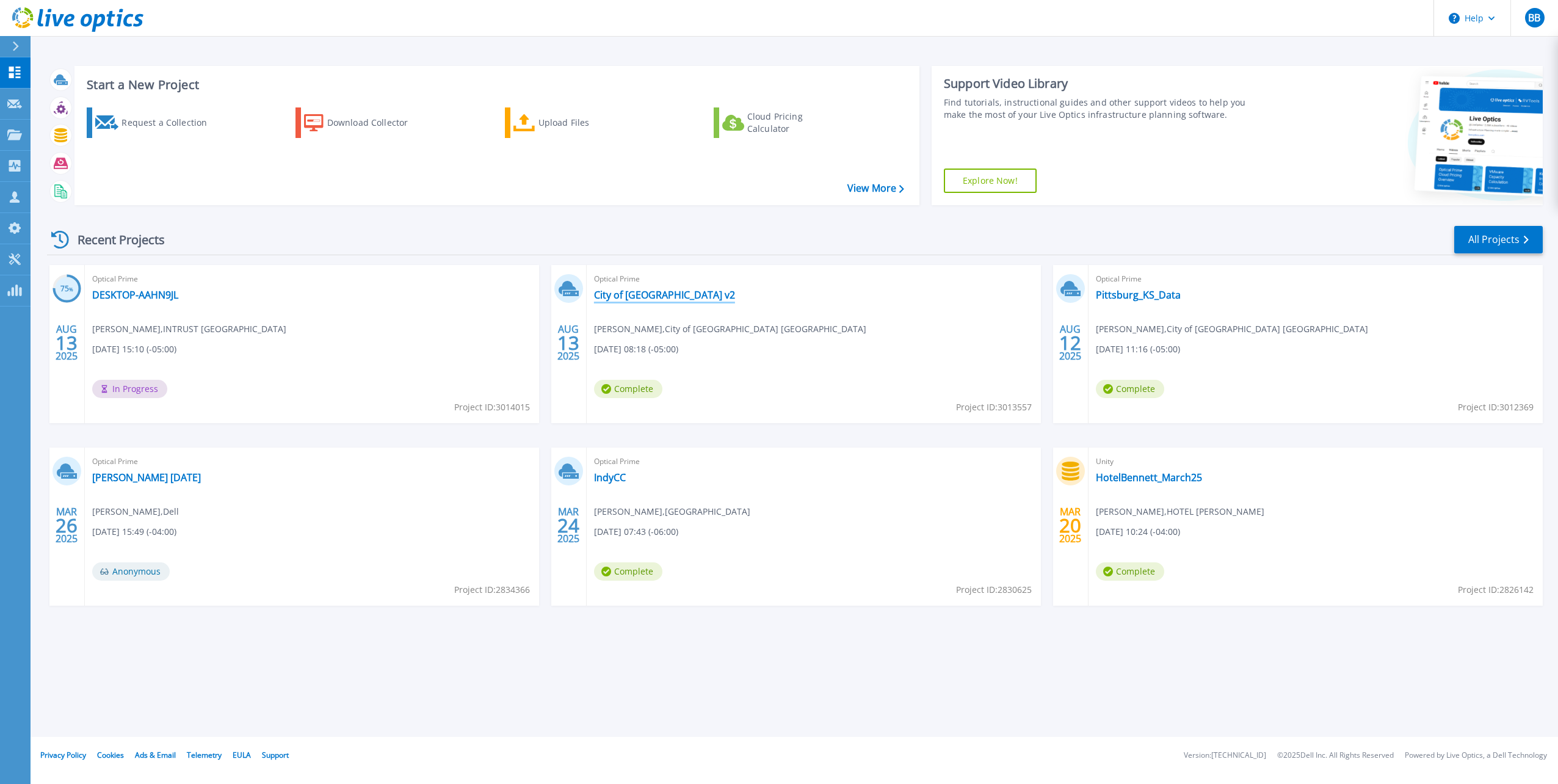
click at [626, 295] on link "City of [GEOGRAPHIC_DATA] v2" at bounding box center [664, 295] width 141 height 13
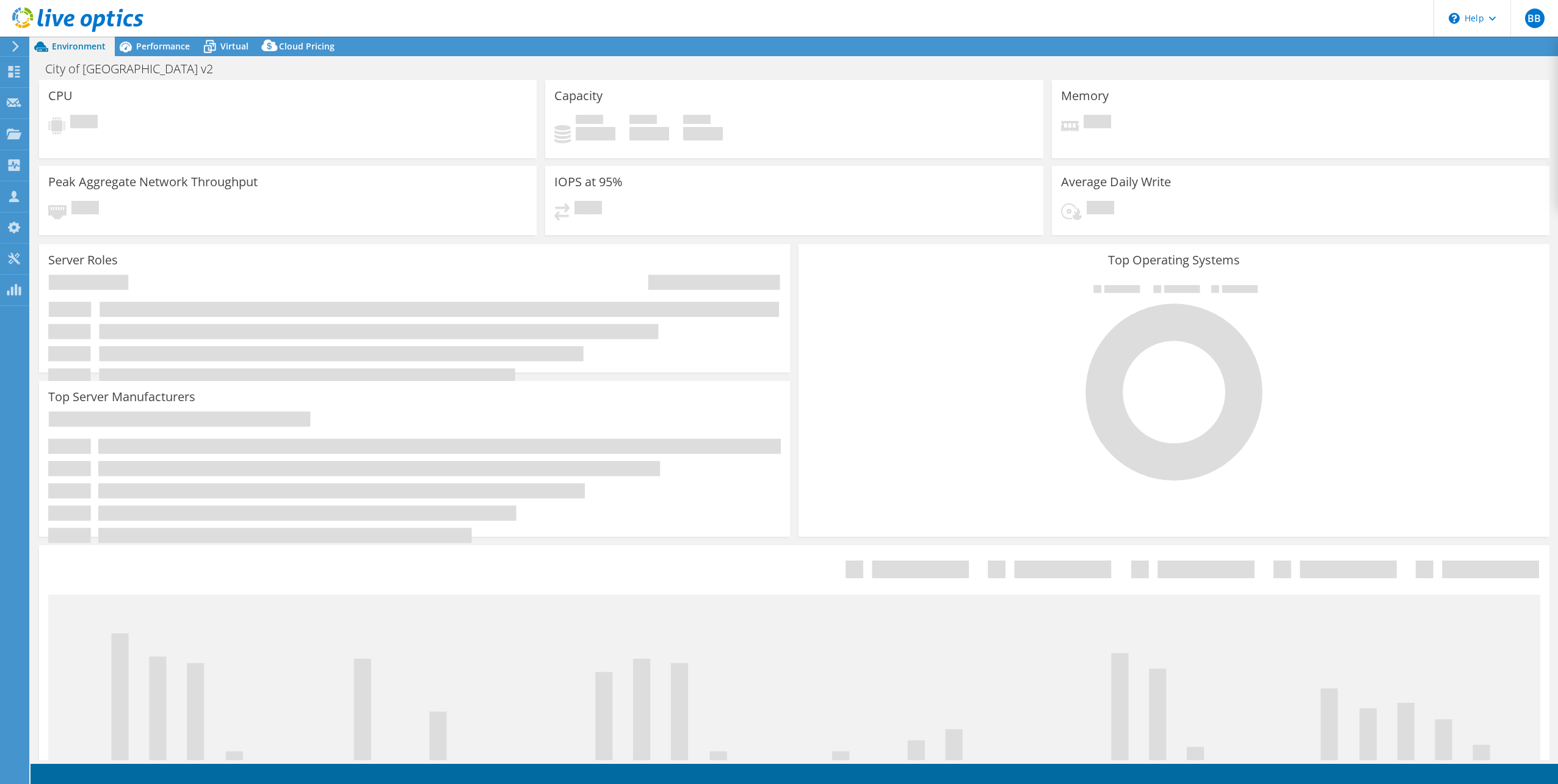
select select "USD"
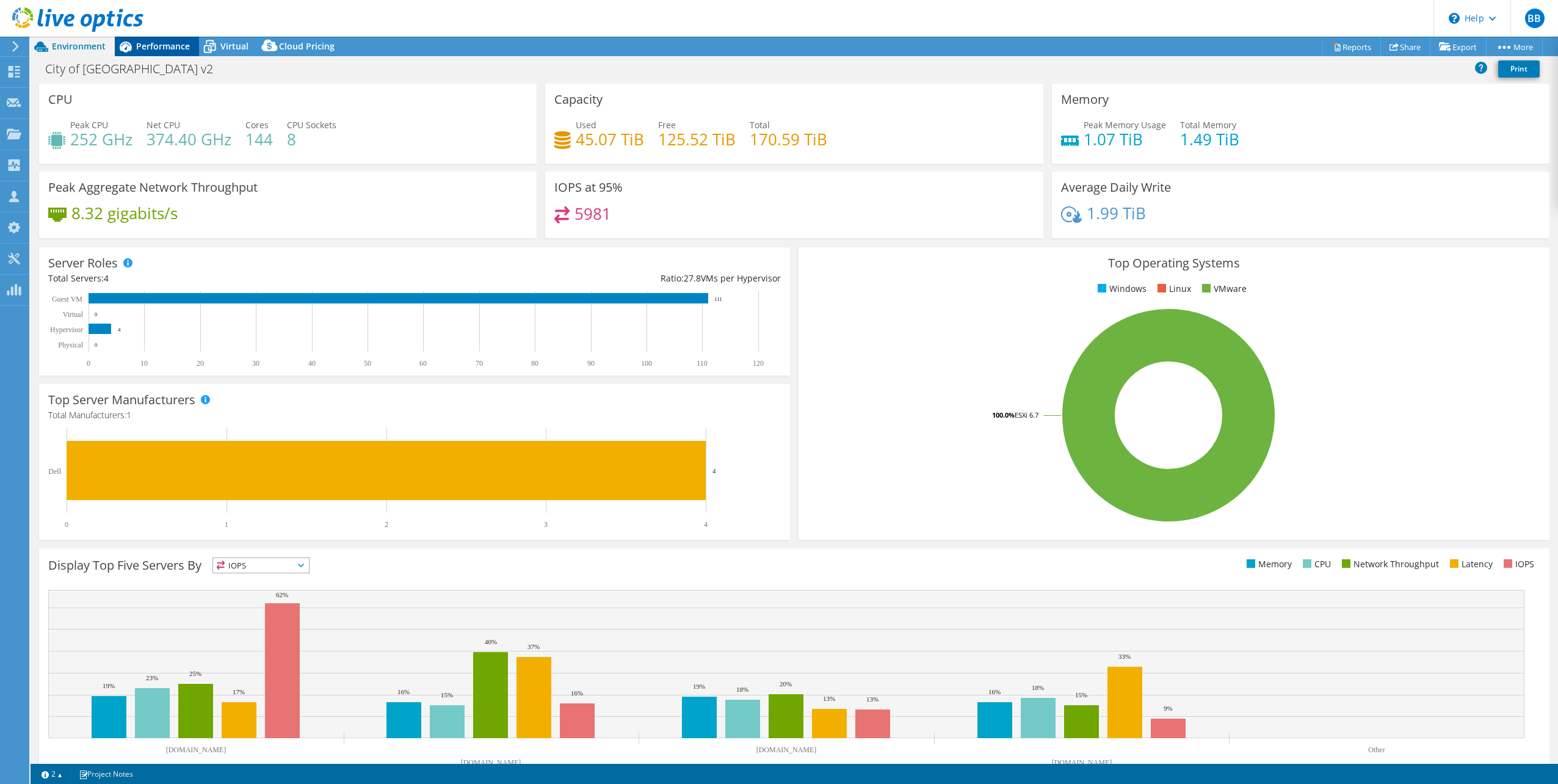
click at [155, 45] on span "Performance" at bounding box center [163, 46] width 53 height 12
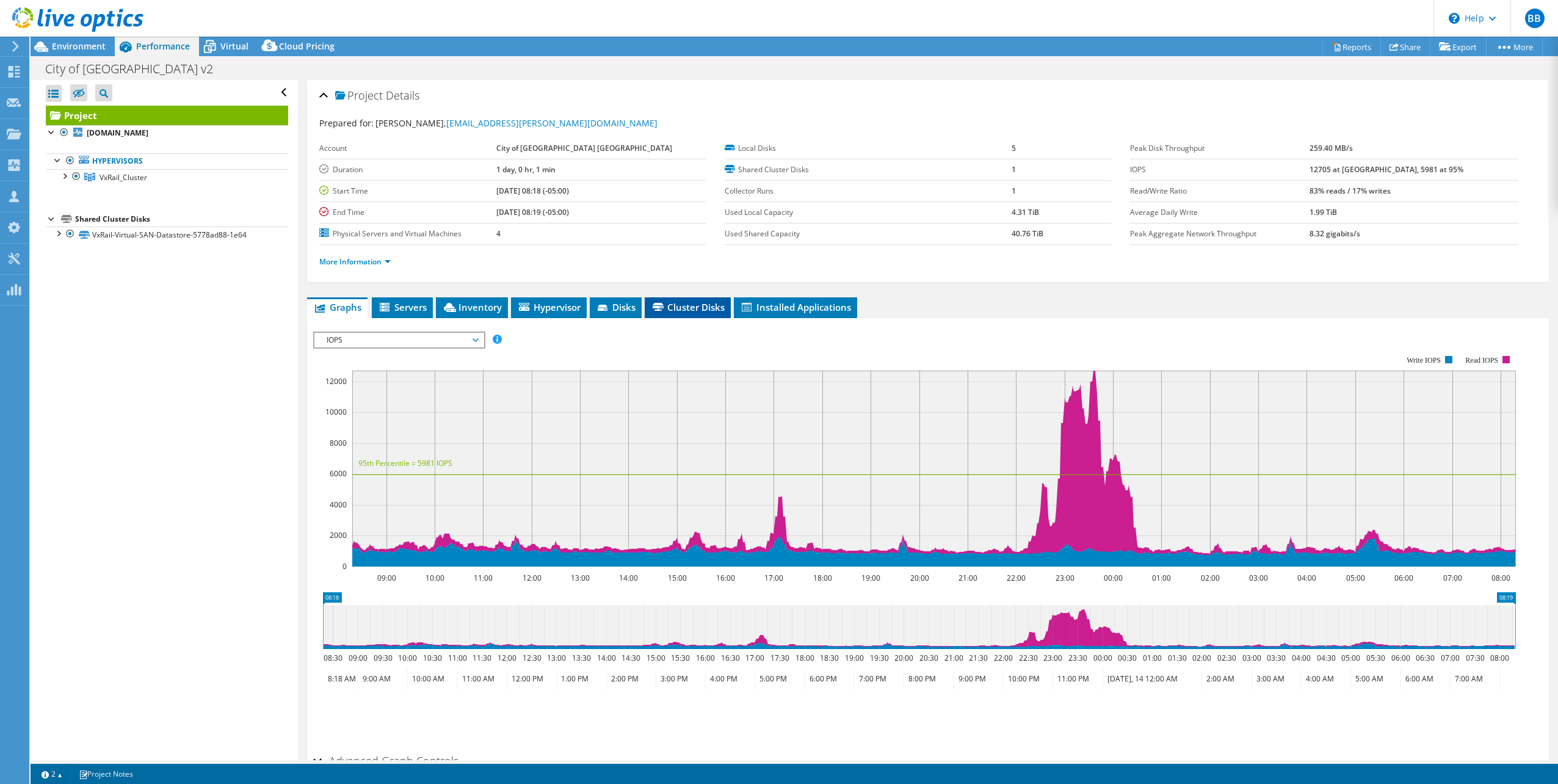
click at [666, 308] on span "Cluster Disks" at bounding box center [687, 307] width 74 height 13
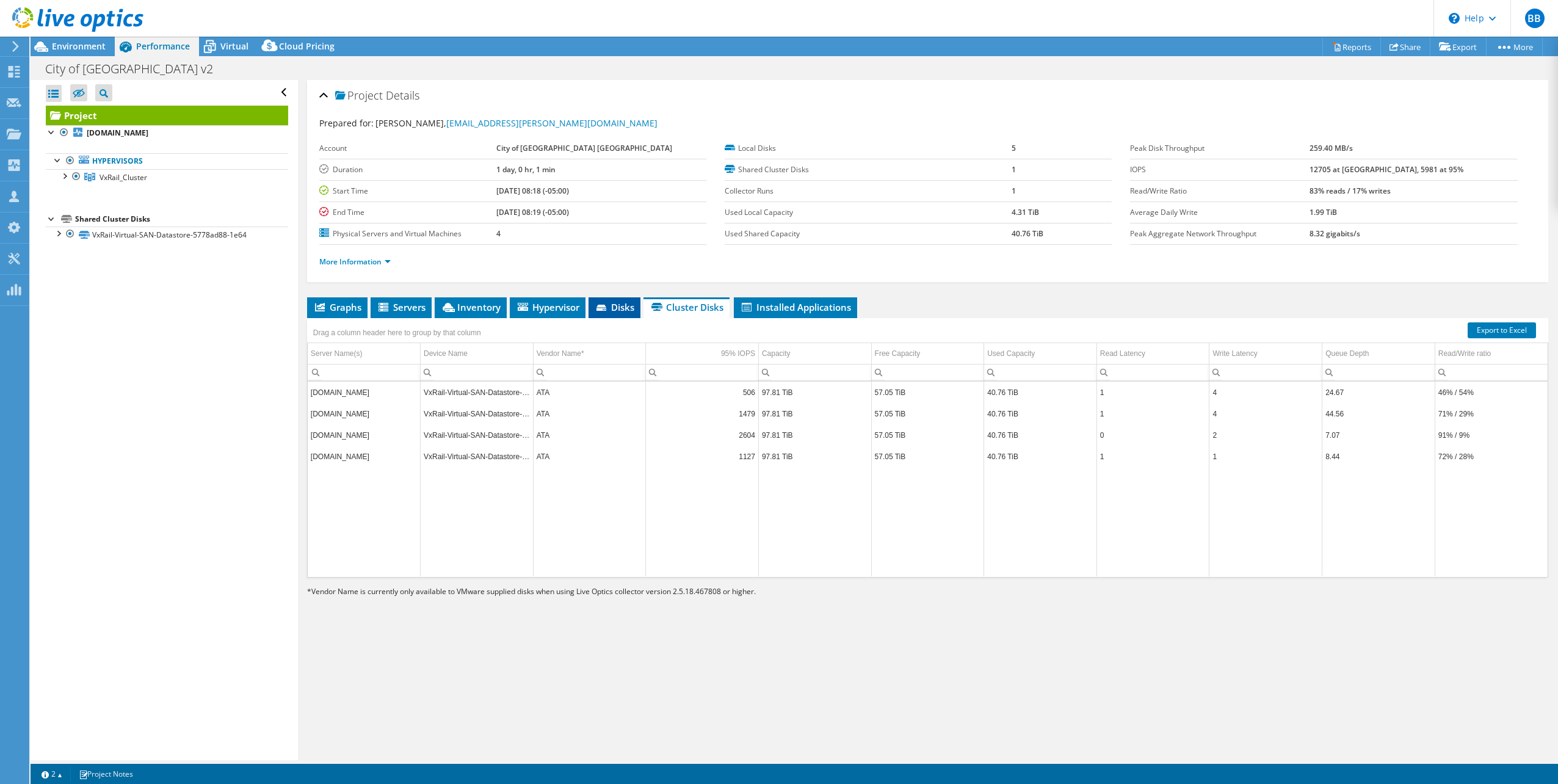
click at [607, 313] on span "Disks" at bounding box center [614, 307] width 40 height 13
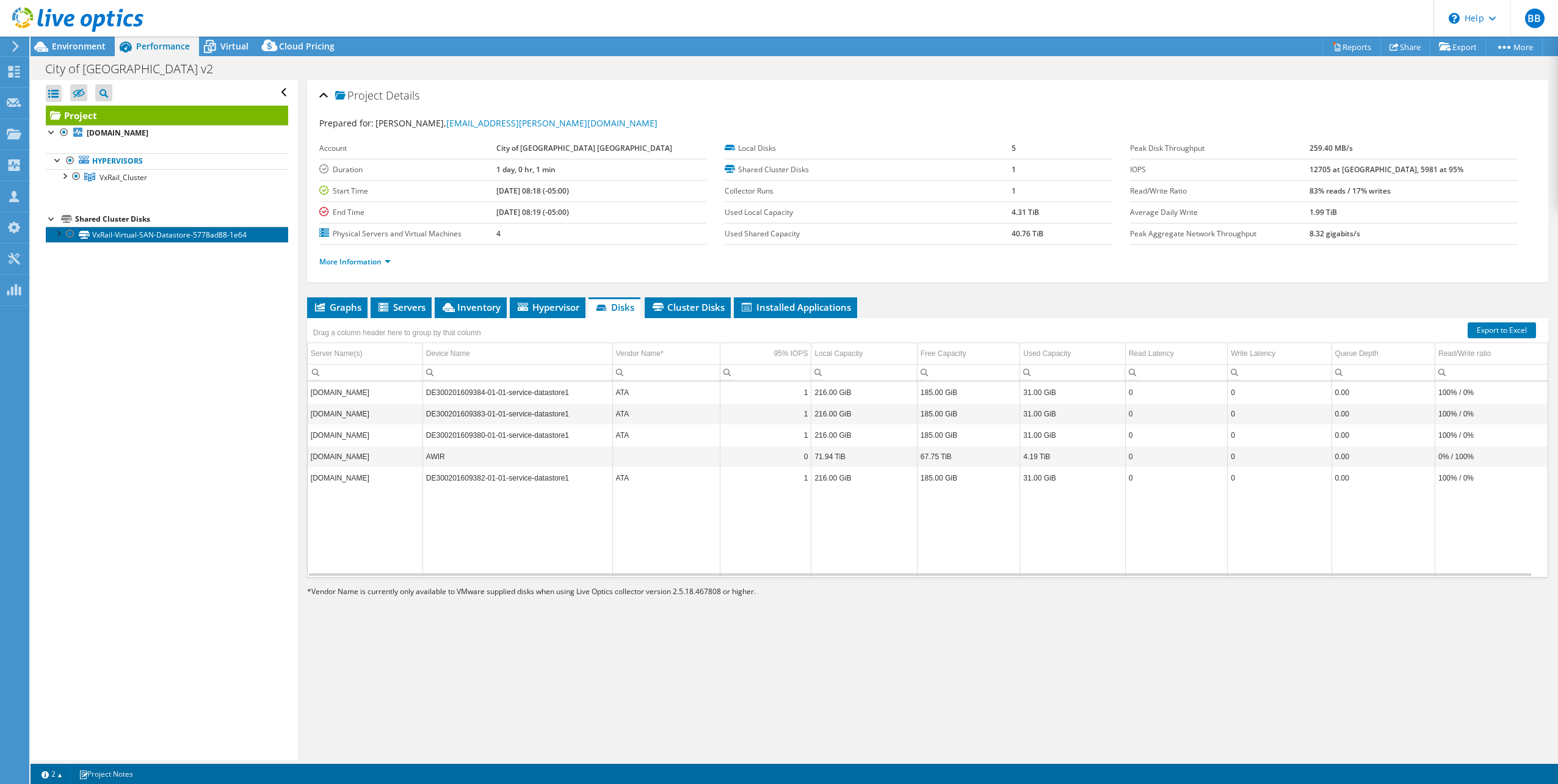
click at [133, 236] on link "VxRail-Virtual-SAN-Datastore-5778ad88-1e64" at bounding box center [167, 234] width 242 height 16
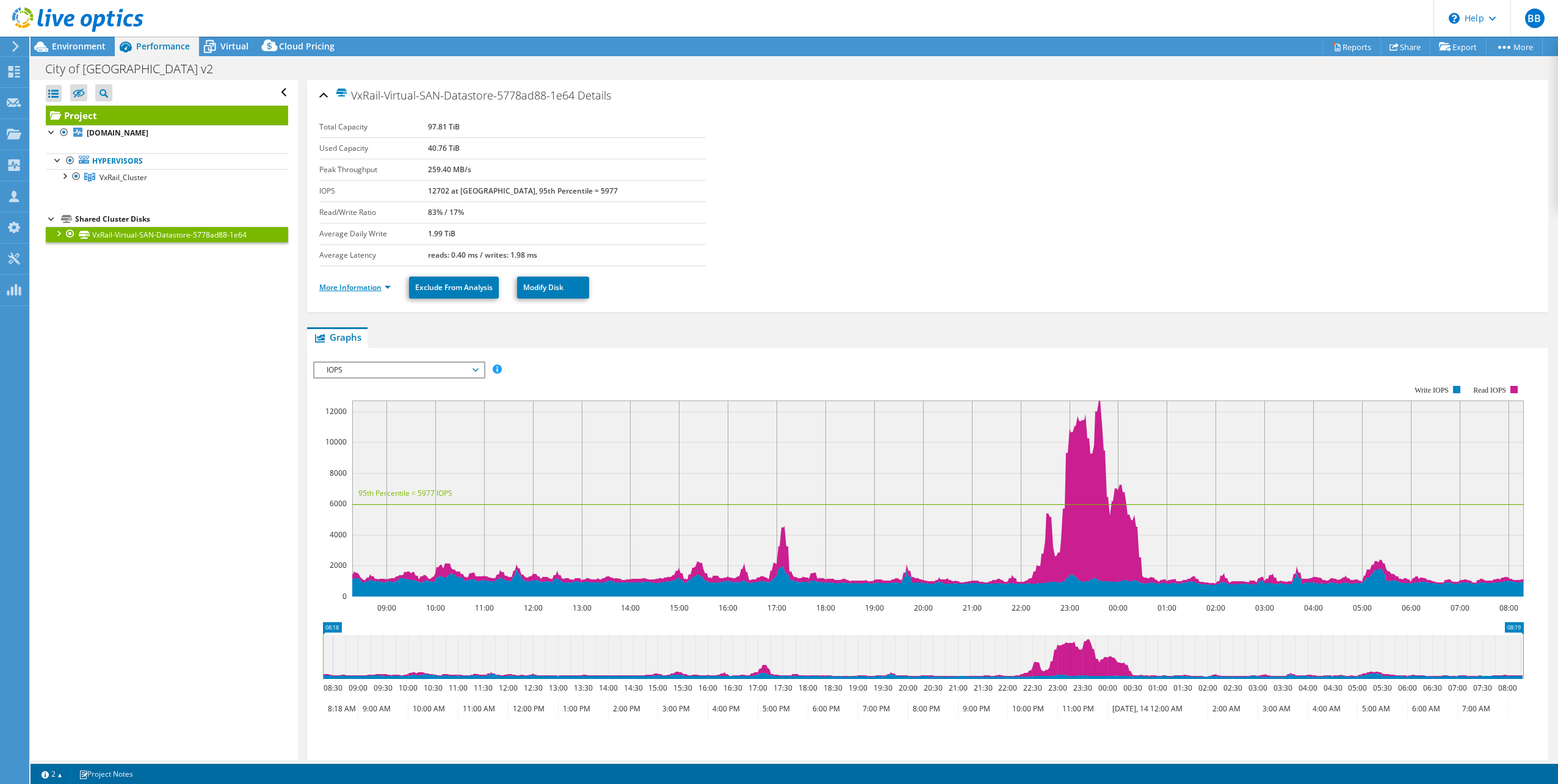
click at [331, 286] on link "More Information" at bounding box center [354, 287] width 71 height 10
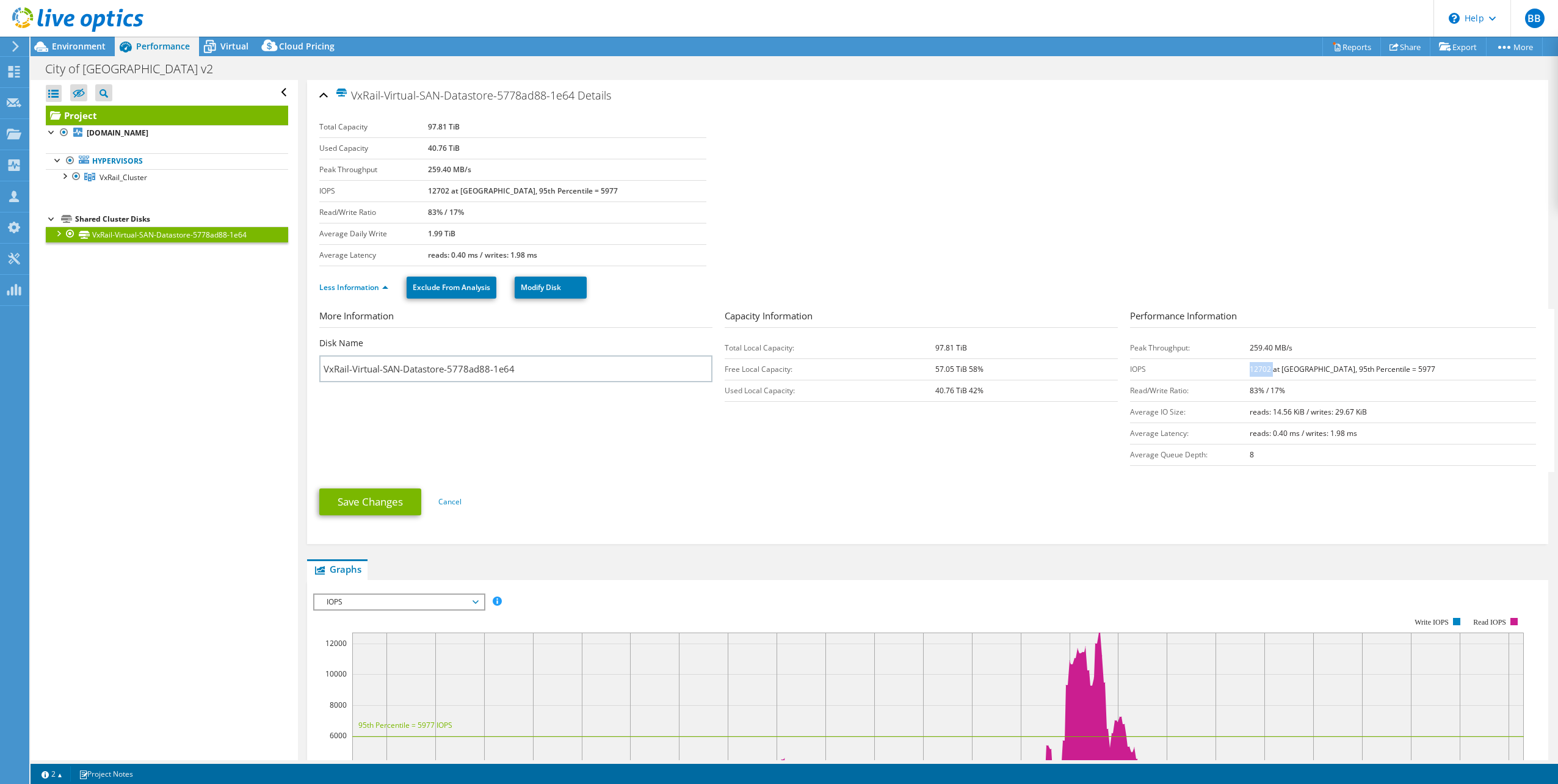
drag, startPoint x: 1276, startPoint y: 368, endPoint x: 1298, endPoint y: 372, distance: 22.4
click at [1298, 372] on b "12702 at [GEOGRAPHIC_DATA], 95th Percentile = 5977" at bounding box center [1343, 368] width 185 height 10
click at [137, 114] on link "Project" at bounding box center [167, 115] width 242 height 20
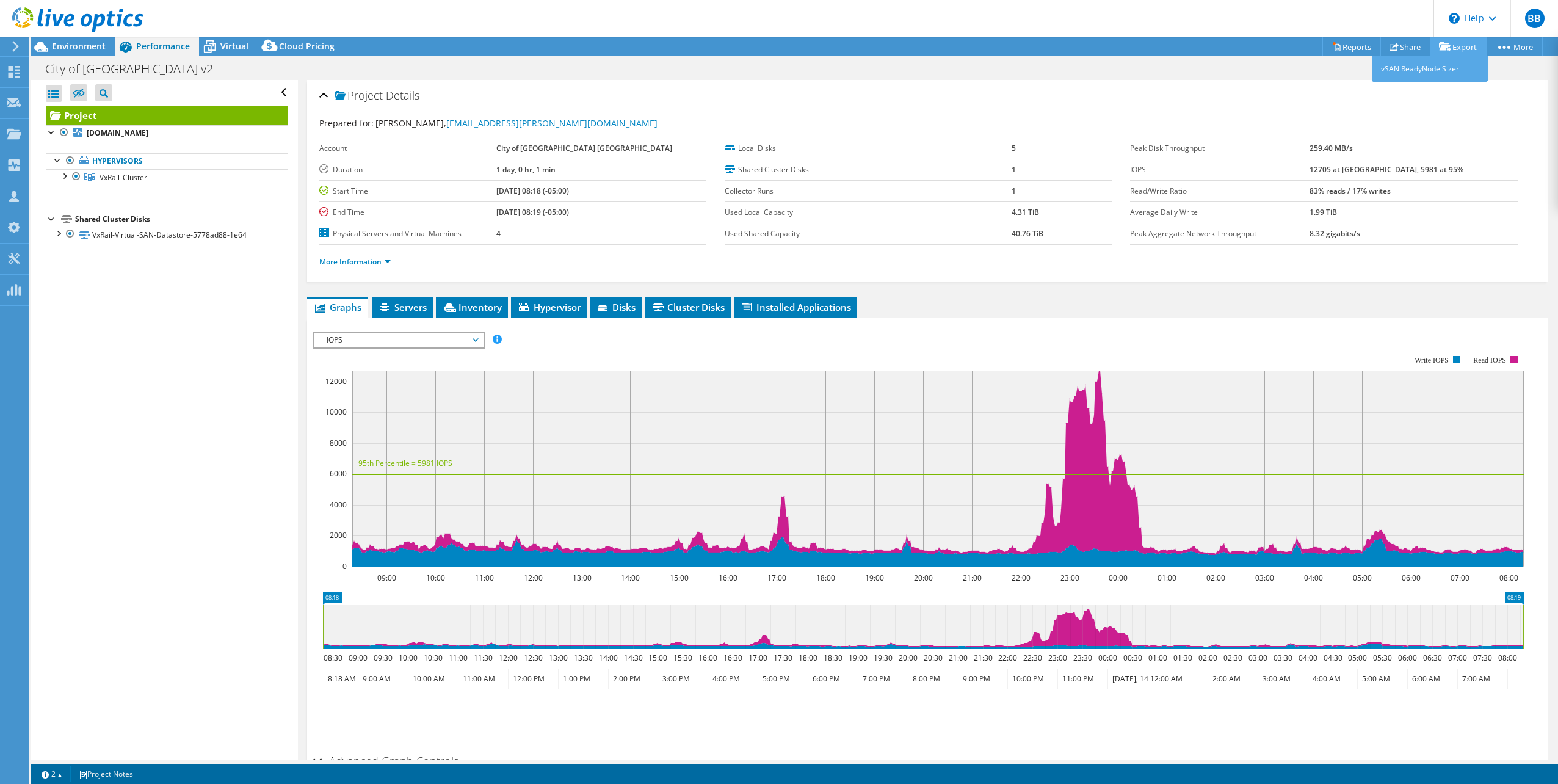
click at [1458, 42] on link "Export" at bounding box center [1458, 46] width 57 height 19
click at [1357, 50] on link "Reports" at bounding box center [1351, 46] width 59 height 19
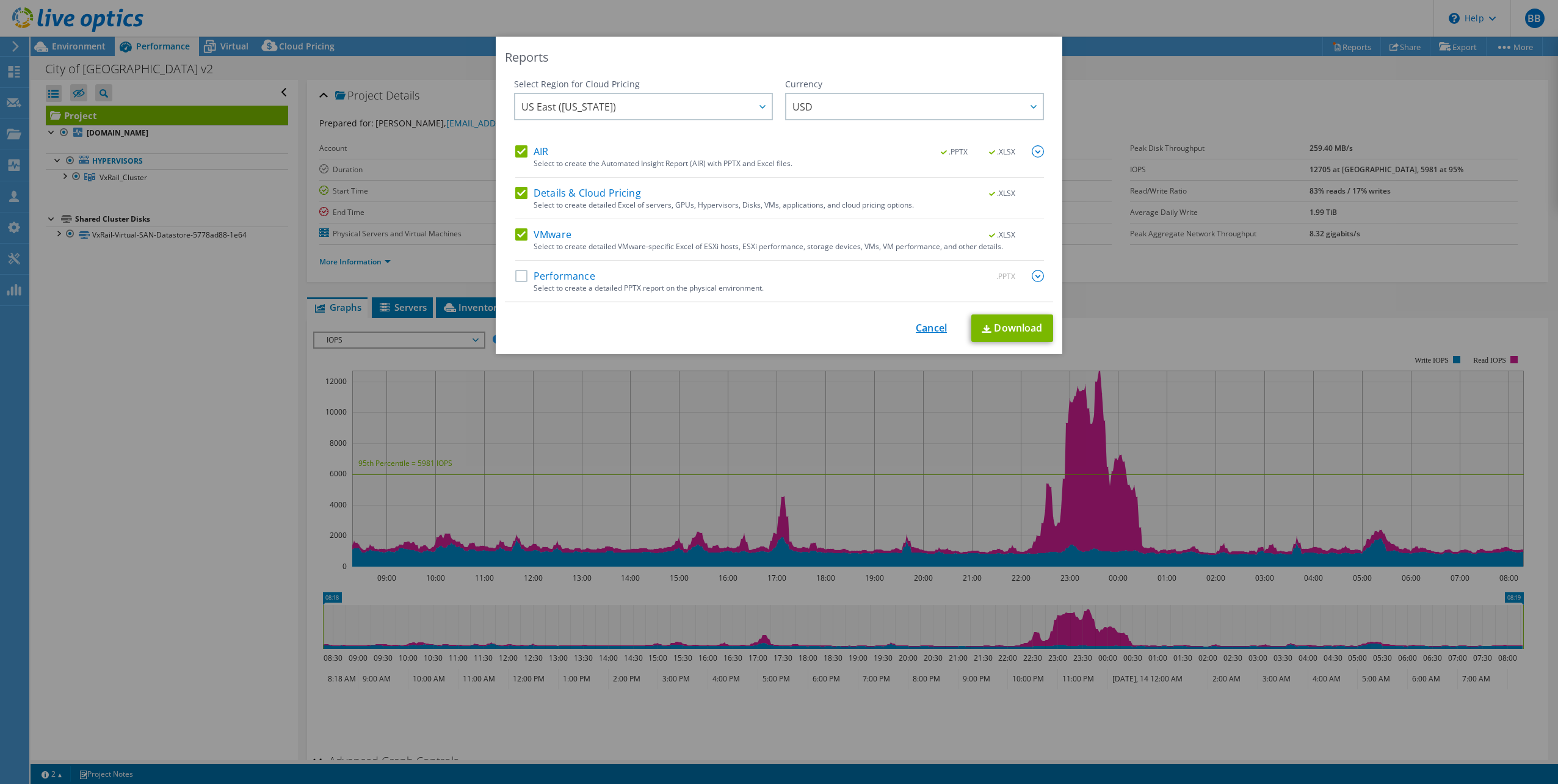
click at [924, 328] on link "Cancel" at bounding box center [932, 328] width 31 height 12
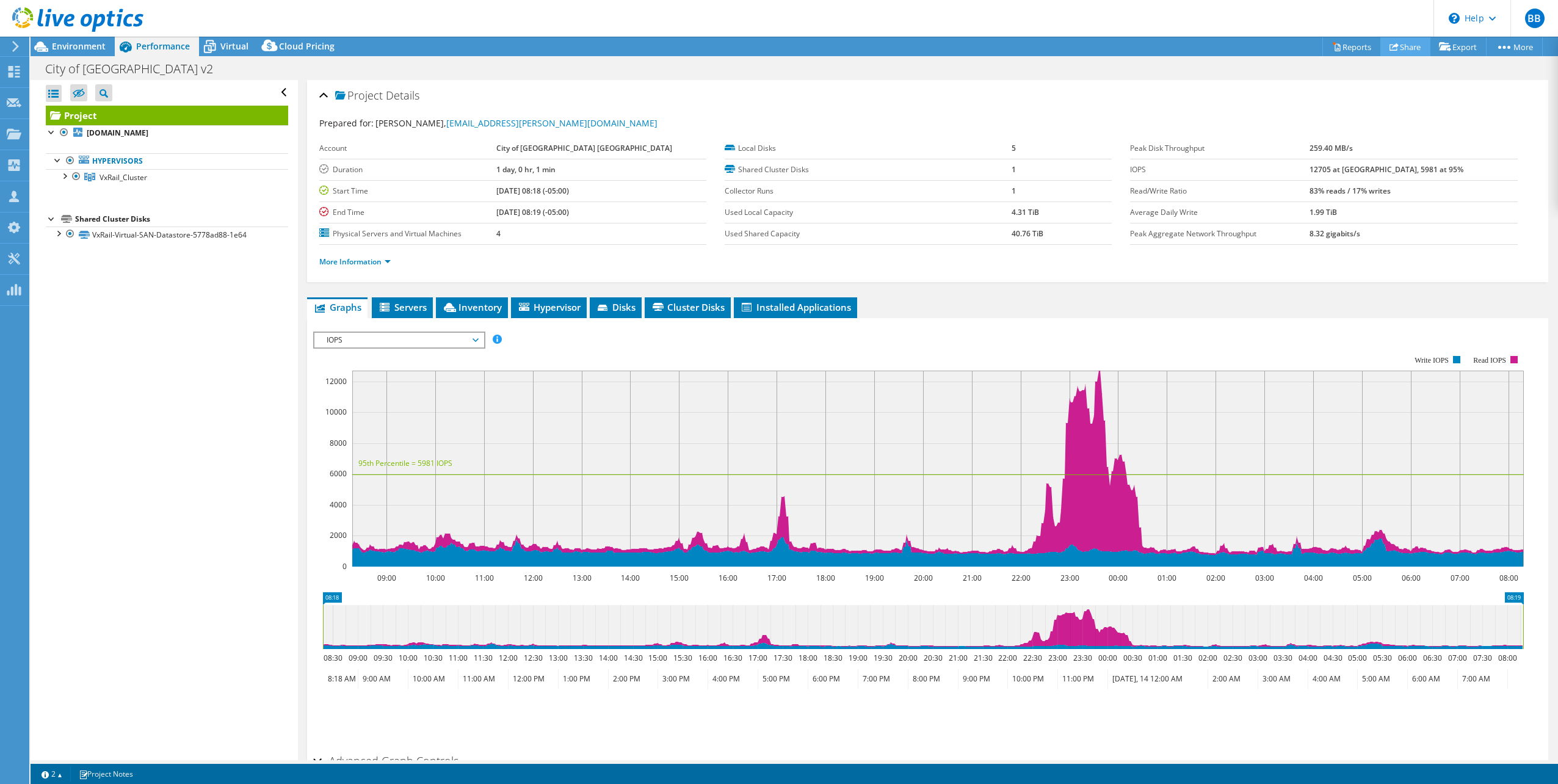
click at [1390, 45] on use at bounding box center [1394, 46] width 9 height 8
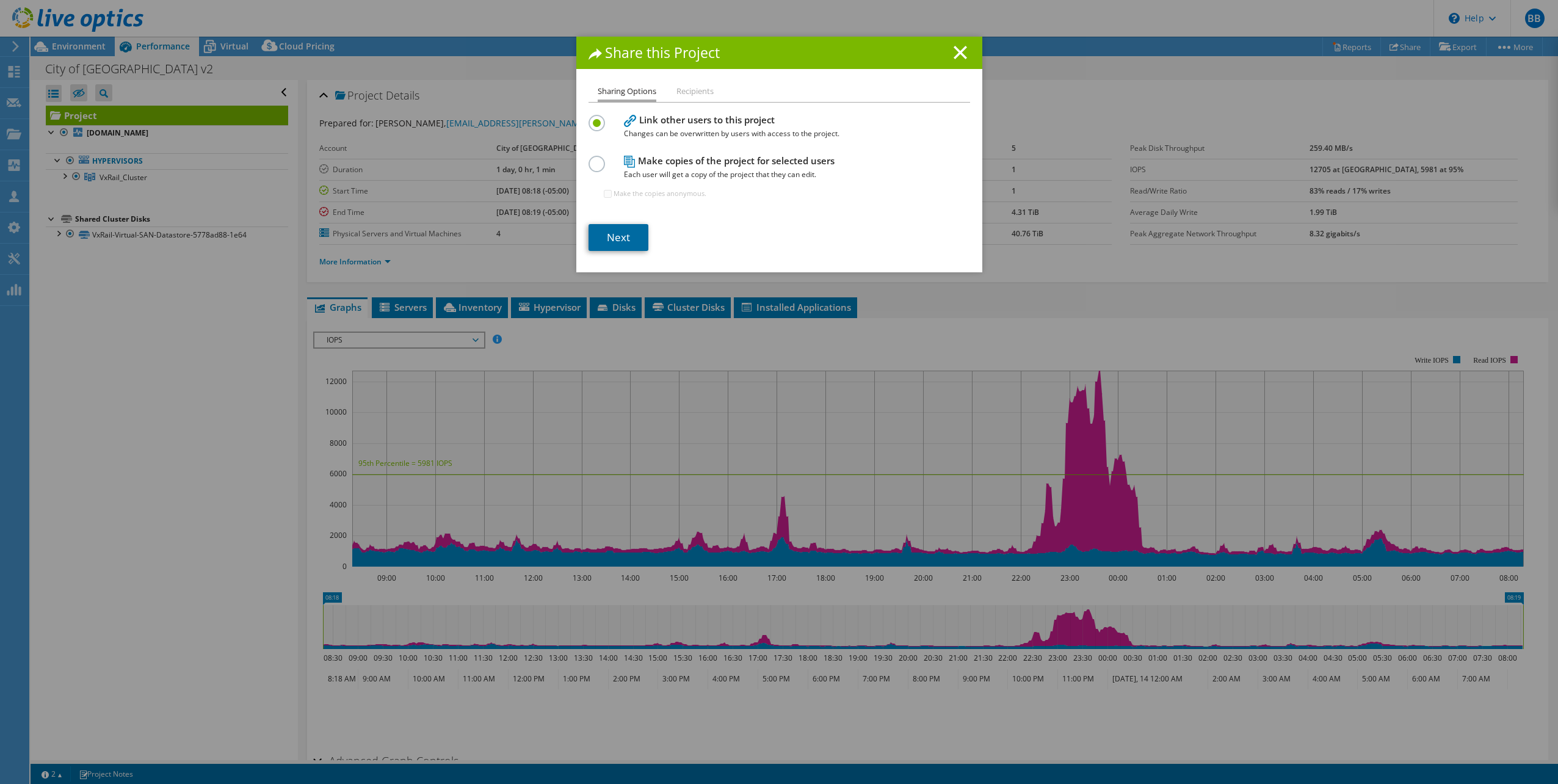
click at [628, 229] on link "Next" at bounding box center [618, 237] width 60 height 27
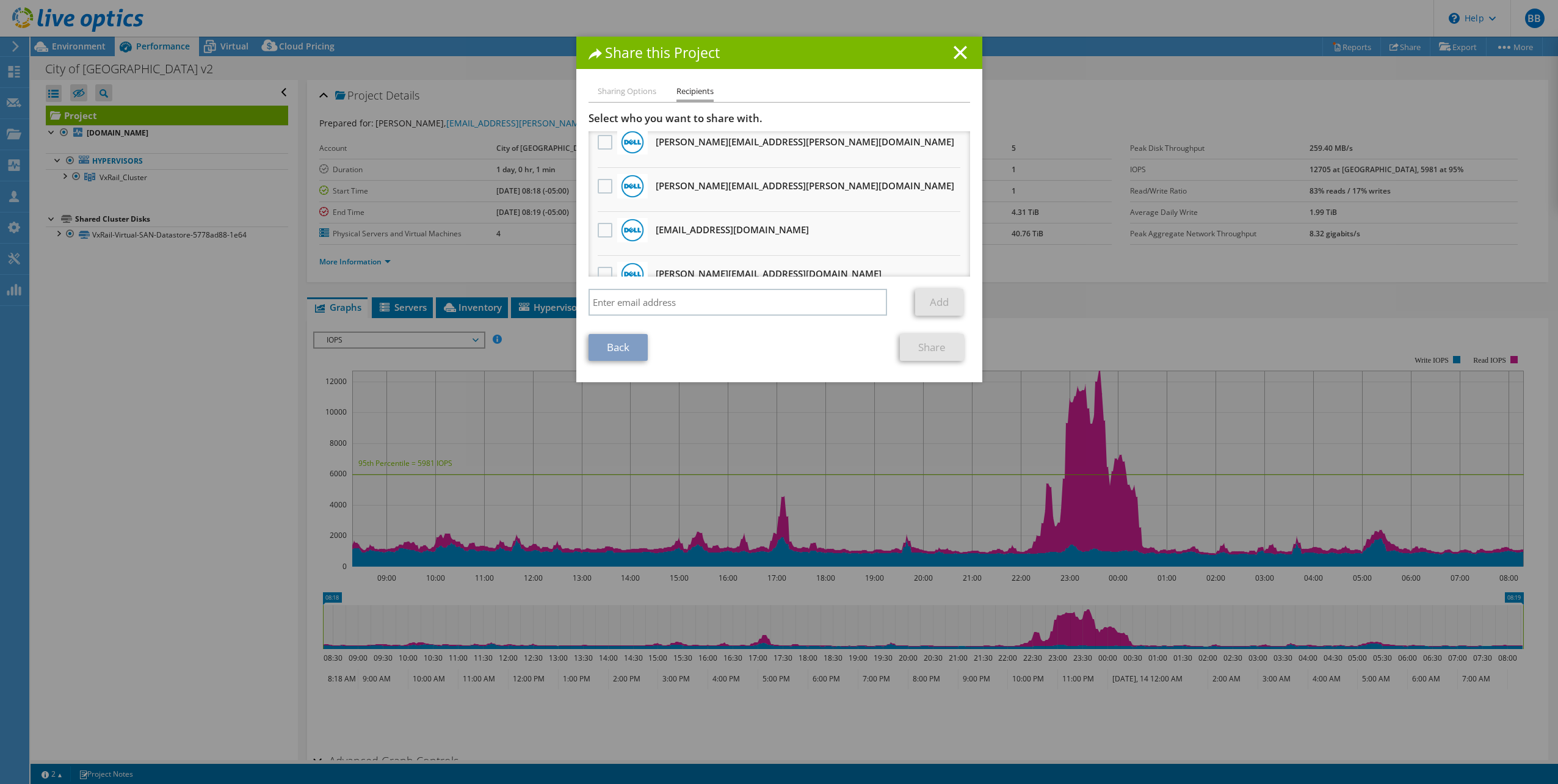
scroll to position [244, 0]
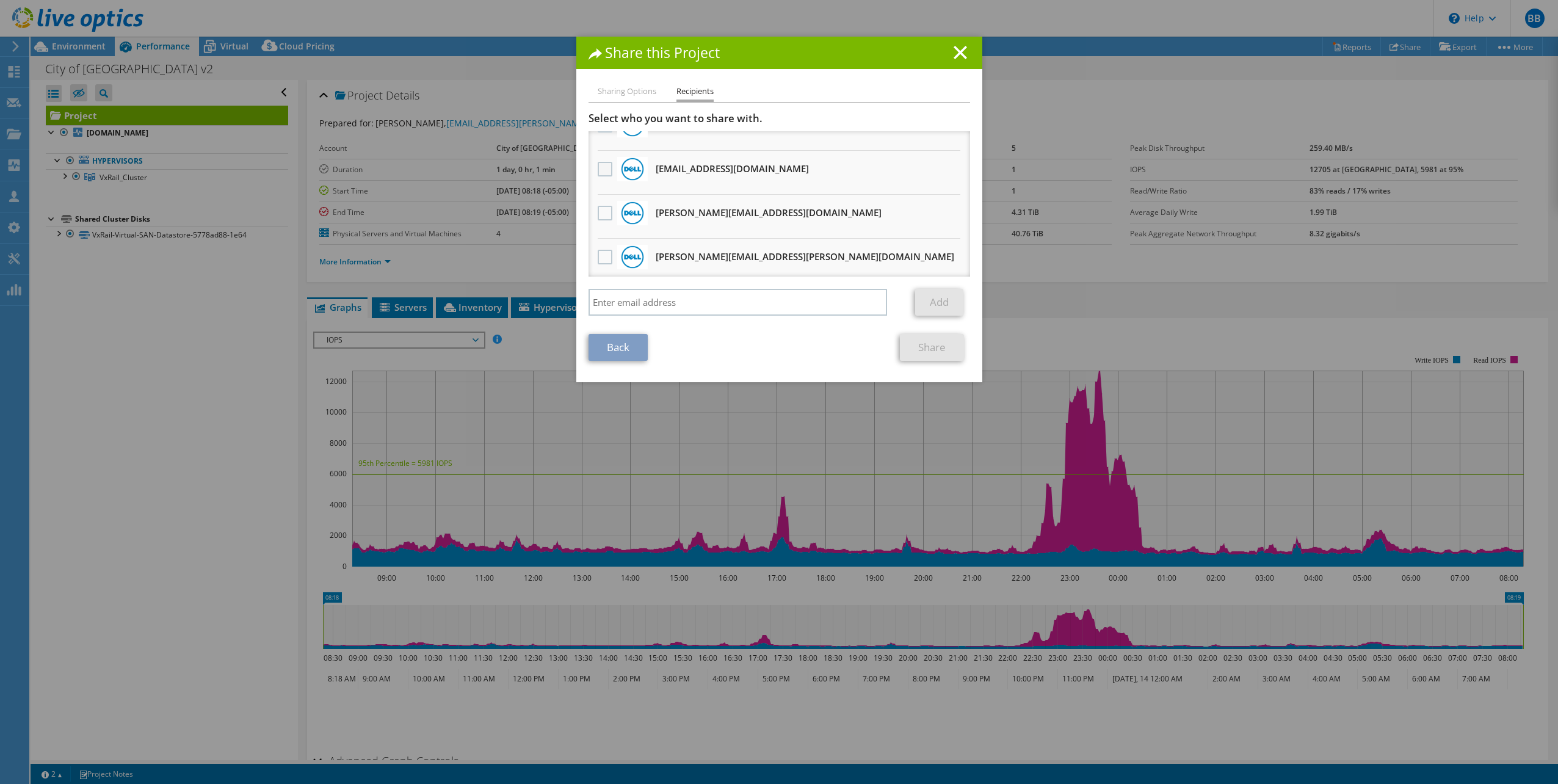
click at [600, 170] on label at bounding box center [607, 169] width 18 height 15
click at [0, 0] on input "checkbox" at bounding box center [0, 0] width 0 height 0
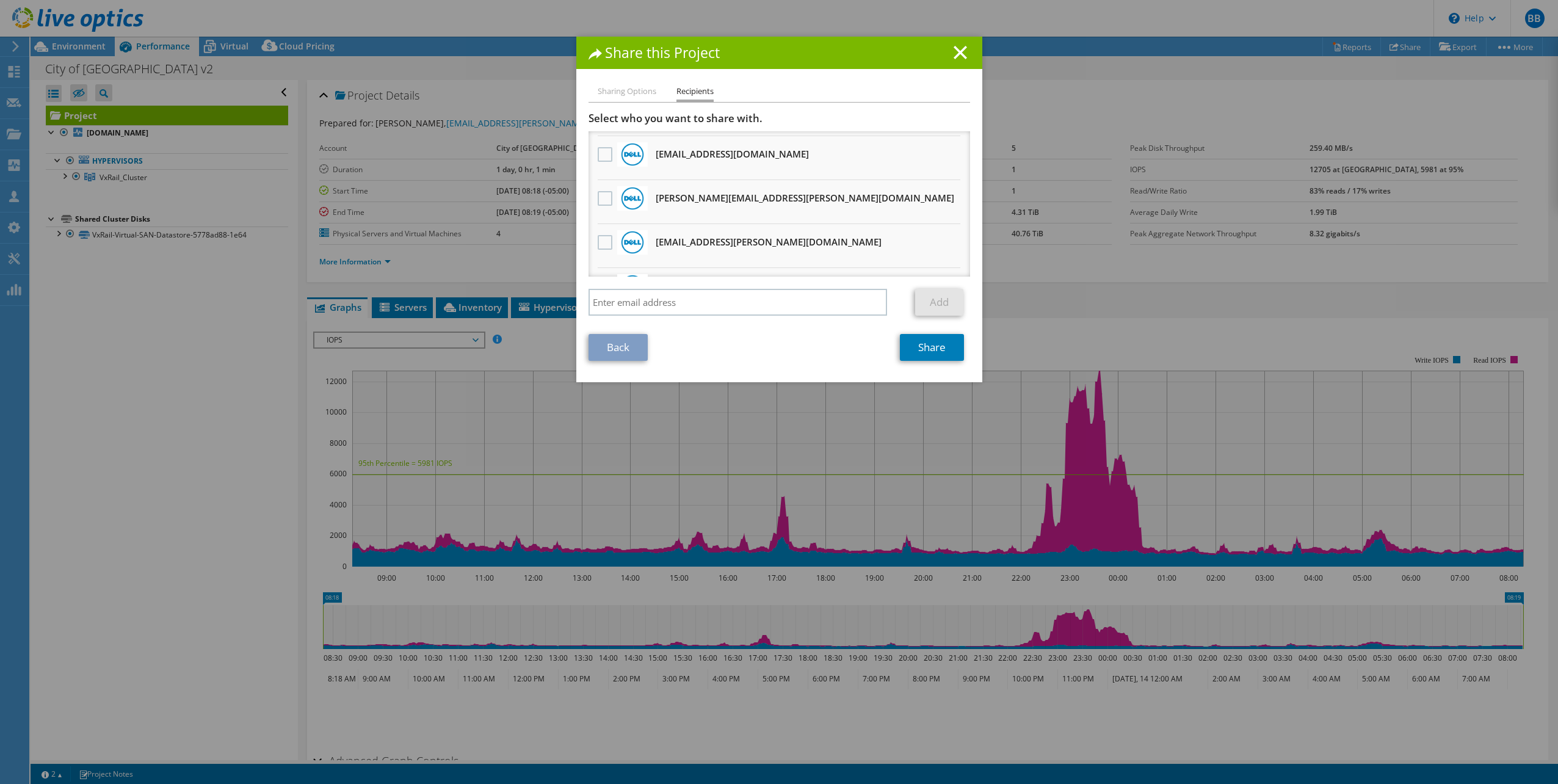
scroll to position [672, 0]
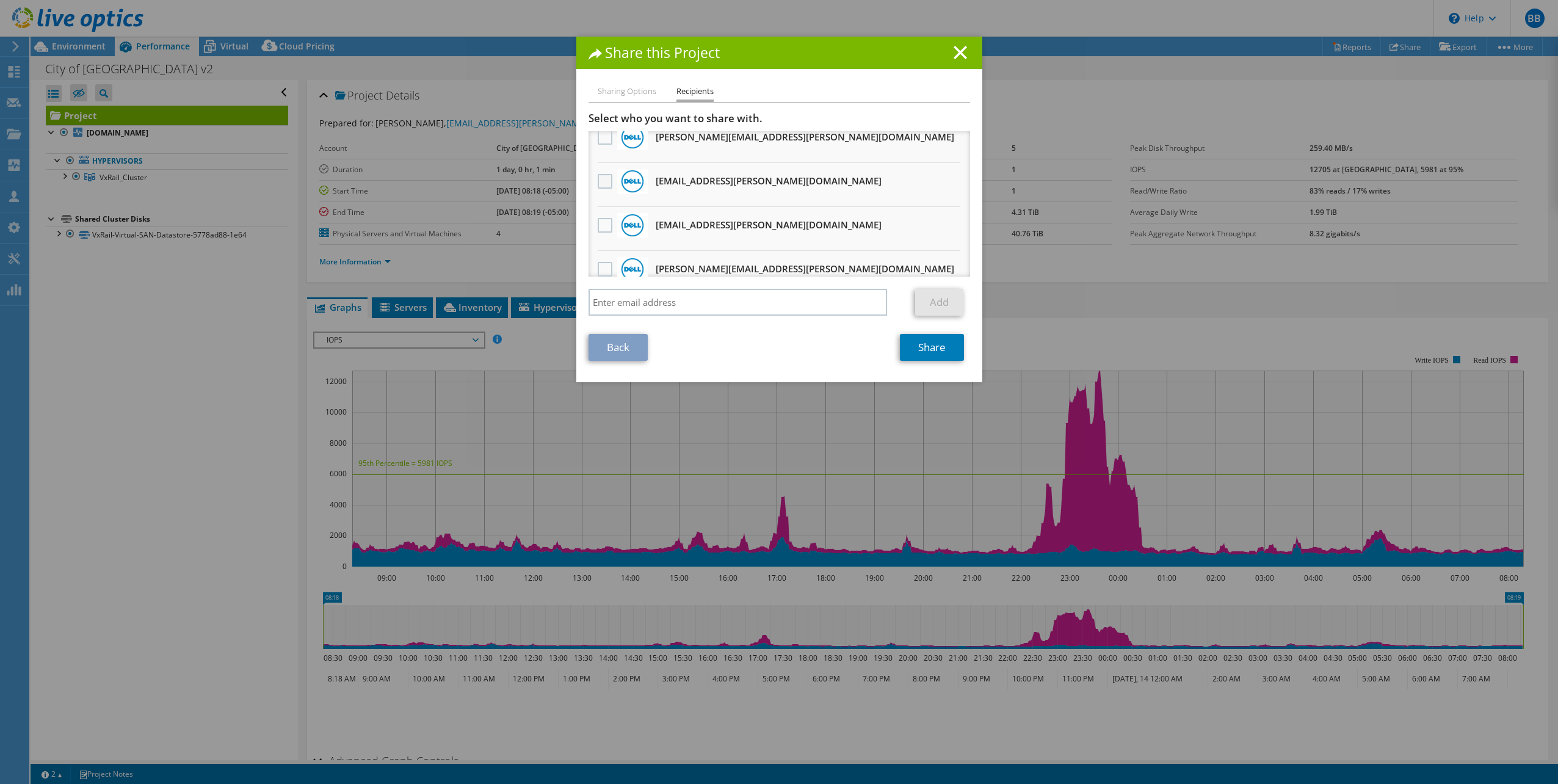
click at [600, 181] on label at bounding box center [607, 181] width 18 height 15
click at [0, 0] on input "checkbox" at bounding box center [0, 0] width 0 height 0
click at [928, 347] on link "Share" at bounding box center [932, 347] width 64 height 27
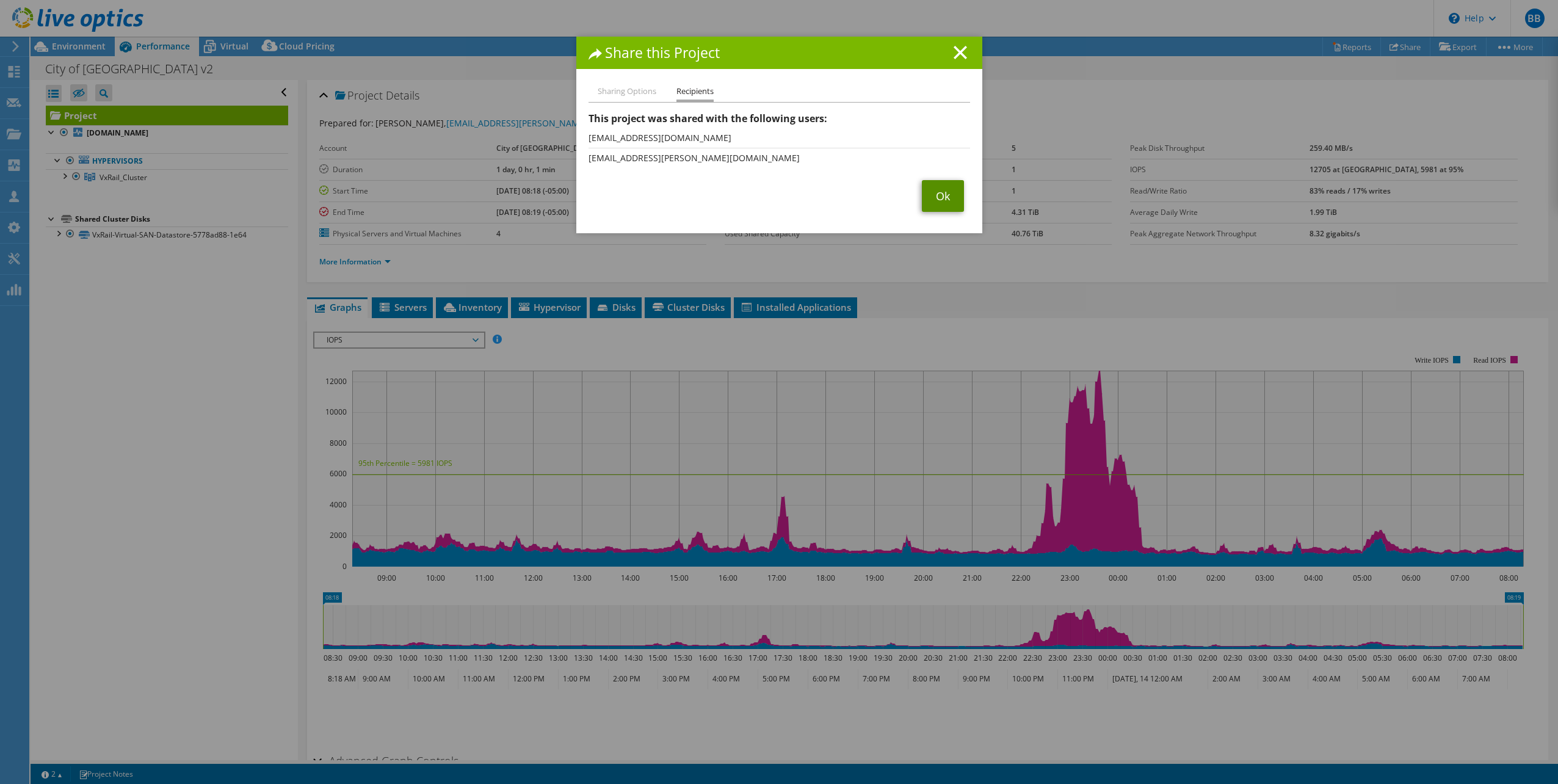
click at [934, 199] on link "Ok" at bounding box center [943, 196] width 42 height 31
